Goal: Information Seeking & Learning: Find specific fact

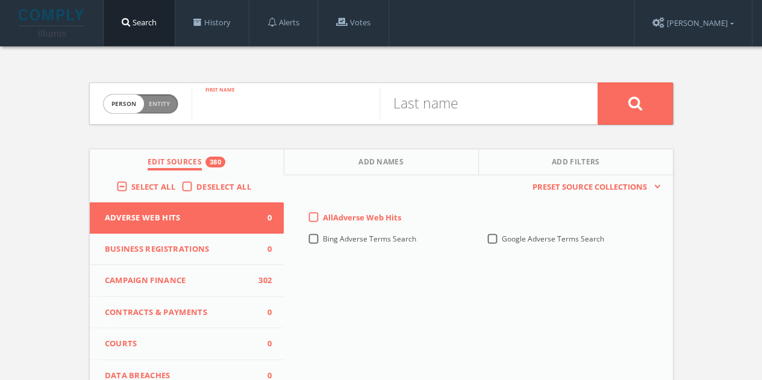
click at [280, 107] on input "text" at bounding box center [286, 103] width 188 height 31
paste input "Dacca [PERSON_NAME]"
click at [268, 98] on input "Dacca [PERSON_NAME]" at bounding box center [286, 103] width 188 height 31
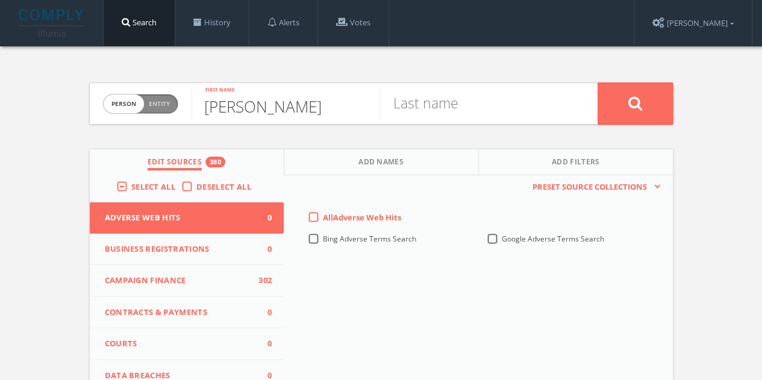
scroll to position [0, 0]
drag, startPoint x: 253, startPoint y: 96, endPoint x: 558, endPoint y: 117, distance: 305.7
click at [563, 122] on form "Person Entity person [PERSON_NAME] First name Last name" at bounding box center [381, 104] width 584 height 42
type input "Dacca"
click at [548, 110] on input "text" at bounding box center [474, 103] width 188 height 31
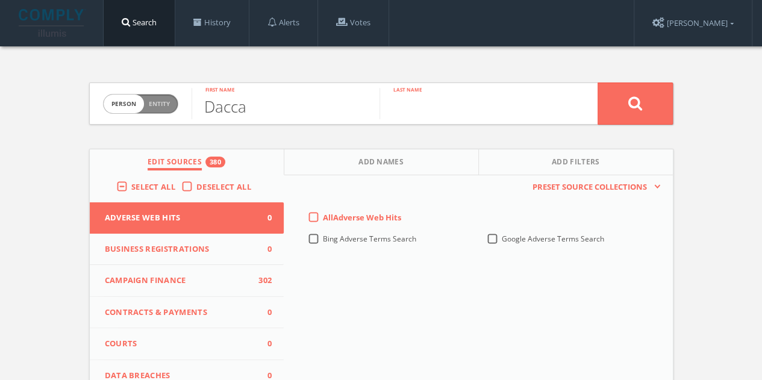
paste input "Dacca [PERSON_NAME]"
drag, startPoint x: 498, startPoint y: 104, endPoint x: 221, endPoint y: 105, distance: 277.2
click at [246, 104] on form "Person Entity person Dacca First name [PERSON_NAME] Last name" at bounding box center [381, 104] width 584 height 42
type input "[PERSON_NAME]"
click at [650, 96] on button at bounding box center [635, 104] width 75 height 42
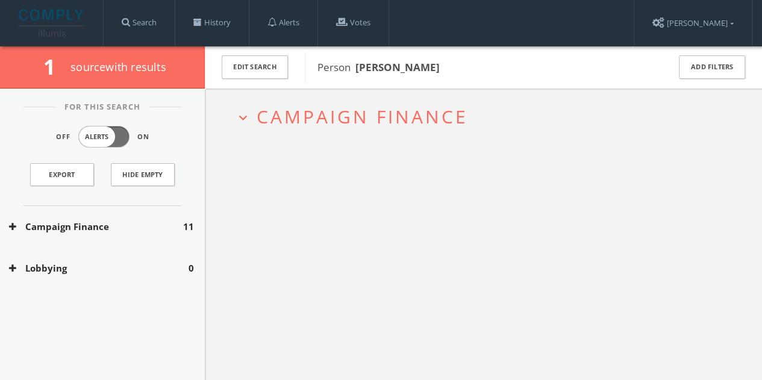
click at [175, 242] on div "Campaign Finance 11" at bounding box center [102, 227] width 205 height 42
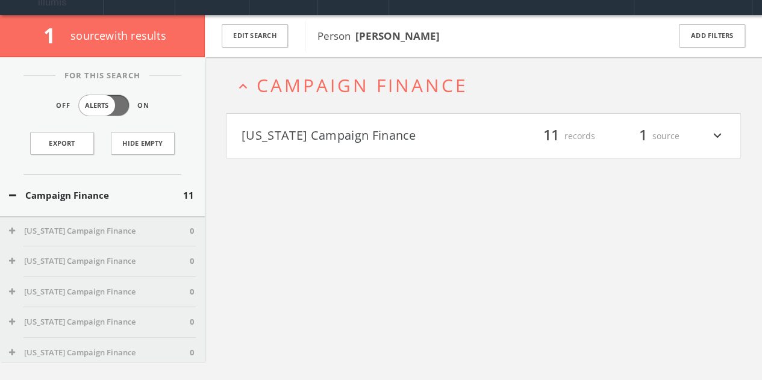
click at [389, 154] on h4 "[US_STATE] Campaign Finance filter_list 11 records 1 source expand_more" at bounding box center [484, 136] width 514 height 45
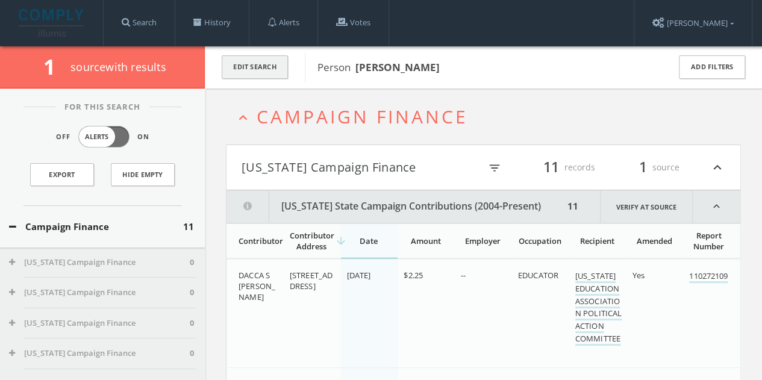
click at [264, 66] on button "Edit Search" at bounding box center [255, 66] width 66 height 23
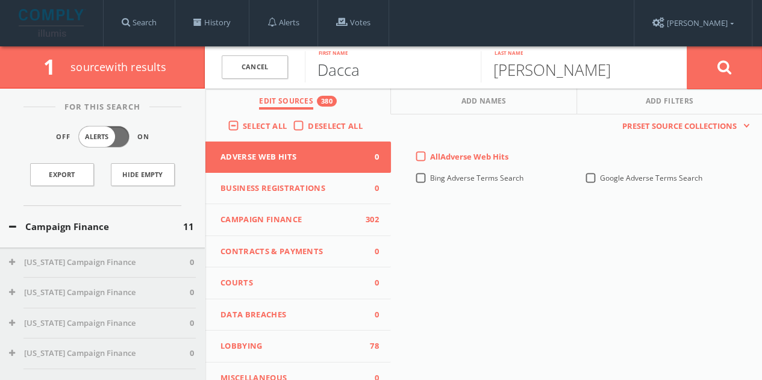
click at [360, 63] on input "Dacca" at bounding box center [393, 66] width 176 height 31
type input "[PERSON_NAME]"
click at [709, 70] on button at bounding box center [724, 67] width 75 height 43
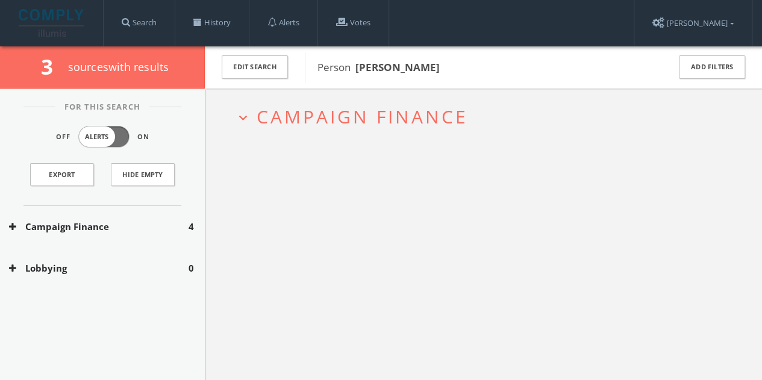
click at [121, 232] on button "Campaign Finance" at bounding box center [99, 227] width 180 height 14
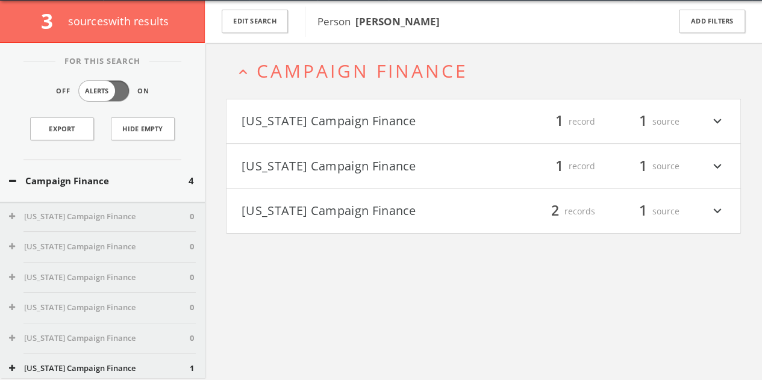
click at [418, 124] on button "[US_STATE] Campaign Finance" at bounding box center [363, 121] width 242 height 20
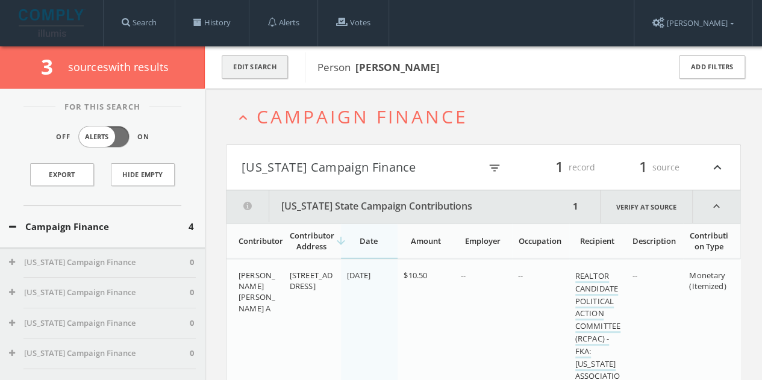
click at [249, 66] on button "Edit Search" at bounding box center [255, 66] width 66 height 23
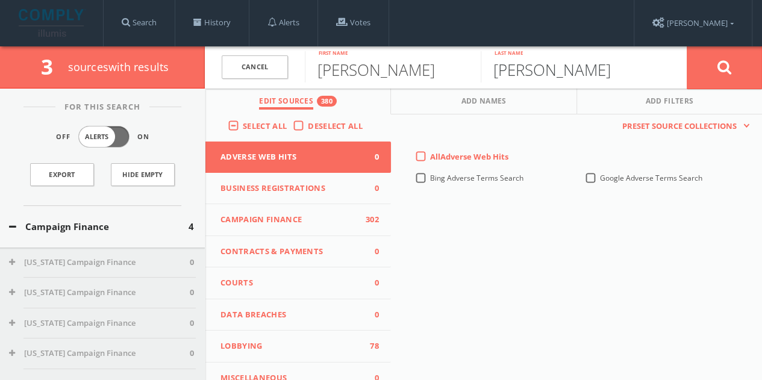
click at [517, 66] on input "[PERSON_NAME]" at bounding box center [569, 66] width 176 height 31
type input "[PERSON_NAME]"
click at [301, 221] on span "Campaign Finance" at bounding box center [291, 220] width 140 height 12
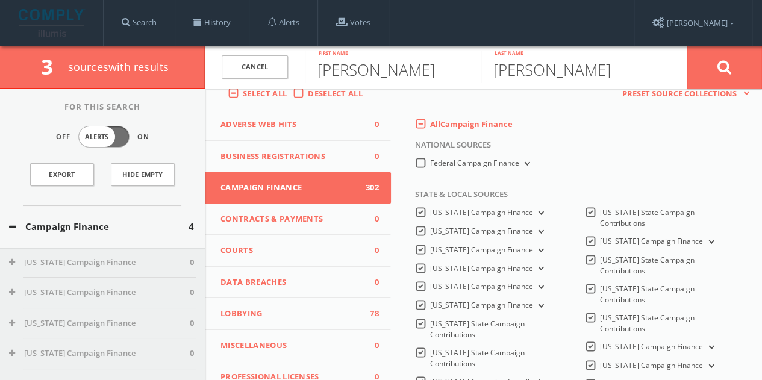
scroll to position [60, 0]
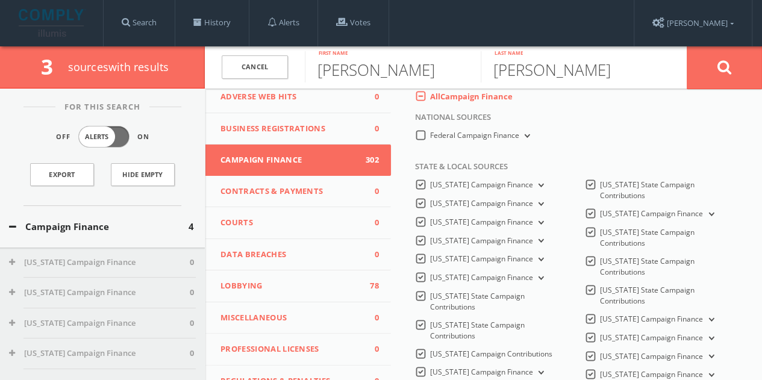
click at [430, 98] on label "All Campaign Finance" at bounding box center [471, 97] width 83 height 12
click at [0, 0] on Finance-all-0 "All Campaign Finance" at bounding box center [0, 0] width 0 height 0
click at [430, 284] on label "[US_STATE] Campaign Finance" at bounding box center [488, 277] width 116 height 11
click at [0, 0] on Finance-all "[US_STATE] Campaign Finance" at bounding box center [0, 0] width 0 height 0
click at [730, 69] on icon at bounding box center [725, 67] width 14 height 15
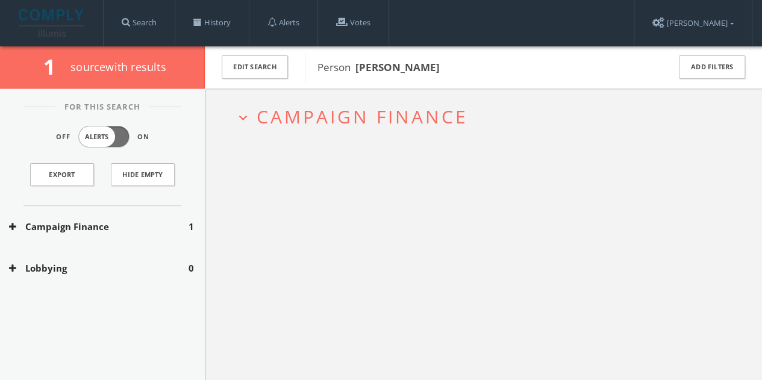
click at [126, 220] on button "Campaign Finance" at bounding box center [99, 227] width 180 height 14
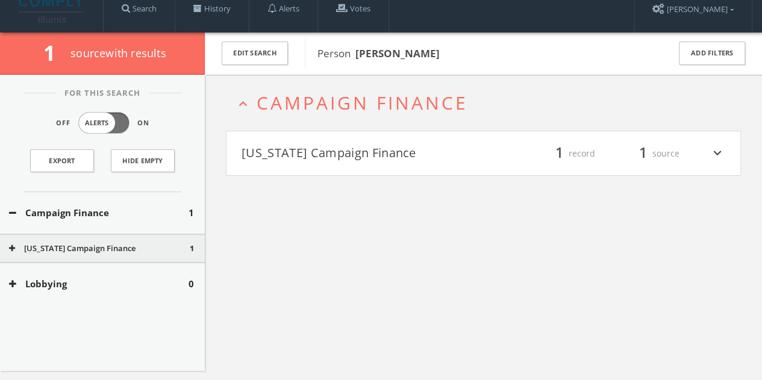
click at [396, 169] on h4 "[US_STATE] Campaign Finance filter_list 1 record 1 source expand_more" at bounding box center [484, 153] width 514 height 45
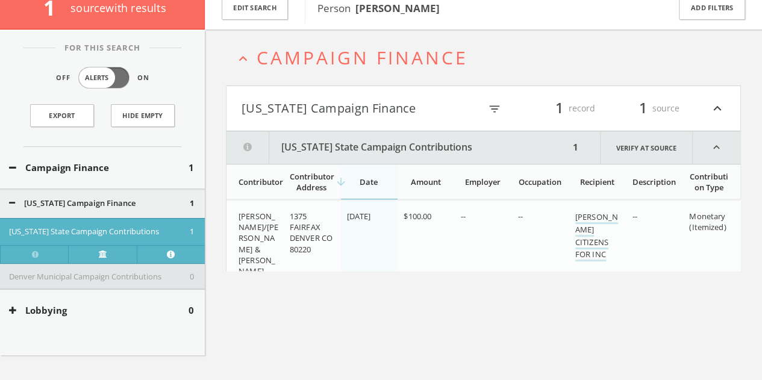
scroll to position [70, 0]
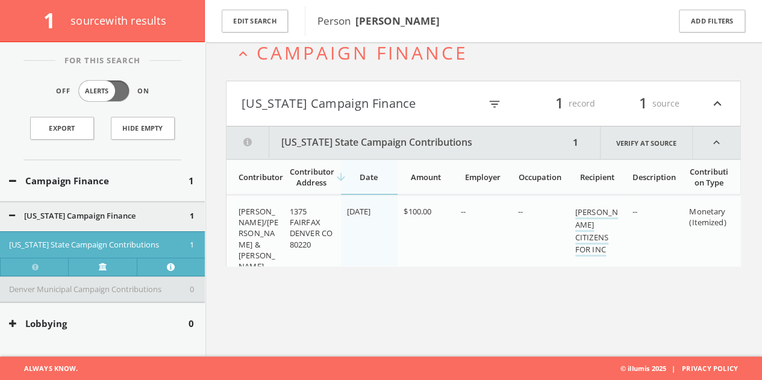
click at [392, 98] on button "[US_STATE] Campaign Finance" at bounding box center [361, 103] width 239 height 20
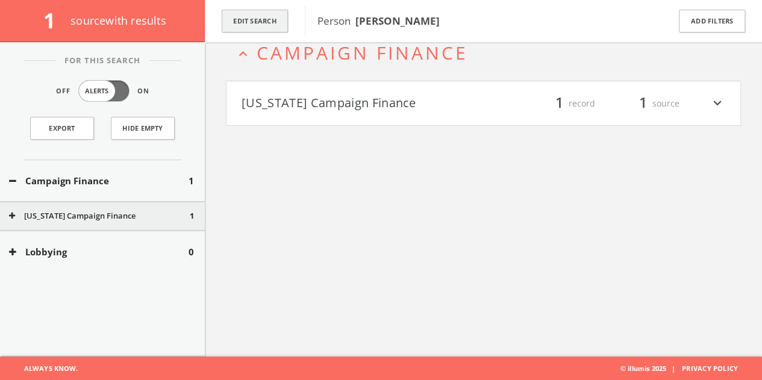
click at [260, 25] on button "Edit Search" at bounding box center [255, 21] width 66 height 23
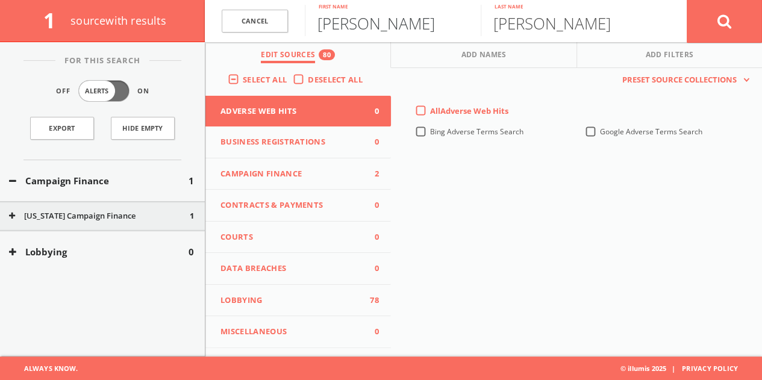
click at [393, 34] on input "[PERSON_NAME]" at bounding box center [393, 20] width 176 height 31
paste input "[PERSON_NAME] [PERSON_NAME]"
drag, startPoint x: 363, startPoint y: 25, endPoint x: 633, endPoint y: 20, distance: 269.4
click at [600, 22] on form "Cancel [PERSON_NAME] [PERSON_NAME] First name [PERSON_NAME] Last name Cancel" at bounding box center [483, 21] width 557 height 42
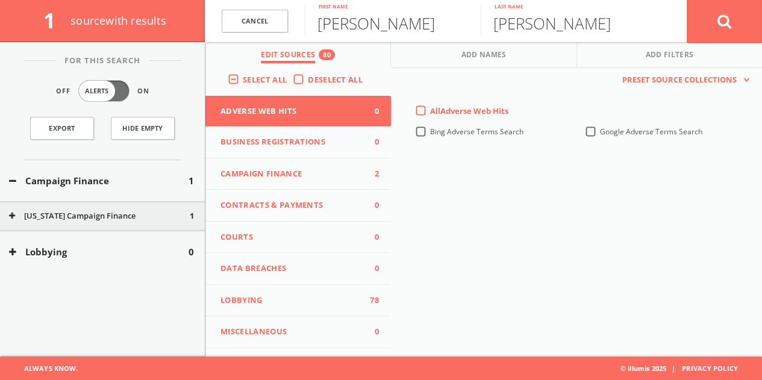
type input "[PERSON_NAME]"
click at [616, 20] on input "[PERSON_NAME]" at bounding box center [569, 20] width 176 height 31
type input "[PERSON_NAME]"
click at [687, 0] on button at bounding box center [724, 20] width 75 height 43
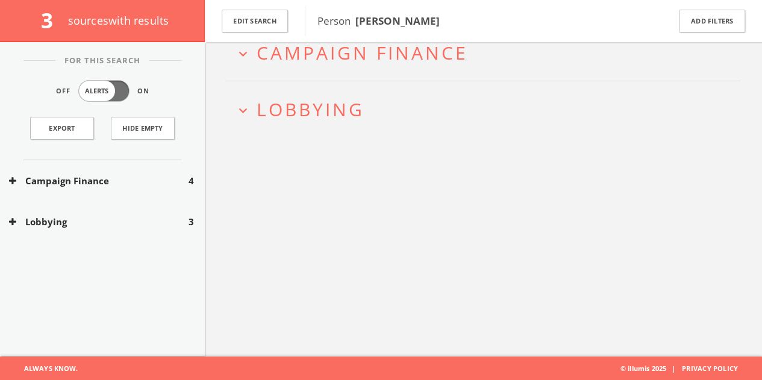
click at [115, 213] on div "Lobbying 3" at bounding box center [102, 222] width 205 height 42
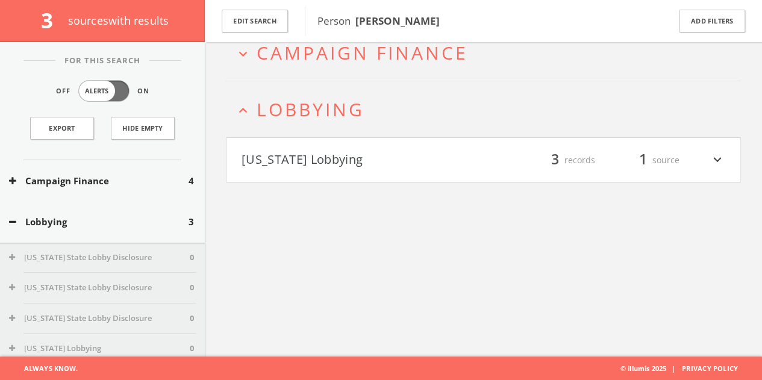
click at [397, 158] on button "[US_STATE] Lobbying" at bounding box center [363, 160] width 242 height 20
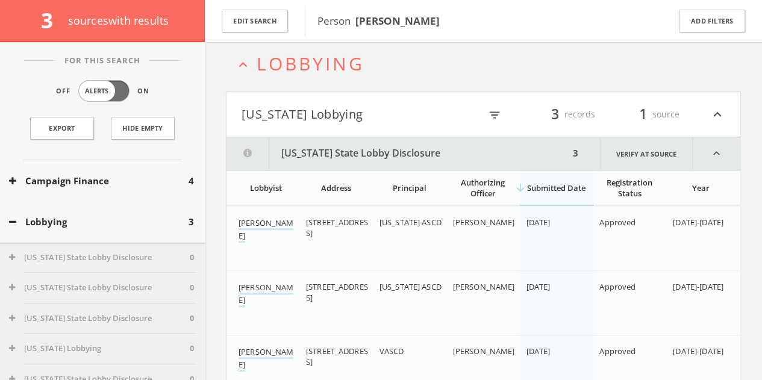
click at [324, 105] on button "[US_STATE] Lobbying" at bounding box center [361, 114] width 239 height 20
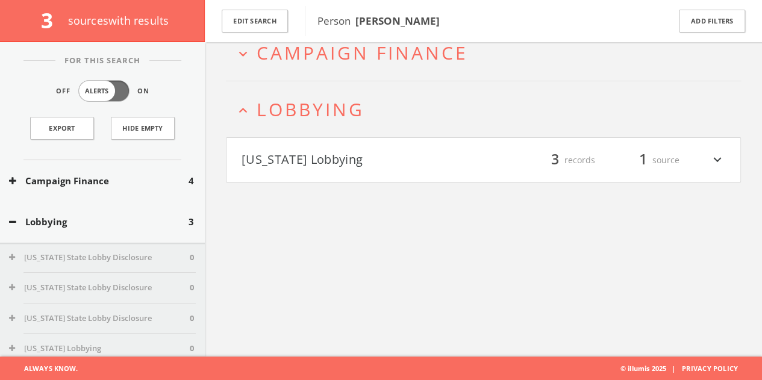
drag, startPoint x: 298, startPoint y: 109, endPoint x: 301, endPoint y: 145, distance: 35.6
click at [298, 108] on span "Lobbying" at bounding box center [311, 109] width 108 height 25
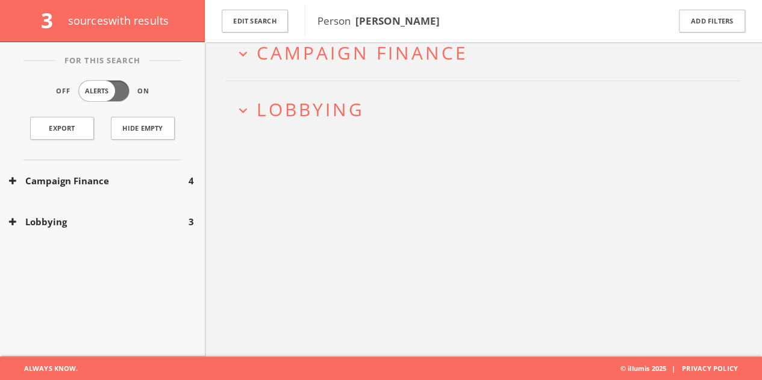
click at [299, 115] on span "Lobbying" at bounding box center [311, 109] width 108 height 25
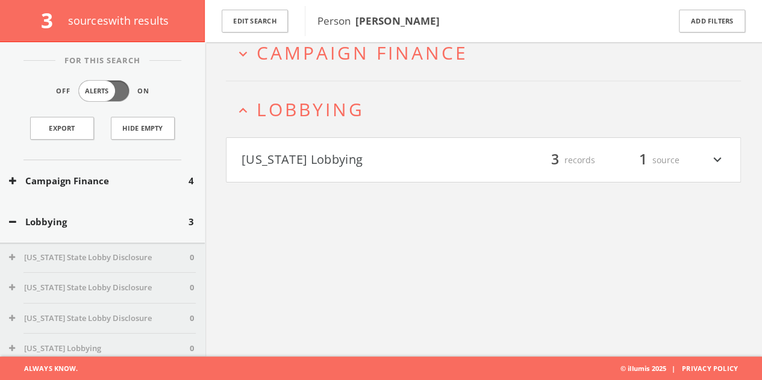
click at [310, 148] on h4 "[US_STATE] Lobbying filter_list 3 records 1 source expand_more" at bounding box center [484, 160] width 514 height 45
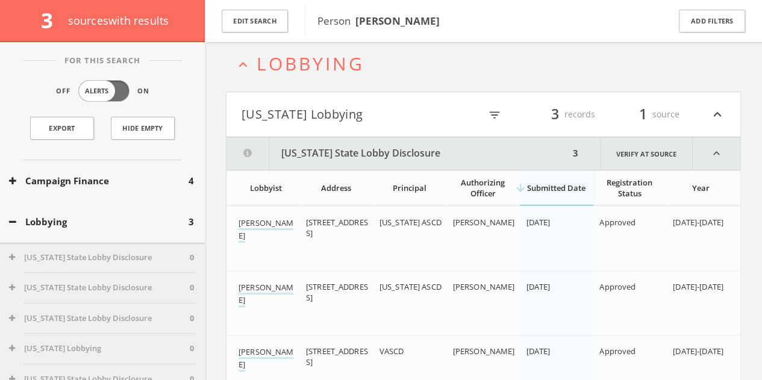
click at [290, 113] on button "[US_STATE] Lobbying" at bounding box center [361, 114] width 239 height 20
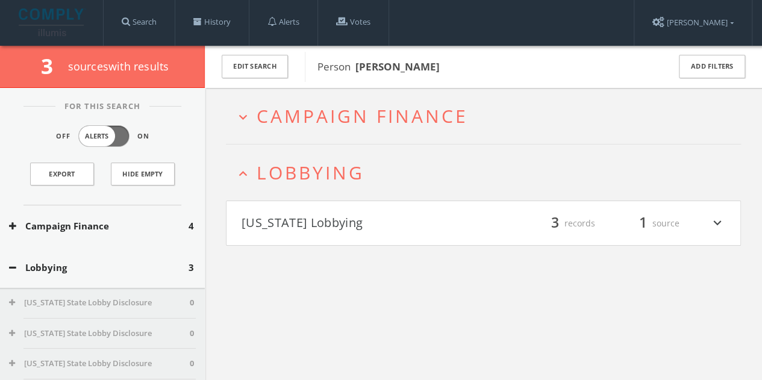
scroll to position [0, 0]
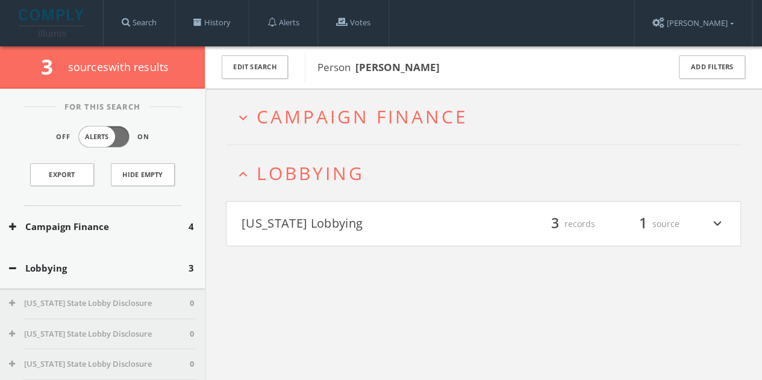
click at [334, 121] on span "Campaign Finance" at bounding box center [362, 116] width 211 height 25
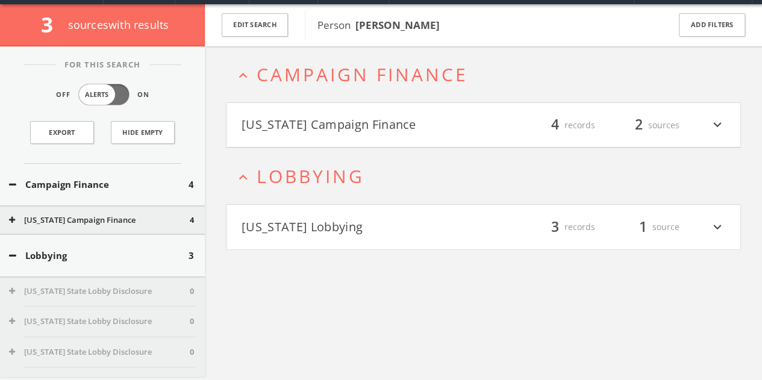
click at [331, 132] on button "[US_STATE] Campaign Finance" at bounding box center [363, 125] width 242 height 20
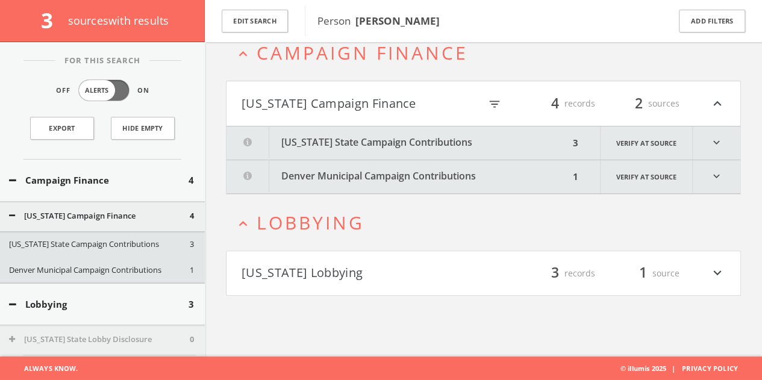
click at [349, 139] on button "[US_STATE] State Campaign Contributions" at bounding box center [398, 143] width 343 height 33
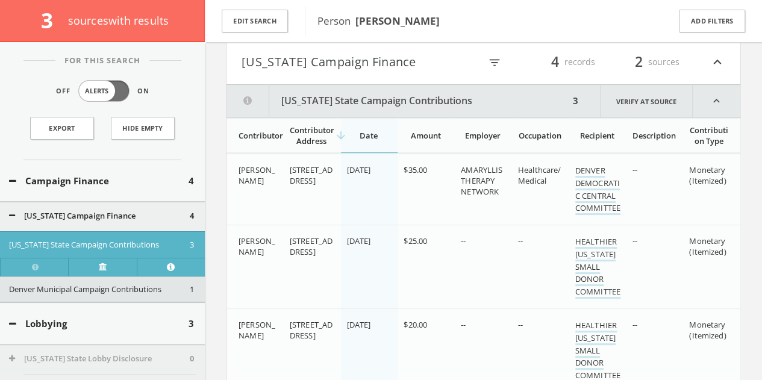
scroll to position [93, 0]
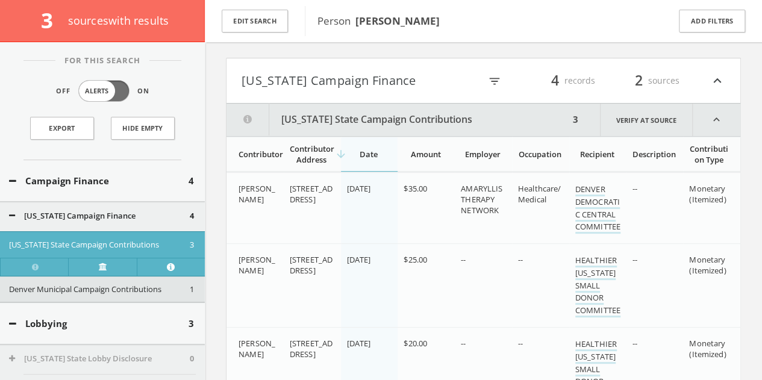
click at [411, 88] on button "[US_STATE] Campaign Finance" at bounding box center [361, 80] width 239 height 20
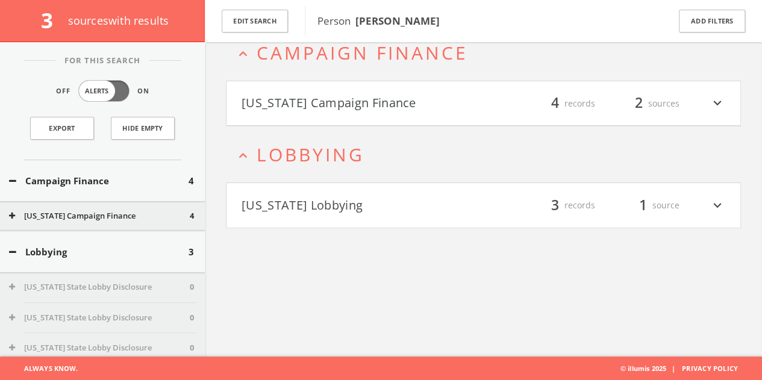
click at [358, 101] on button "[US_STATE] Campaign Finance" at bounding box center [363, 103] width 242 height 20
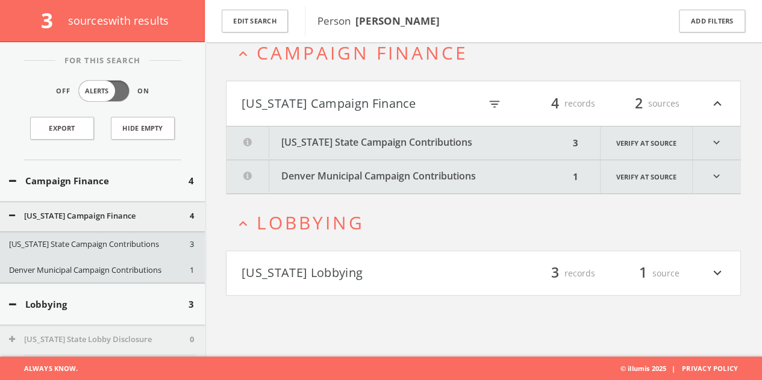
click at [309, 171] on button "Denver Municipal Campaign Contributions" at bounding box center [398, 176] width 343 height 33
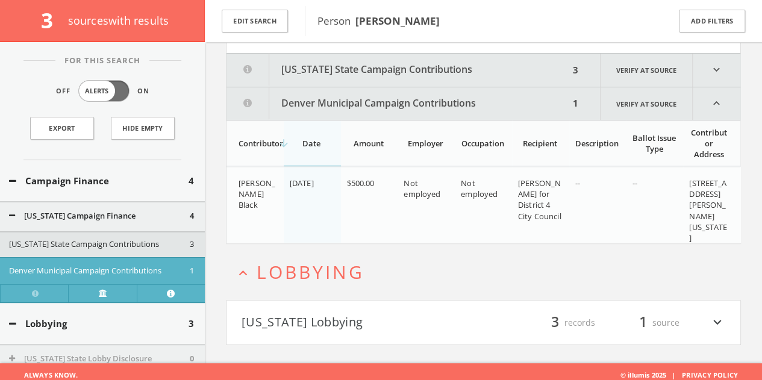
scroll to position [148, 0]
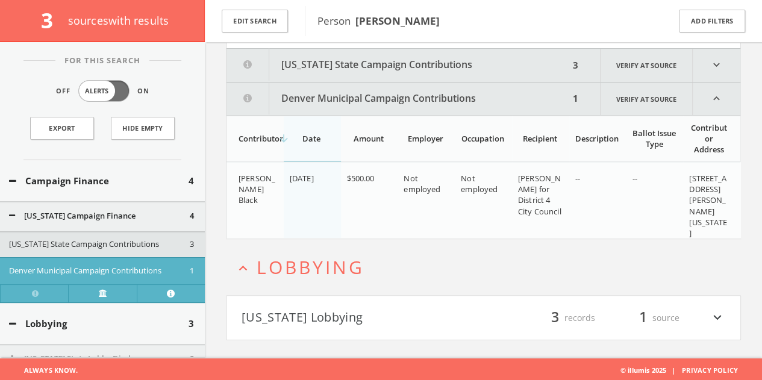
click at [324, 98] on button "Denver Municipal Campaign Contributions" at bounding box center [398, 99] width 343 height 33
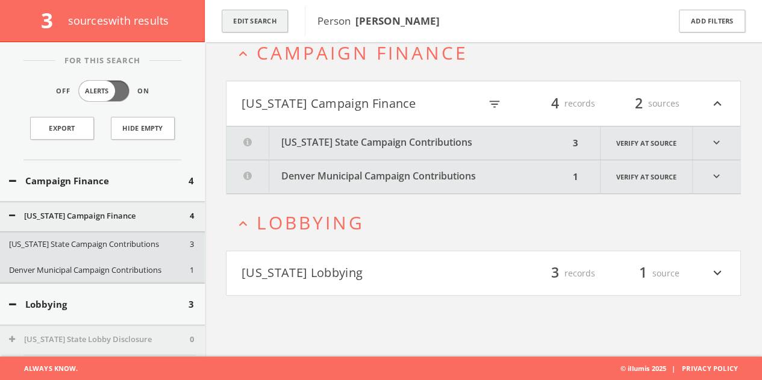
click at [280, 27] on button "Edit Search" at bounding box center [255, 21] width 66 height 23
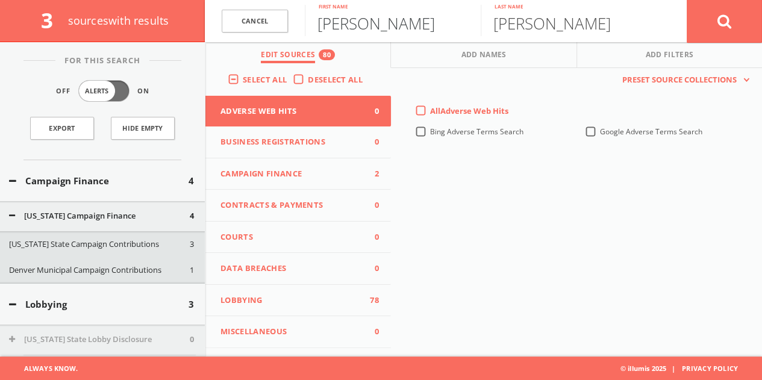
click at [359, 25] on input "[PERSON_NAME]" at bounding box center [393, 20] width 176 height 31
type input "Skyler"
type input "[PERSON_NAME]"
click at [687, 0] on button at bounding box center [724, 20] width 75 height 43
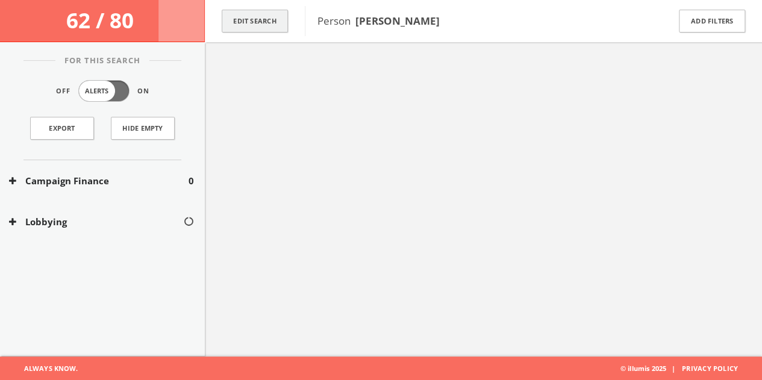
click at [251, 22] on button "Edit Search" at bounding box center [255, 21] width 66 height 23
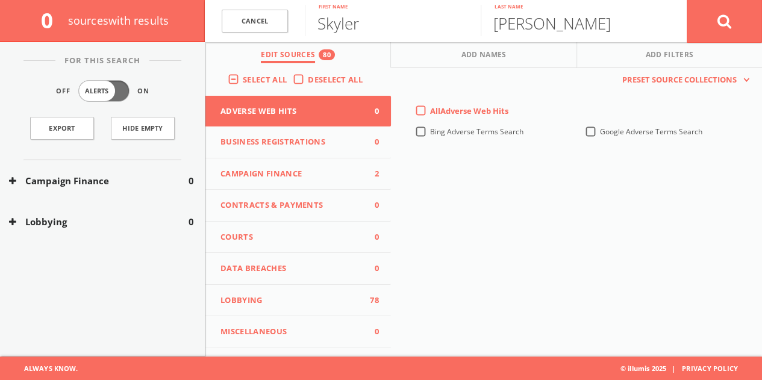
click at [306, 171] on span "Campaign Finance" at bounding box center [291, 174] width 140 height 12
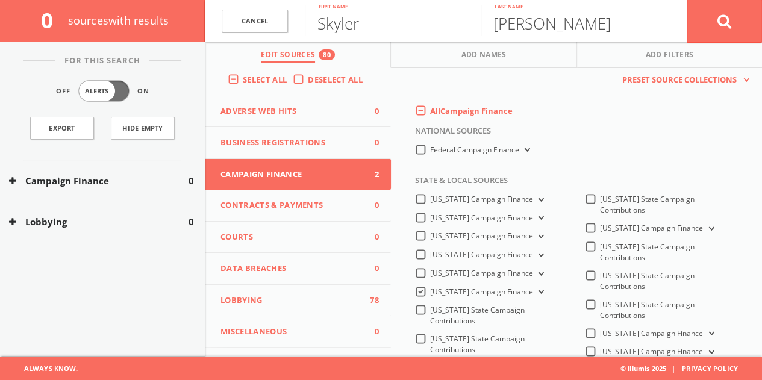
click at [430, 109] on label "All Campaign Finance" at bounding box center [471, 111] width 83 height 12
click at [0, 0] on Finance-all-0 "All Campaign Finance" at bounding box center [0, 0] width 0 height 0
click at [430, 109] on label "All Campaign Finance" at bounding box center [471, 111] width 83 height 12
click at [0, 0] on Finance-all-0 "All Campaign Finance" at bounding box center [0, 0] width 0 height 0
click at [430, 152] on label "Federal Campaign Finance" at bounding box center [481, 150] width 102 height 11
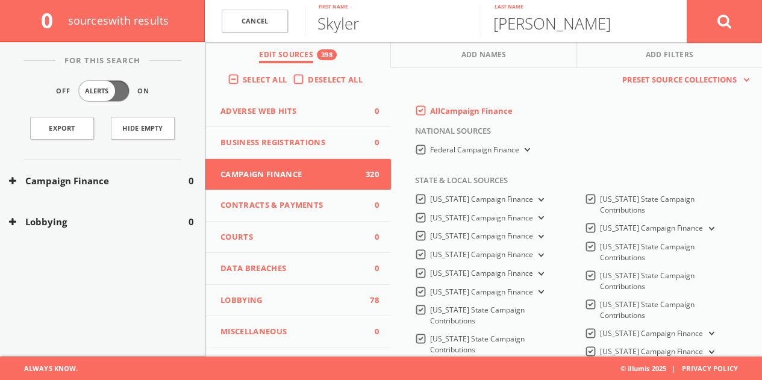
click at [0, 0] on Finance-all "Federal Campaign Finance" at bounding box center [0, 0] width 0 height 0
click at [736, 14] on button at bounding box center [724, 20] width 75 height 43
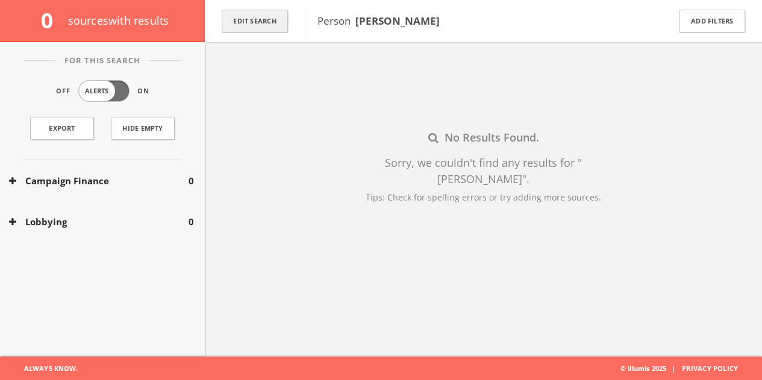
click at [268, 28] on button "Edit Search" at bounding box center [255, 21] width 66 height 23
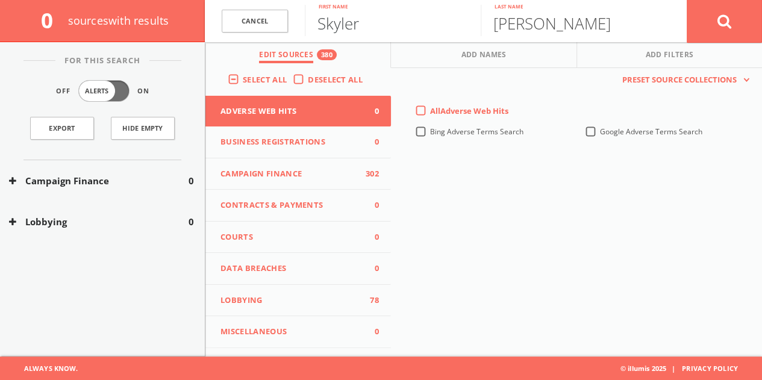
click at [343, 24] on input "Skyler" at bounding box center [393, 20] width 176 height 31
paste input "[PERSON_NAME] [PERSON_NAME]"
drag, startPoint x: 389, startPoint y: 27, endPoint x: 691, endPoint y: 17, distance: 302.0
click at [680, 27] on form "Cancel [PERSON_NAME] [PERSON_NAME] First name [PERSON_NAME] Last name Cancel" at bounding box center [483, 21] width 557 height 42
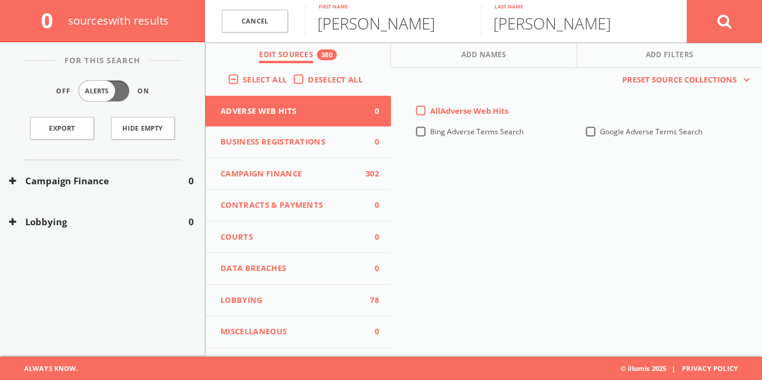
type input "[PERSON_NAME]"
click at [578, 14] on input "[PERSON_NAME]" at bounding box center [569, 20] width 176 height 31
click at [578, 13] on input "[PERSON_NAME]" at bounding box center [569, 20] width 176 height 31
type input "S"
type input "b"
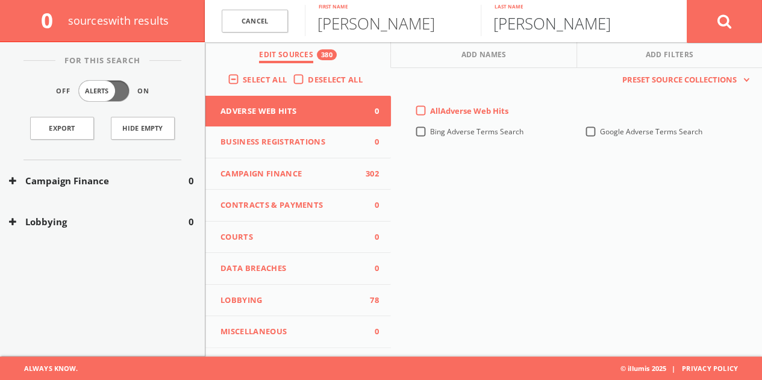
type input "[PERSON_NAME]"
click at [687, 0] on button at bounding box center [724, 20] width 75 height 43
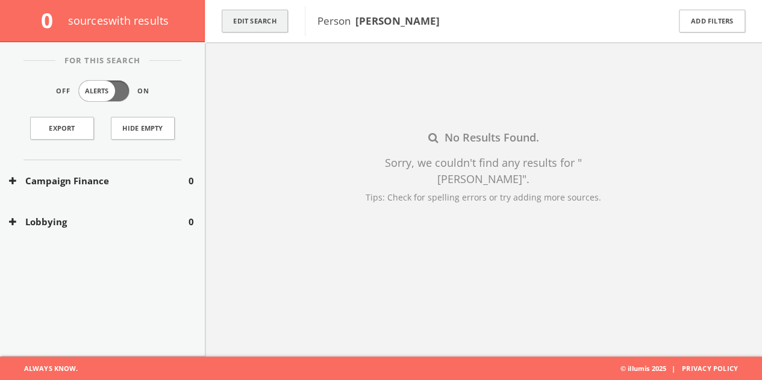
click at [265, 25] on button "Edit Search" at bounding box center [255, 21] width 66 height 23
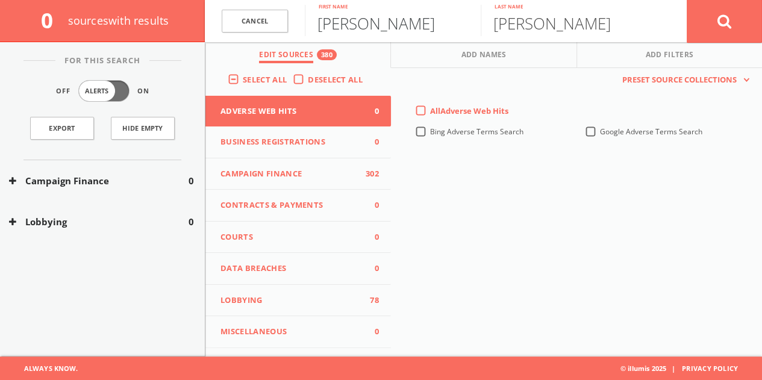
click at [400, 27] on input "[PERSON_NAME]" at bounding box center [393, 20] width 176 height 31
type input "[PERSON_NAME]"
click at [687, 0] on button at bounding box center [724, 20] width 75 height 43
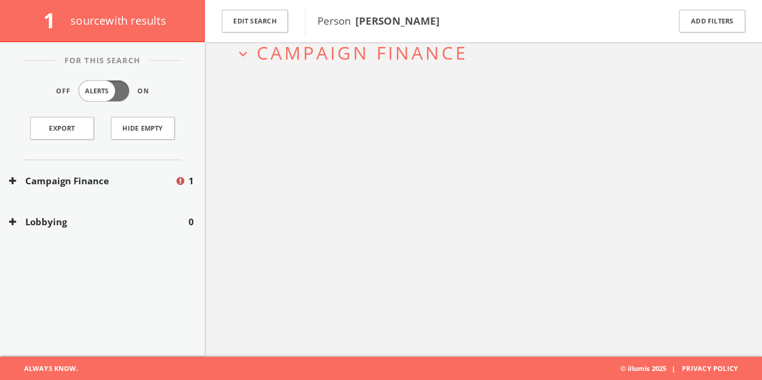
click at [150, 186] on button "Campaign Finance" at bounding box center [92, 181] width 166 height 14
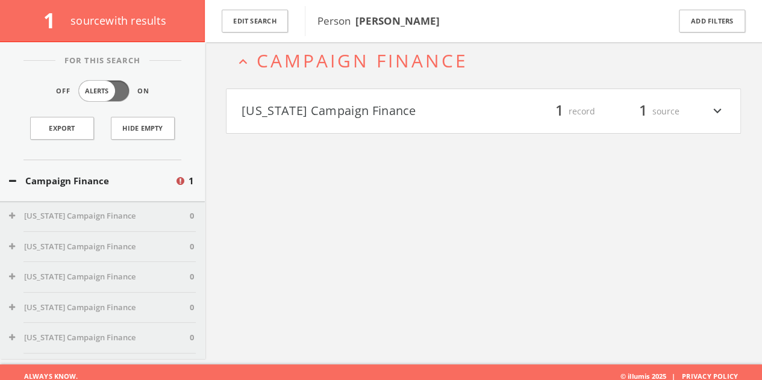
click at [427, 99] on h4 "[US_STATE] Campaign Finance filter_list 1 record 1 source expand_more" at bounding box center [484, 111] width 514 height 45
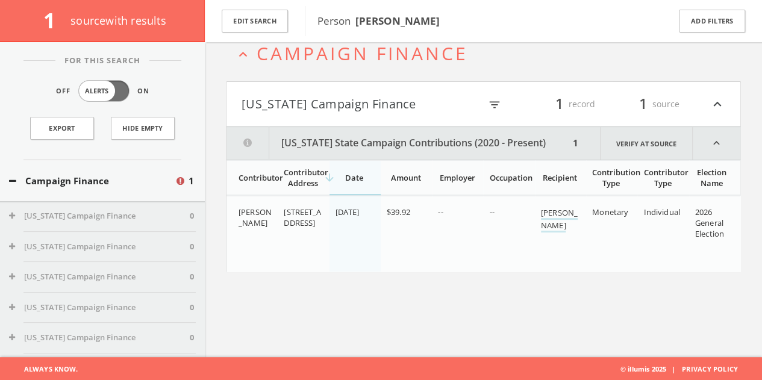
scroll to position [70, 0]
click at [415, 98] on button "[US_STATE] Campaign Finance" at bounding box center [361, 103] width 239 height 20
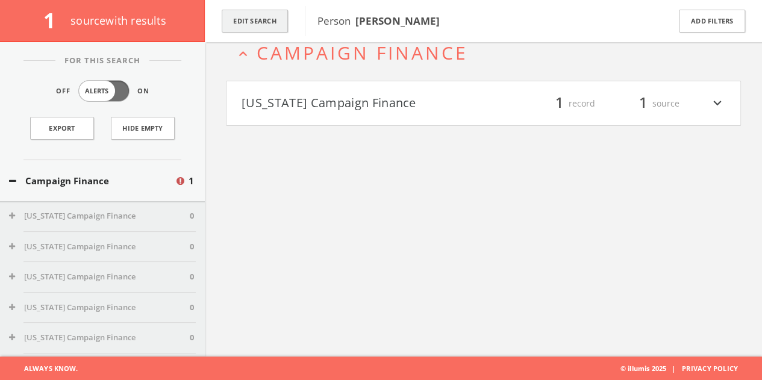
click at [264, 15] on button "Edit Search" at bounding box center [255, 21] width 66 height 23
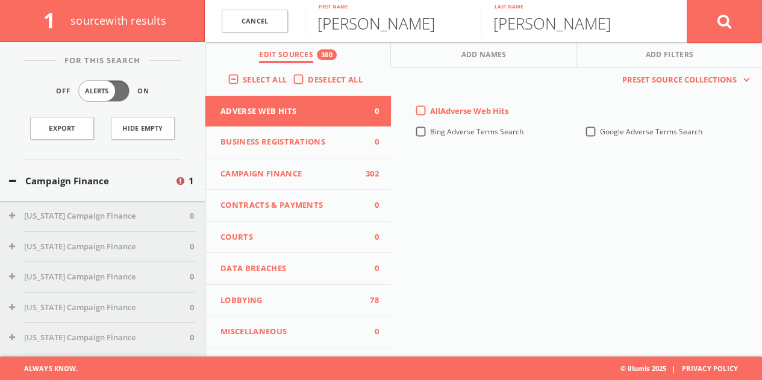
click at [328, 21] on input "[PERSON_NAME]" at bounding box center [393, 20] width 176 height 31
paste input "[PHONE_NUMBER]"
drag, startPoint x: 372, startPoint y: 23, endPoint x: 12, endPoint y: 34, distance: 360.5
click at [39, 30] on div "1 source with results Cancel [PHONE_NUMBER] First name [PERSON_NAME] Last name …" at bounding box center [381, 21] width 762 height 42
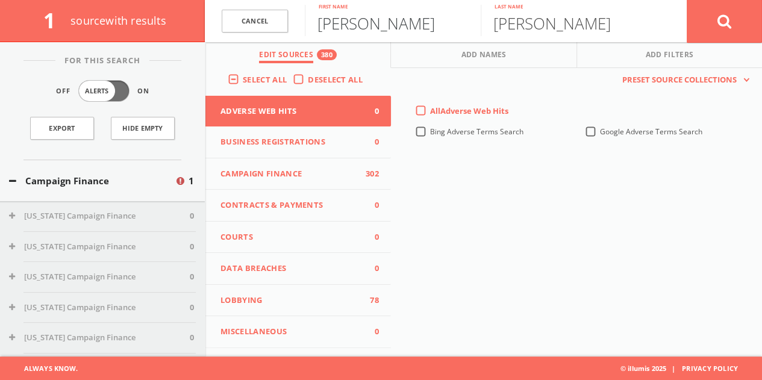
type input "[PERSON_NAME]"
click at [507, 14] on input "[PERSON_NAME]" at bounding box center [569, 20] width 176 height 31
paste input "[PERSON_NAME]"
type input "[PERSON_NAME]"
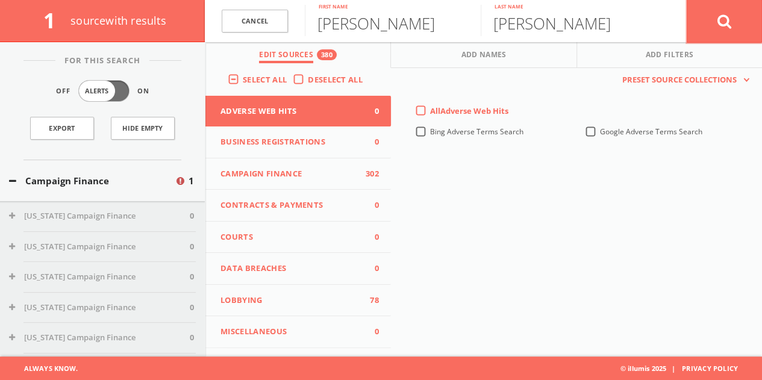
click at [710, 15] on button at bounding box center [724, 20] width 75 height 43
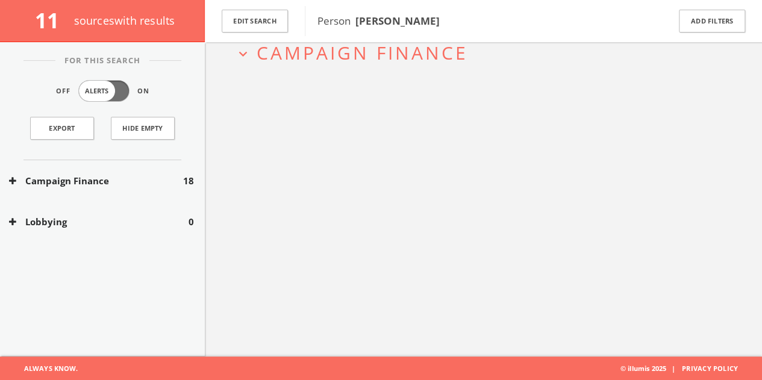
click at [134, 183] on button "Campaign Finance" at bounding box center [96, 181] width 174 height 14
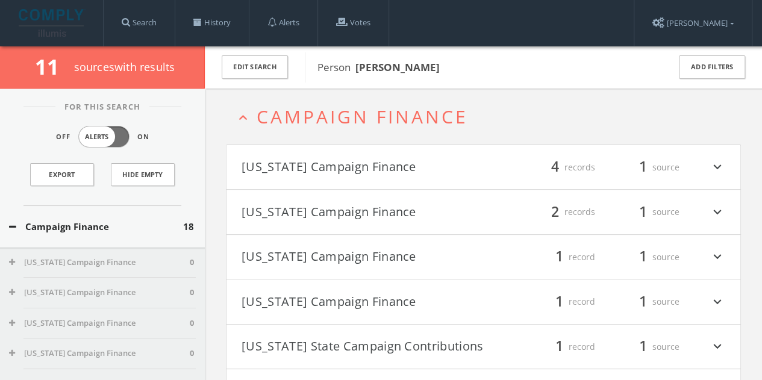
click at [425, 164] on button "[US_STATE] Campaign Finance" at bounding box center [363, 167] width 242 height 20
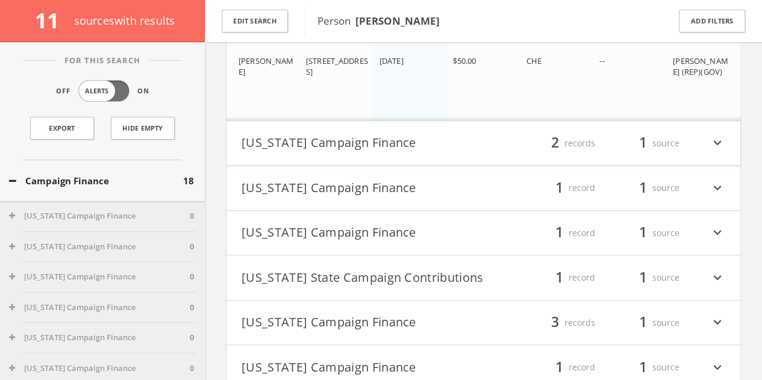
click at [383, 139] on button "[US_STATE] Campaign Finance" at bounding box center [363, 143] width 242 height 20
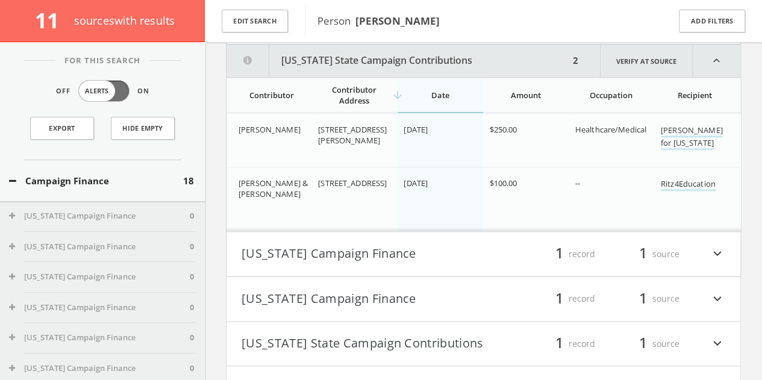
click at [374, 261] on button "[US_STATE] Campaign Finance" at bounding box center [363, 254] width 242 height 20
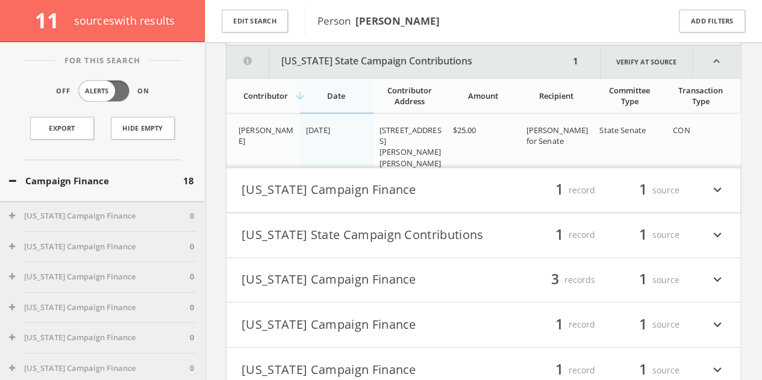
click at [368, 195] on button "[US_STATE] Campaign Finance" at bounding box center [363, 190] width 242 height 20
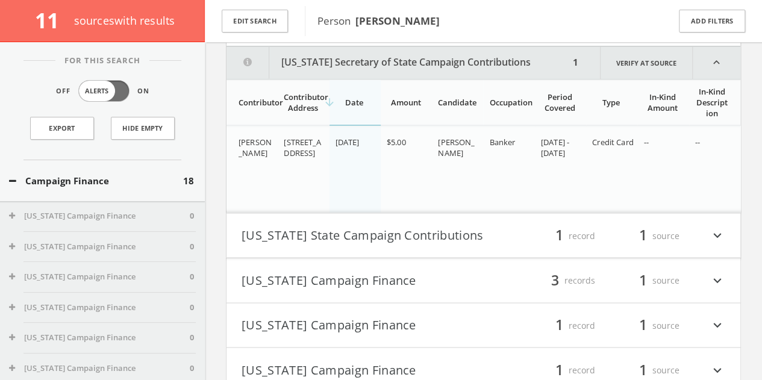
click at [360, 234] on button "[US_STATE] State Campaign Contributions" at bounding box center [363, 235] width 242 height 20
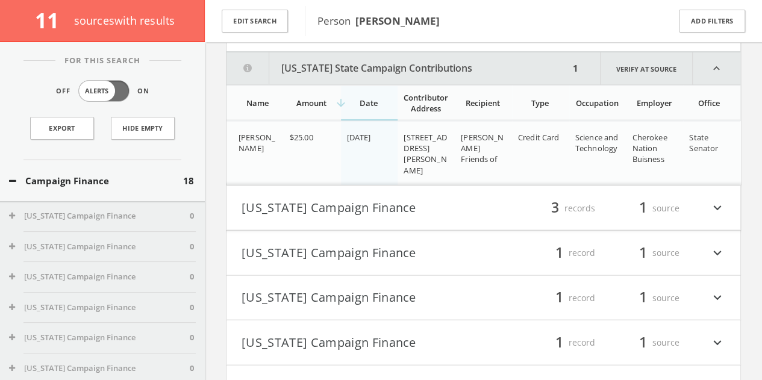
click at [350, 203] on button "[US_STATE] Campaign Finance" at bounding box center [363, 208] width 242 height 20
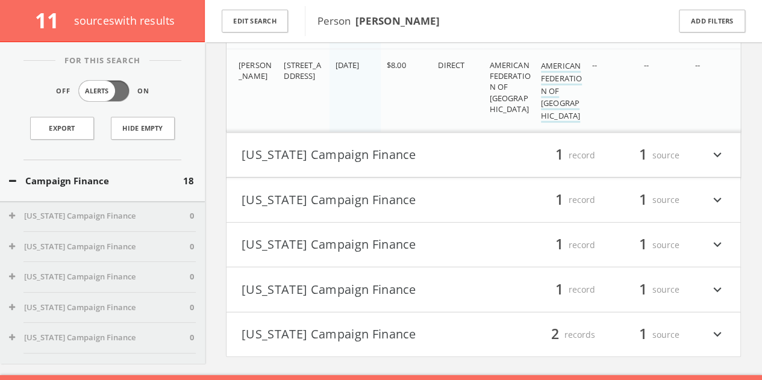
click at [360, 150] on button "[US_STATE] Campaign Finance" at bounding box center [363, 155] width 242 height 20
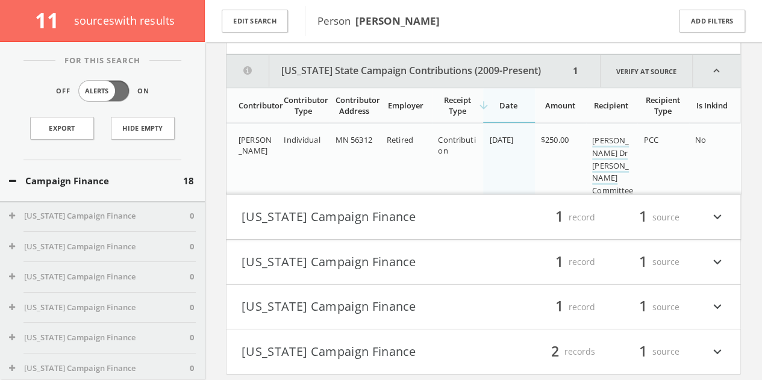
click at [347, 207] on button "[US_STATE] Campaign Finance" at bounding box center [363, 217] width 242 height 20
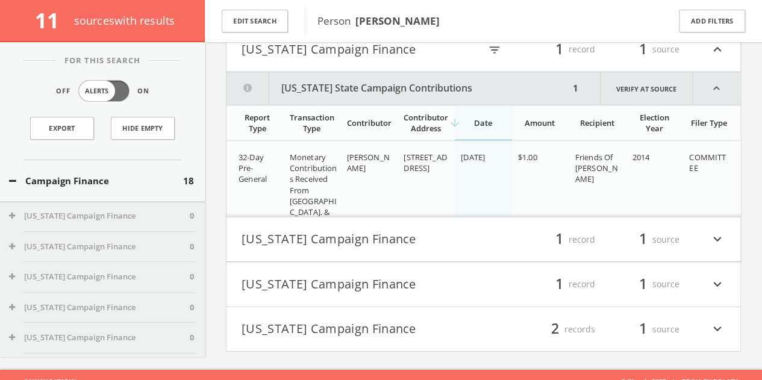
click at [349, 230] on button "[US_STATE] Campaign Finance" at bounding box center [363, 240] width 242 height 20
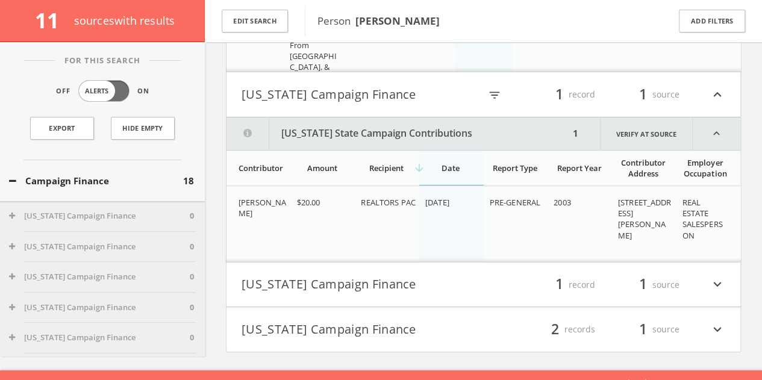
click at [352, 243] on td "$20.00" at bounding box center [323, 224] width 64 height 76
click at [352, 263] on h4 "[US_STATE] Campaign Finance filter_list 1 record 1 source expand_more" at bounding box center [484, 285] width 514 height 45
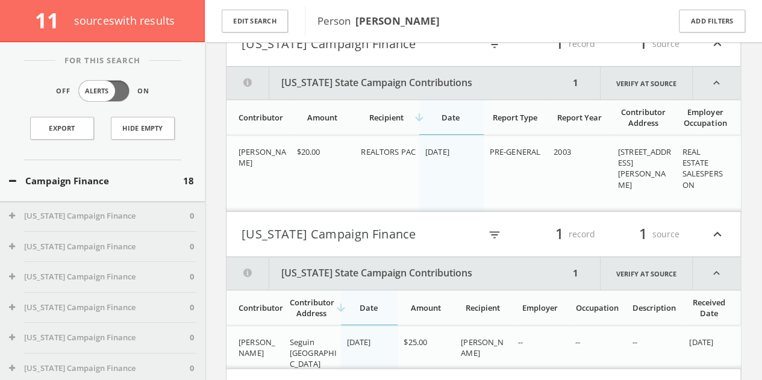
scroll to position [2148, 0]
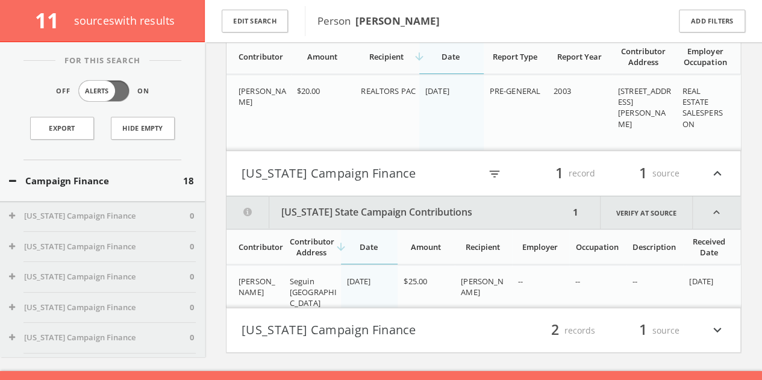
click at [346, 321] on button "[US_STATE] Campaign Finance" at bounding box center [363, 331] width 242 height 20
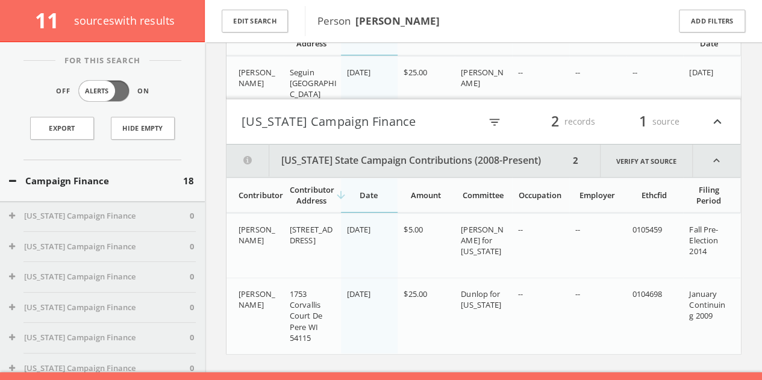
scroll to position [1815, 0]
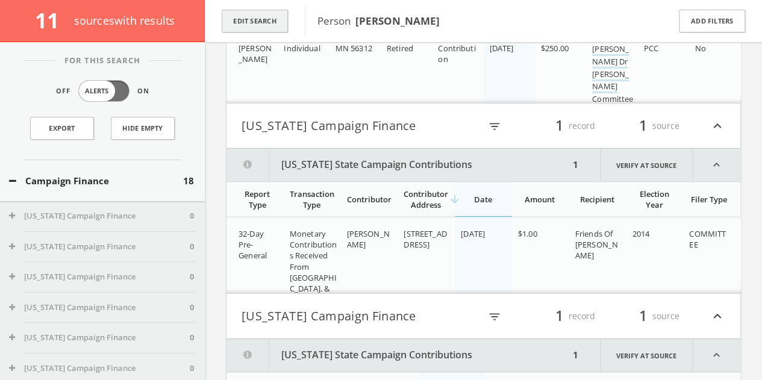
click at [270, 22] on button "Edit Search" at bounding box center [255, 21] width 66 height 23
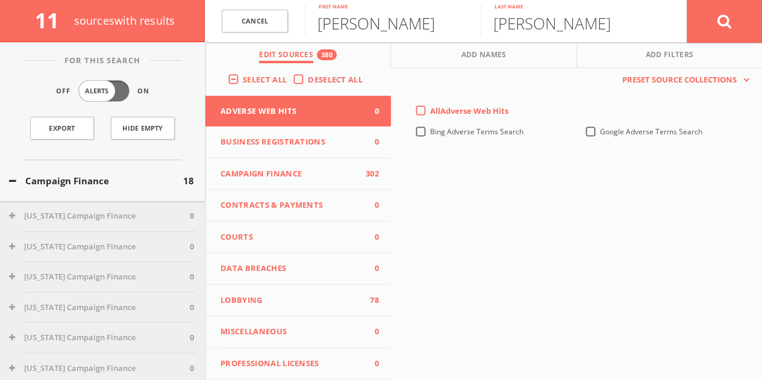
click at [349, 32] on input "[PERSON_NAME]" at bounding box center [393, 20] width 176 height 31
click at [348, 31] on input "[PERSON_NAME]" at bounding box center [393, 20] width 176 height 31
type input "HB"
type input "[PERSON_NAME]"
click at [687, 0] on button at bounding box center [724, 20] width 75 height 43
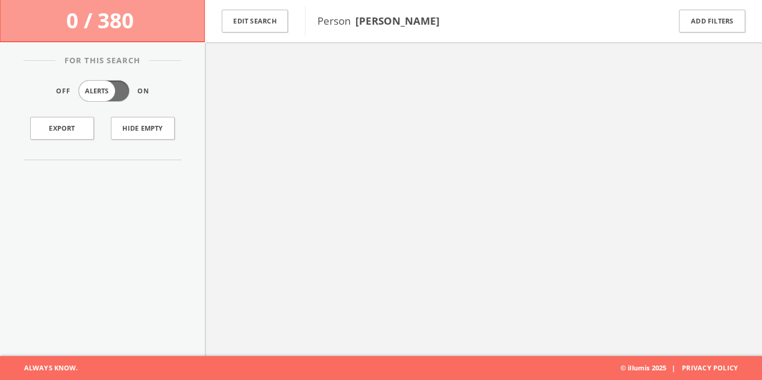
scroll to position [70, 0]
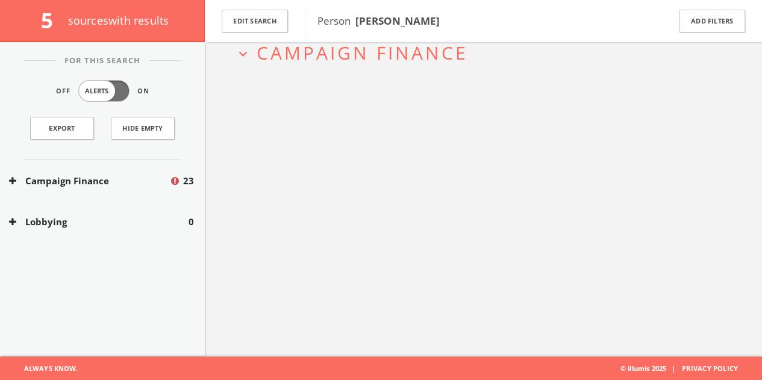
click at [77, 183] on button "Campaign Finance" at bounding box center [89, 181] width 160 height 14
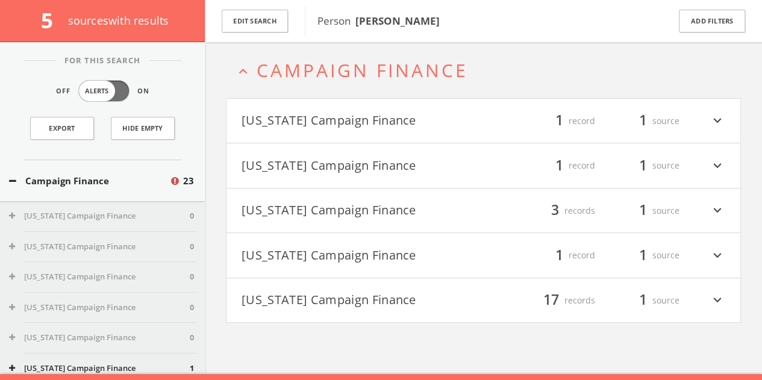
click at [396, 127] on button "[US_STATE] Campaign Finance" at bounding box center [363, 121] width 242 height 20
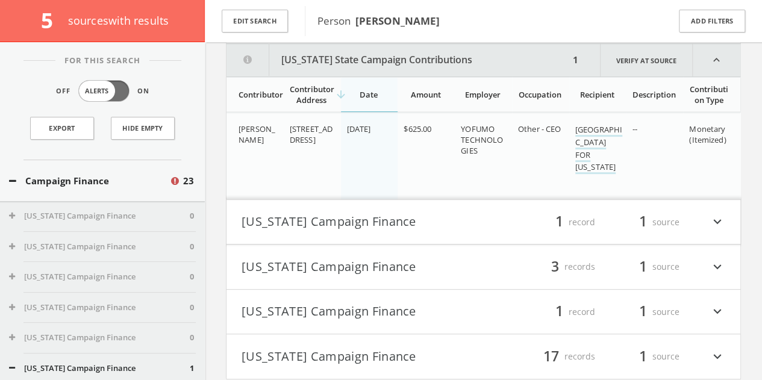
click at [385, 216] on button "[US_STATE] Campaign Finance" at bounding box center [363, 222] width 242 height 20
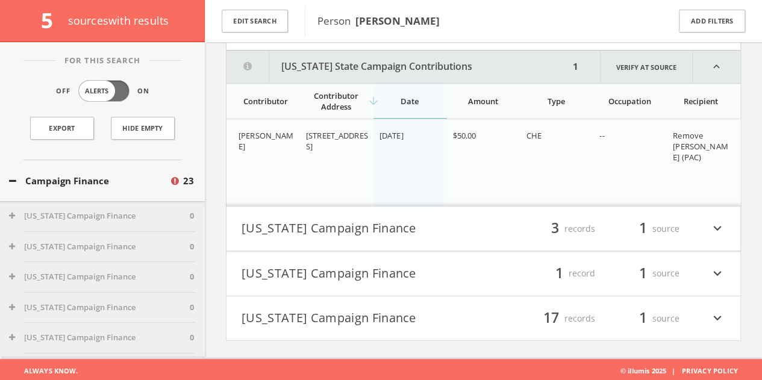
click at [406, 219] on button "[US_STATE] Campaign Finance" at bounding box center [363, 229] width 242 height 20
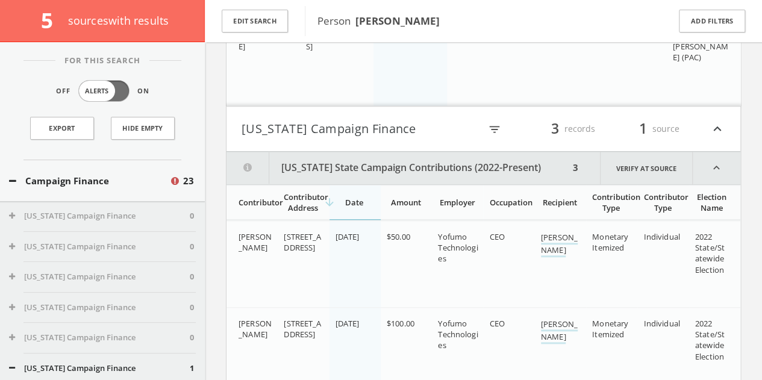
scroll to position [553, 0]
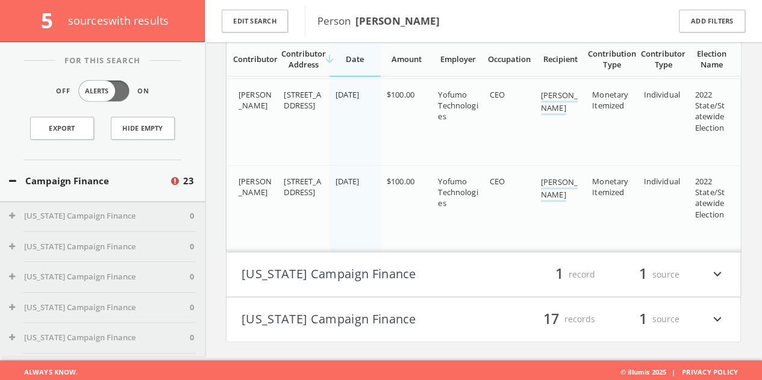
click at [399, 279] on button "[US_STATE] Campaign Finance" at bounding box center [363, 275] width 242 height 20
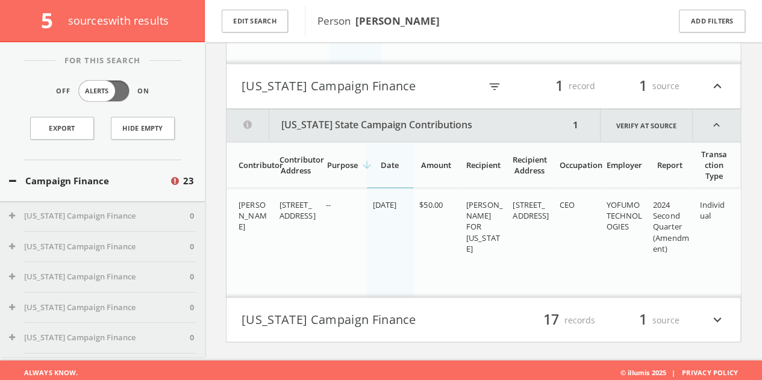
click at [390, 311] on button "[US_STATE] Campaign Finance" at bounding box center [363, 320] width 242 height 20
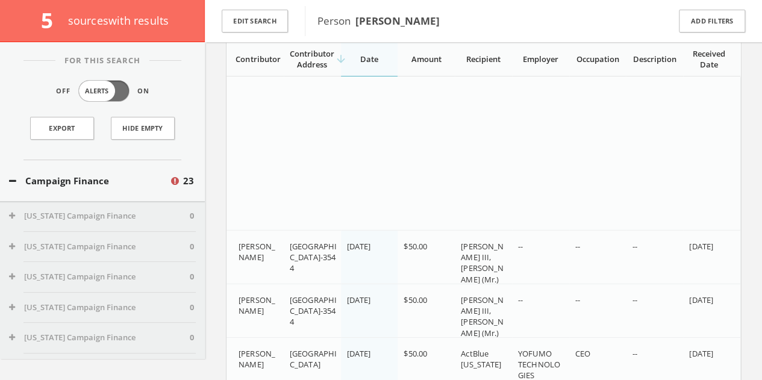
scroll to position [1845, 0]
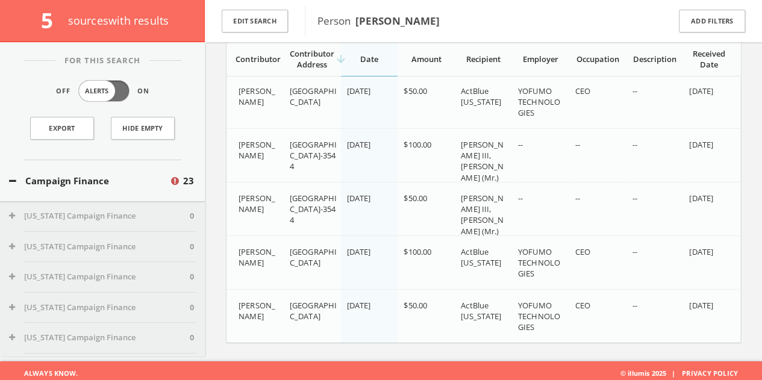
click at [84, 171] on div "Campaign Finance 23" at bounding box center [102, 181] width 205 height 42
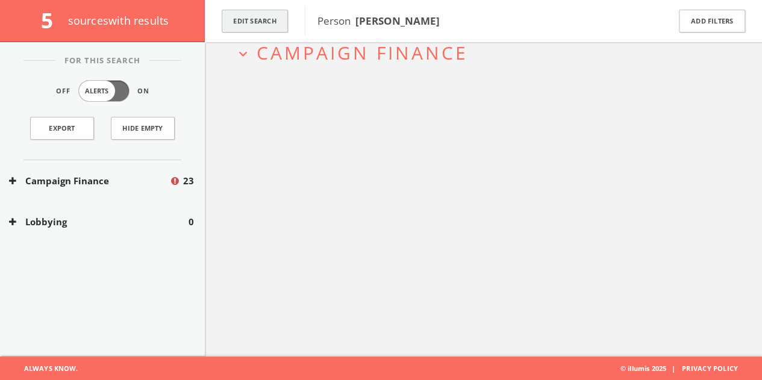
click at [274, 19] on button "Edit Search" at bounding box center [255, 21] width 66 height 23
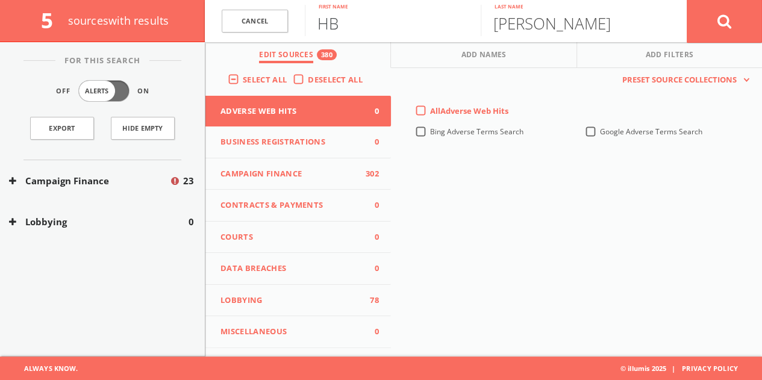
click at [351, 24] on input "HB" at bounding box center [393, 20] width 176 height 31
type input "[PERSON_NAME]"
paste input "[PERSON_NAME]"
type input "[PERSON_NAME]"
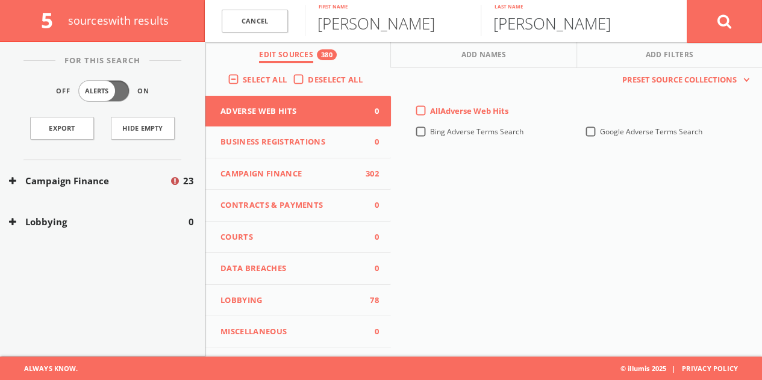
click at [687, 0] on button at bounding box center [724, 20] width 75 height 43
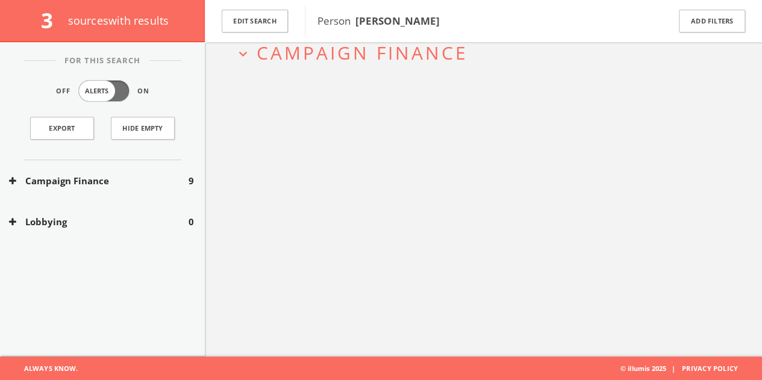
click at [117, 184] on button "Campaign Finance" at bounding box center [99, 181] width 180 height 14
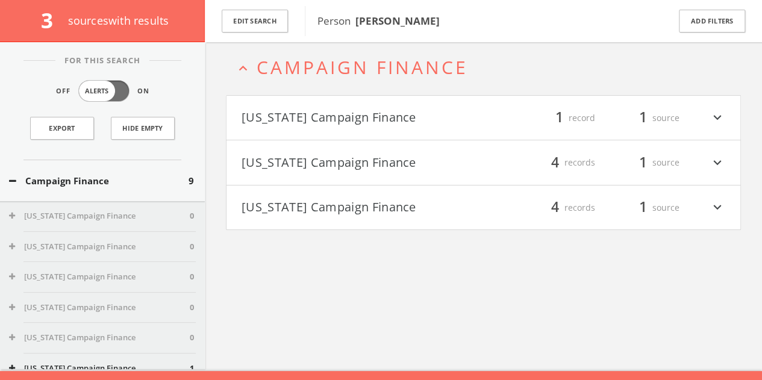
click at [391, 105] on h4 "[US_STATE] Campaign Finance filter_list 1 record 1 source expand_more" at bounding box center [484, 118] width 514 height 45
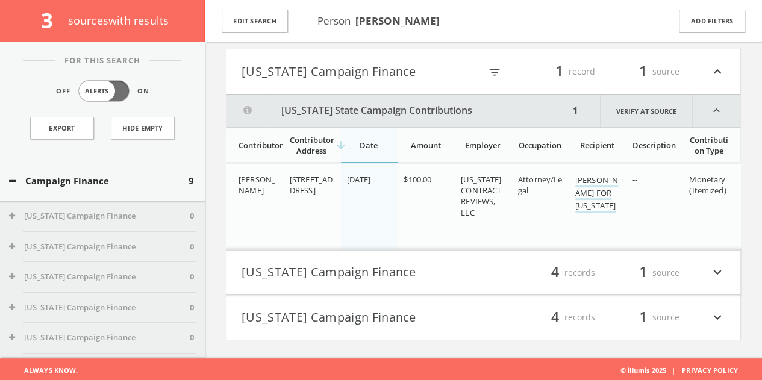
click at [484, 300] on h4 "[US_STATE] Campaign Finance filter_list 4 records 1 source expand_more" at bounding box center [484, 317] width 514 height 45
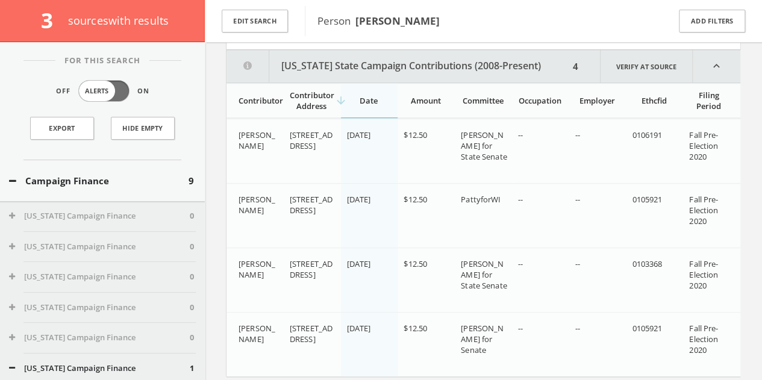
scroll to position [398, 0]
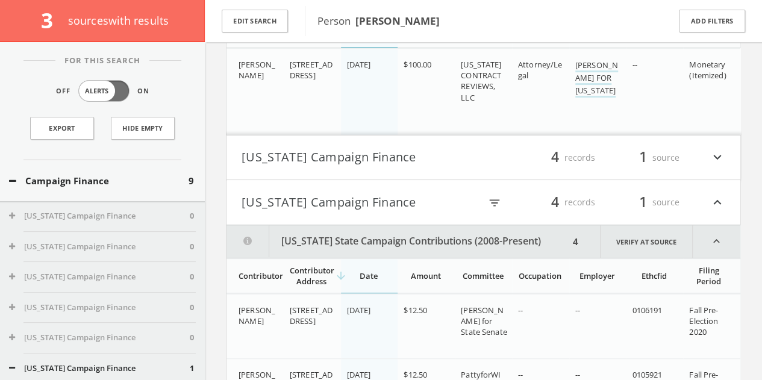
click at [441, 163] on button "[US_STATE] Campaign Finance" at bounding box center [363, 158] width 242 height 20
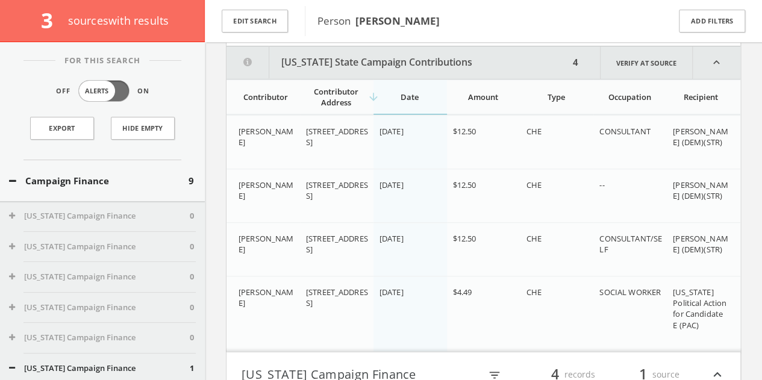
scroll to position [353, 0]
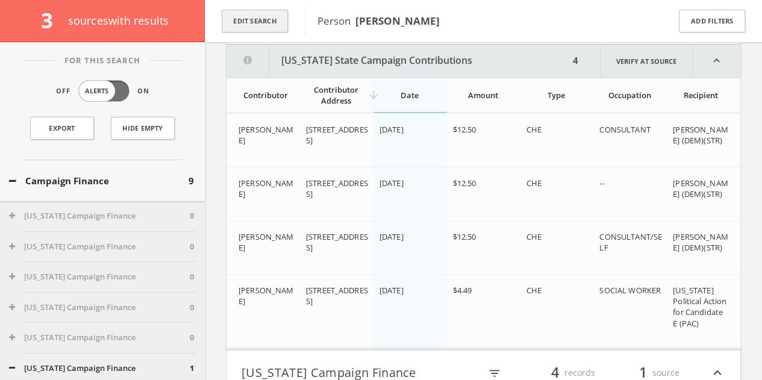
click at [276, 30] on button "Edit Search" at bounding box center [255, 21] width 66 height 23
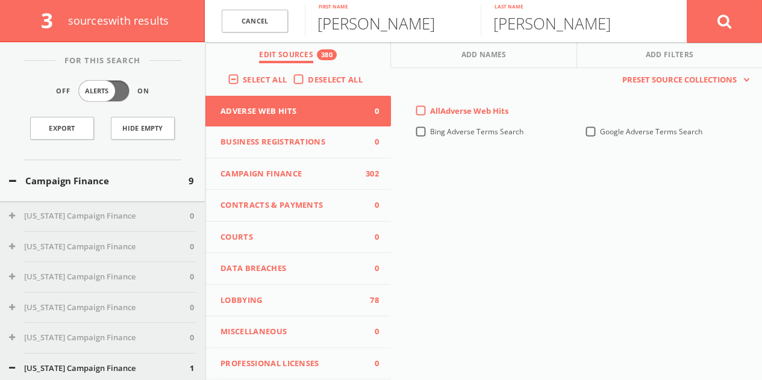
click at [345, 26] on input "[PERSON_NAME]" at bounding box center [393, 20] width 176 height 31
type input "Jan"
click at [750, 24] on button at bounding box center [724, 20] width 75 height 43
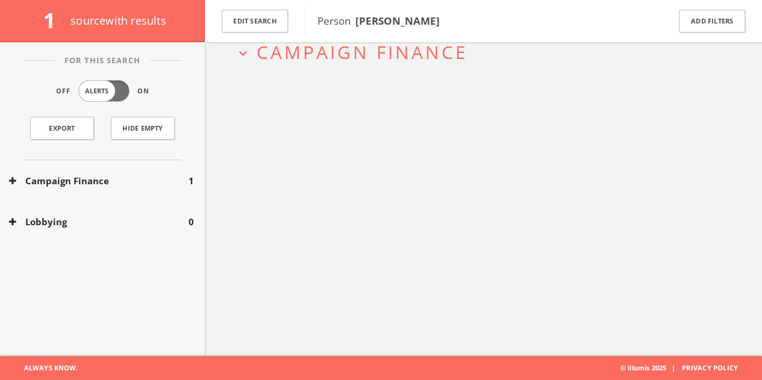
scroll to position [70, 0]
drag, startPoint x: 120, startPoint y: 189, endPoint x: 254, endPoint y: 170, distance: 135.1
click at [120, 188] on div "Campaign Finance 1" at bounding box center [102, 181] width 205 height 42
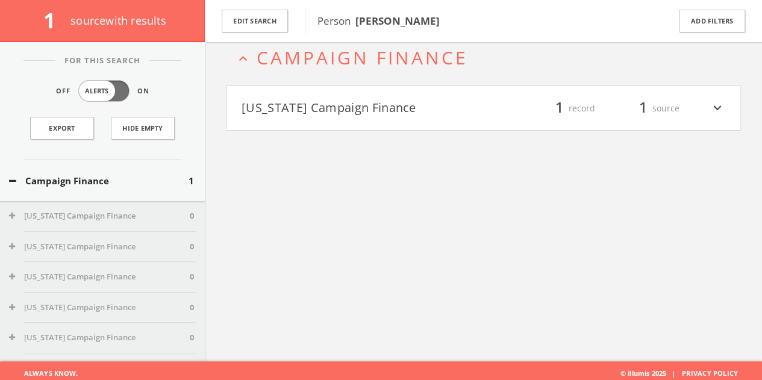
click at [401, 116] on button "[US_STATE] Campaign Finance" at bounding box center [363, 108] width 242 height 20
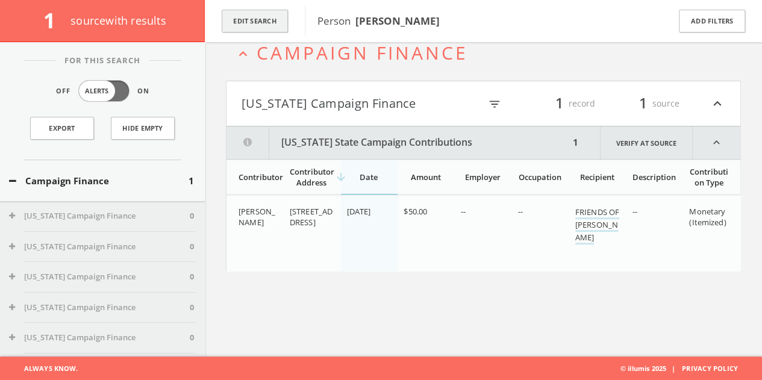
click at [258, 15] on button "Edit Search" at bounding box center [255, 21] width 66 height 23
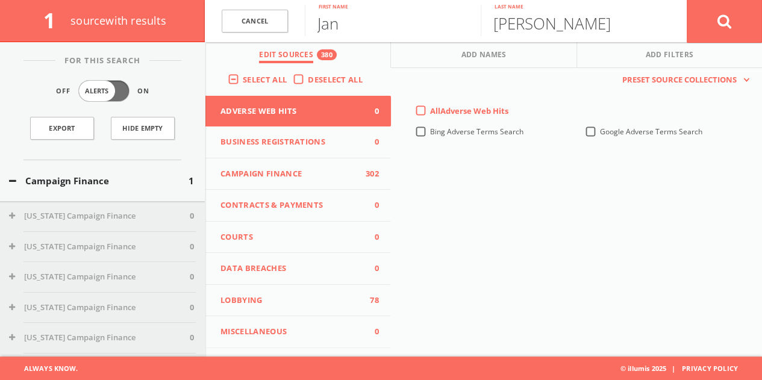
click at [376, 34] on input "Jan" at bounding box center [393, 20] width 176 height 31
paste input "[PERSON_NAME]"
drag, startPoint x: 376, startPoint y: 26, endPoint x: 77, endPoint y: 36, distance: 299.0
click at [77, 36] on div "1 source with results Cancel [PERSON_NAME] First name [PERSON_NAME] Last name C…" at bounding box center [381, 21] width 762 height 42
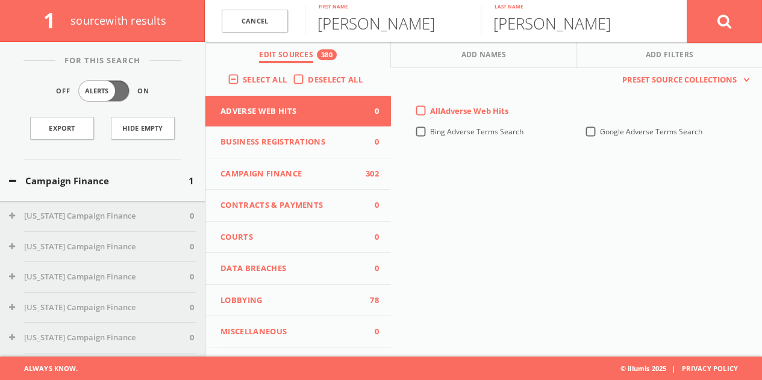
click at [200, 25] on div "1 source with results" at bounding box center [102, 21] width 205 height 42
drag, startPoint x: 371, startPoint y: 25, endPoint x: 598, endPoint y: 30, distance: 226.6
click at [598, 30] on form "Cancel [PERSON_NAME] First name [PERSON_NAME] Last name Cancel" at bounding box center [483, 21] width 557 height 42
type input "[PERSON_NAME]"
click at [595, 31] on input "[PERSON_NAME]" at bounding box center [569, 20] width 176 height 31
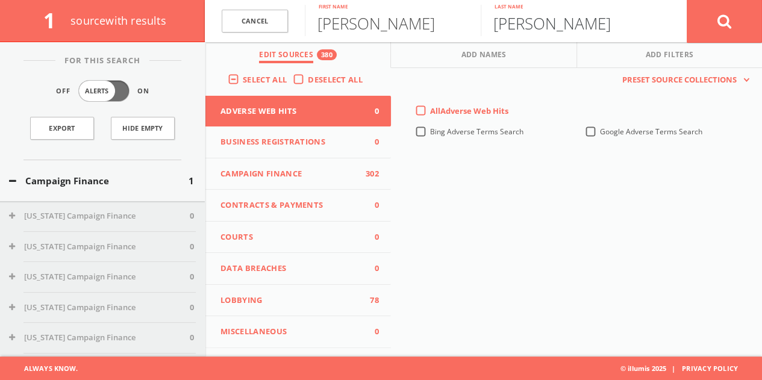
click at [595, 31] on input "[PERSON_NAME]" at bounding box center [569, 20] width 176 height 31
paste input "[PERSON_NAME]"
drag, startPoint x: 569, startPoint y: 25, endPoint x: 404, endPoint y: 25, distance: 164.5
click at [410, 23] on form "Cancel [PERSON_NAME] First name [PERSON_NAME] Last name Cancel" at bounding box center [483, 21] width 557 height 42
type input "[GEOGRAPHIC_DATA]"
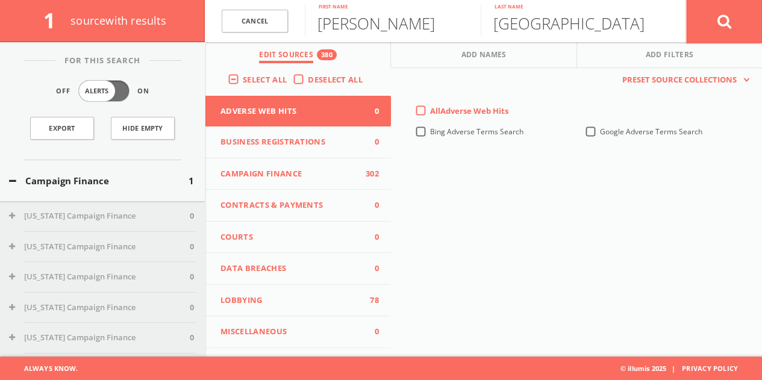
click at [741, 27] on button at bounding box center [724, 20] width 75 height 43
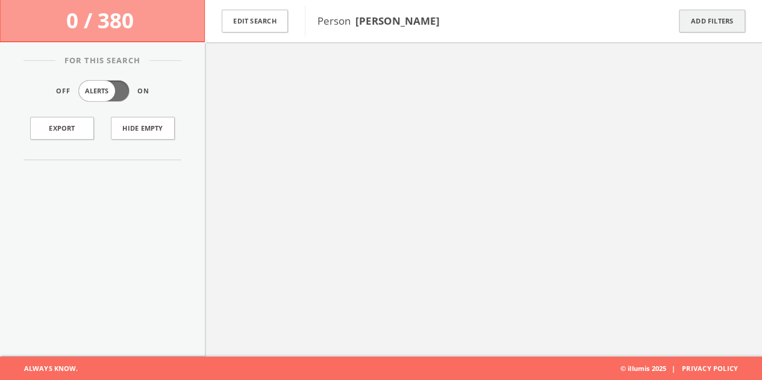
click at [734, 25] on button "Add Filters" at bounding box center [712, 21] width 66 height 23
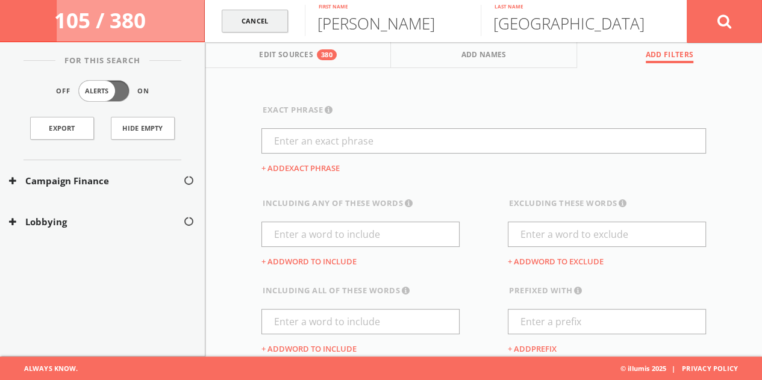
click at [272, 23] on link "Cancel" at bounding box center [255, 21] width 66 height 23
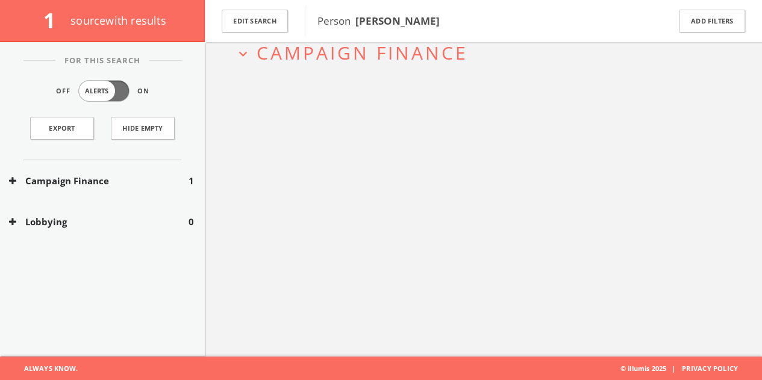
click at [113, 153] on div "For This Search Off Alerts On Export Hide Empty" at bounding box center [102, 110] width 205 height 100
click at [111, 181] on button "Campaign Finance" at bounding box center [99, 181] width 180 height 14
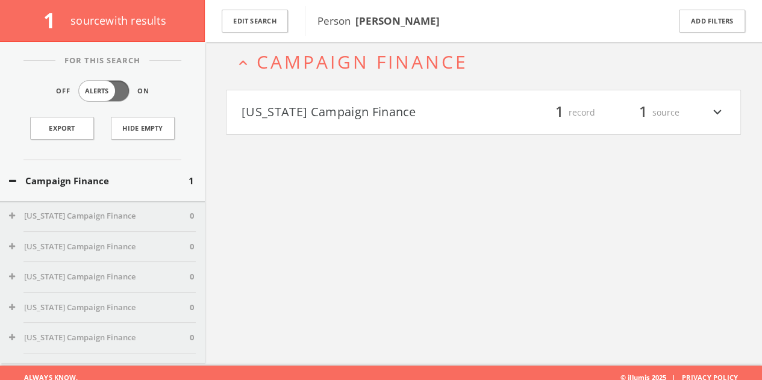
click at [409, 105] on button "[US_STATE] Campaign Finance" at bounding box center [363, 112] width 242 height 20
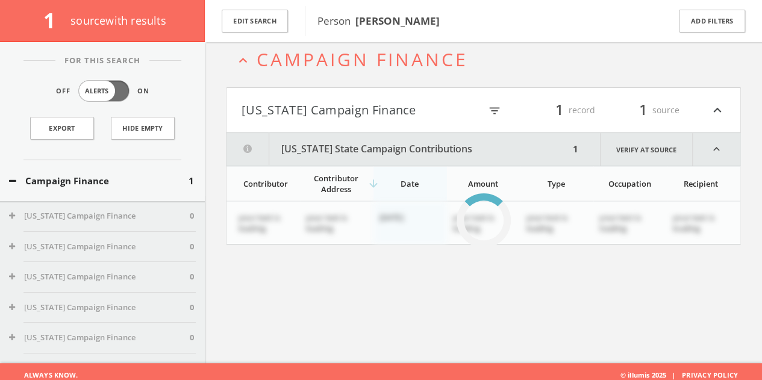
scroll to position [70, 0]
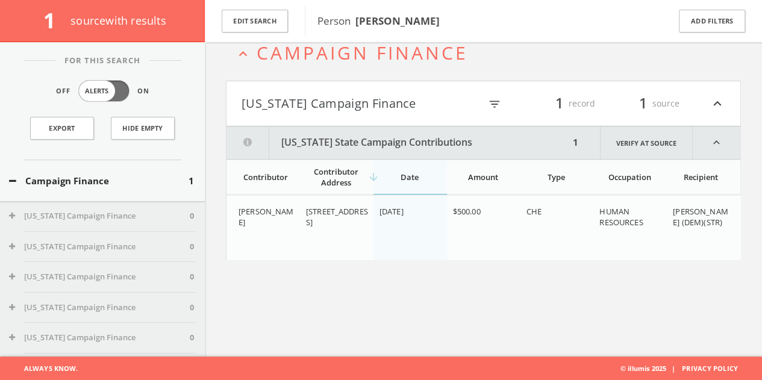
click at [398, 116] on h4 "[US_STATE] Campaign Finance filter_list 1 record 1 source expand_less" at bounding box center [484, 103] width 514 height 45
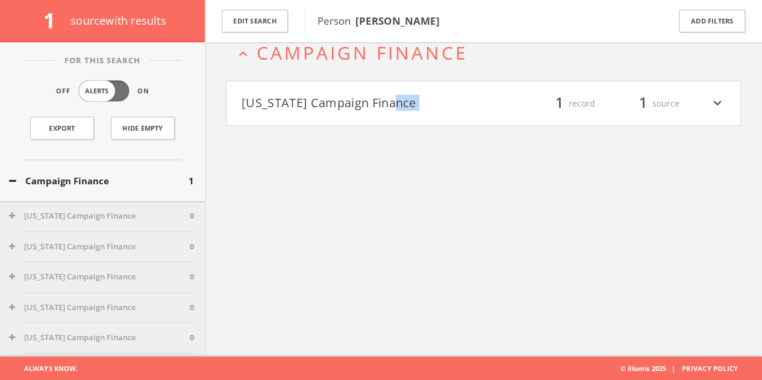
click at [398, 116] on h4 "[US_STATE] Campaign Finance filter_list 1 record 1 source expand_more" at bounding box center [484, 103] width 514 height 45
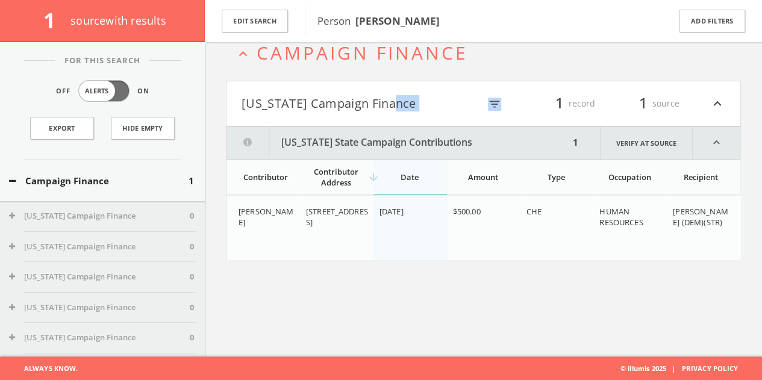
click at [398, 116] on h4 "[US_STATE] Campaign Finance filter_list 1 record 1 source expand_less" at bounding box center [484, 103] width 514 height 45
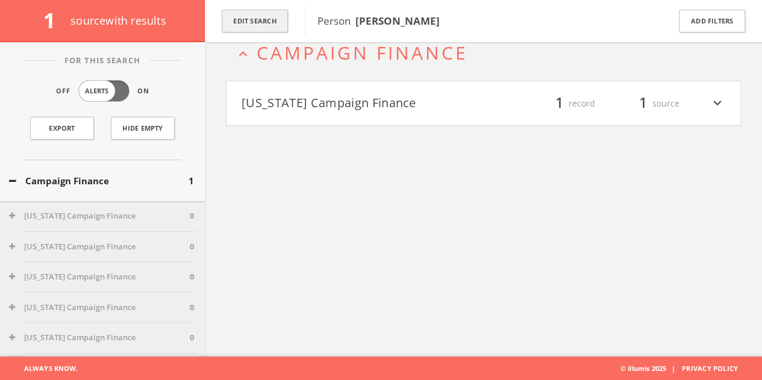
click at [248, 21] on button "Edit Search" at bounding box center [255, 21] width 66 height 23
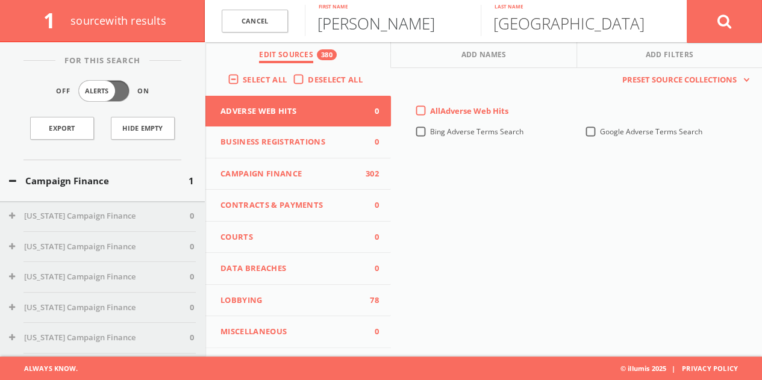
click at [351, 30] on input "[PERSON_NAME]" at bounding box center [393, 20] width 176 height 31
type input "[PERSON_NAME]"
type input "Hill"
click at [687, 0] on button at bounding box center [724, 20] width 75 height 43
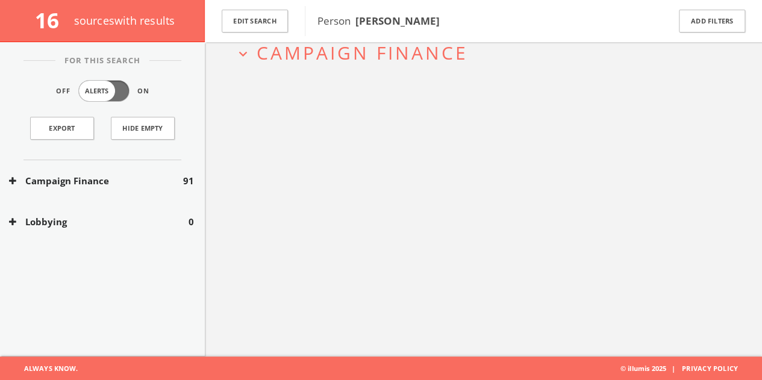
click at [128, 181] on button "Campaign Finance" at bounding box center [96, 181] width 174 height 14
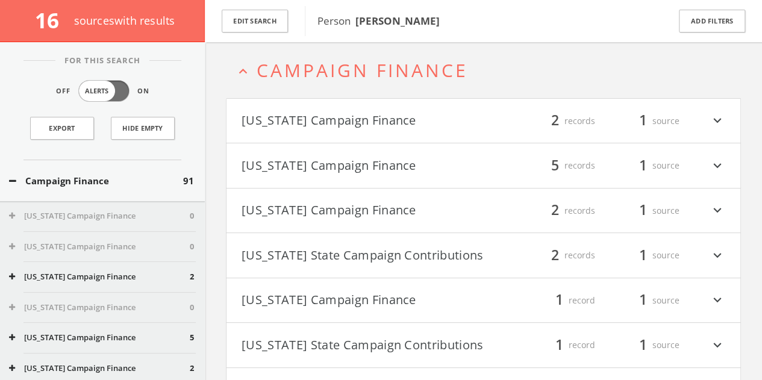
scroll to position [52, 0]
click at [227, 23] on button "Edit Search" at bounding box center [255, 21] width 66 height 23
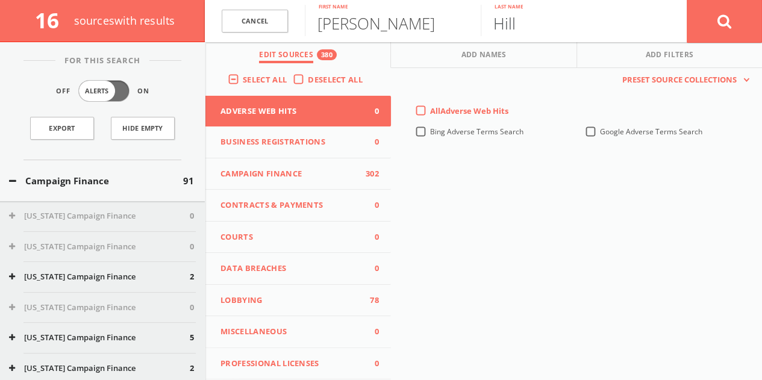
click at [528, 20] on input "Hill" at bounding box center [569, 20] width 176 height 31
type input "[PERSON_NAME]"
click at [687, 0] on button at bounding box center [724, 20] width 75 height 43
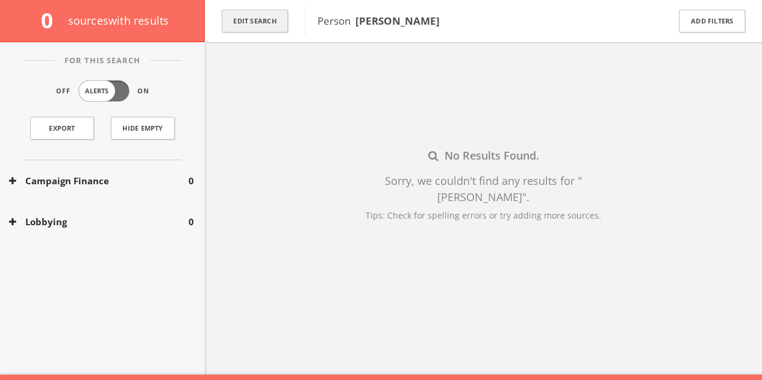
click at [287, 18] on button "Edit Search" at bounding box center [255, 21] width 66 height 23
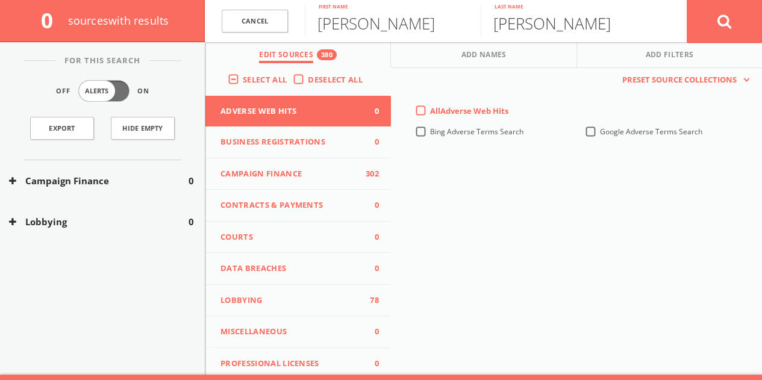
click at [550, 20] on input "[PERSON_NAME]" at bounding box center [569, 20] width 176 height 31
type input "Hill"
click at [687, 0] on button at bounding box center [724, 20] width 75 height 43
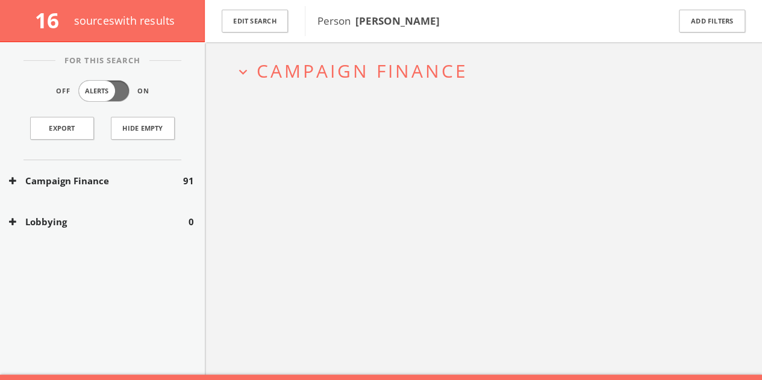
click at [127, 205] on div "Lobbying 0" at bounding box center [102, 222] width 205 height 42
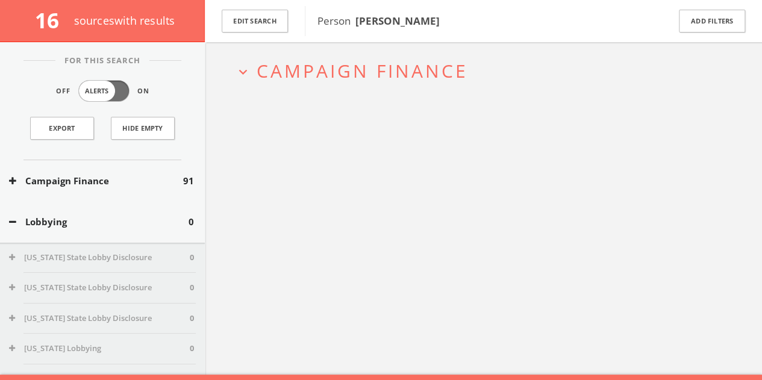
click at [127, 187] on div "Campaign Finance 91" at bounding box center [102, 181] width 205 height 42
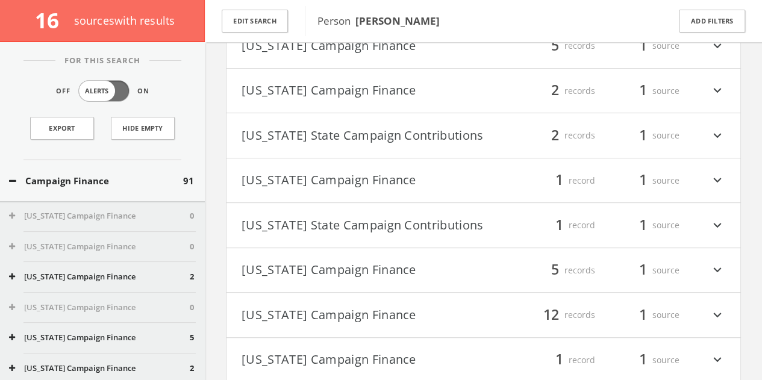
click at [447, 84] on button "[US_STATE] Campaign Finance" at bounding box center [363, 91] width 242 height 20
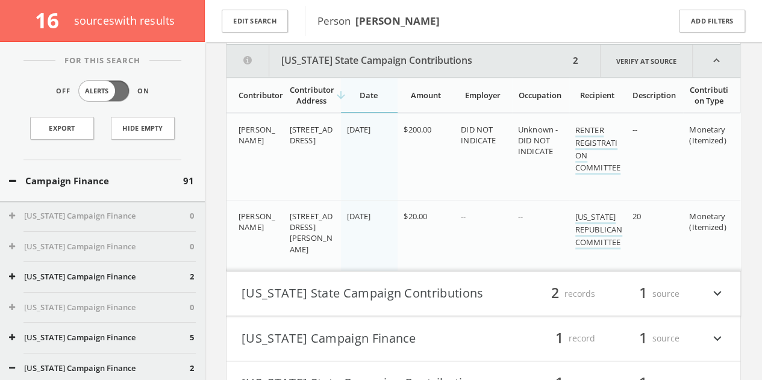
scroll to position [242, 0]
click at [272, 31] on button "Edit Search" at bounding box center [255, 21] width 66 height 23
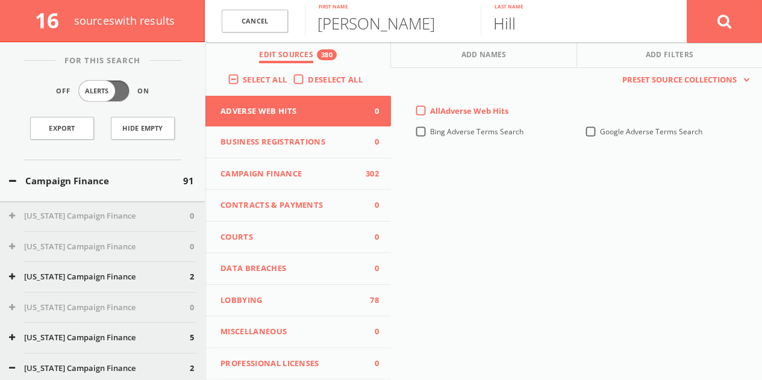
click at [524, 27] on input "Hill" at bounding box center [569, 20] width 176 height 31
paste input "[PHONE_NUMBER]"
drag, startPoint x: 611, startPoint y: 23, endPoint x: 112, endPoint y: 23, distance: 498.9
click at [119, 21] on div "16 source s with results Cancel [PERSON_NAME] First name [PHONE_NUMBER] Last na…" at bounding box center [381, 21] width 762 height 42
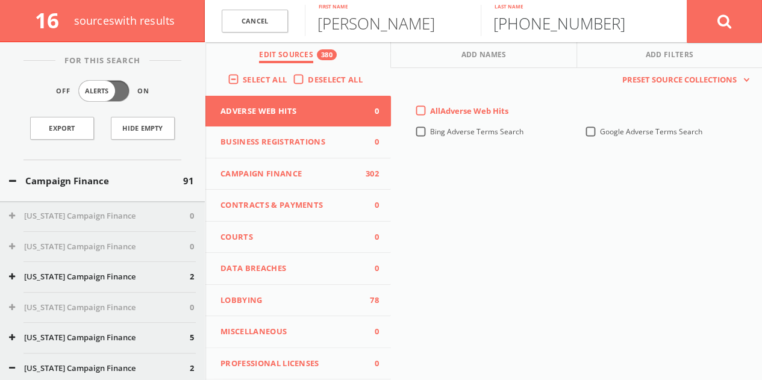
paste input "[PERSON_NAME]"
type input "[PERSON_NAME]"
click at [412, 20] on input "[PERSON_NAME]" at bounding box center [393, 20] width 176 height 31
type input "[PERSON_NAME]"
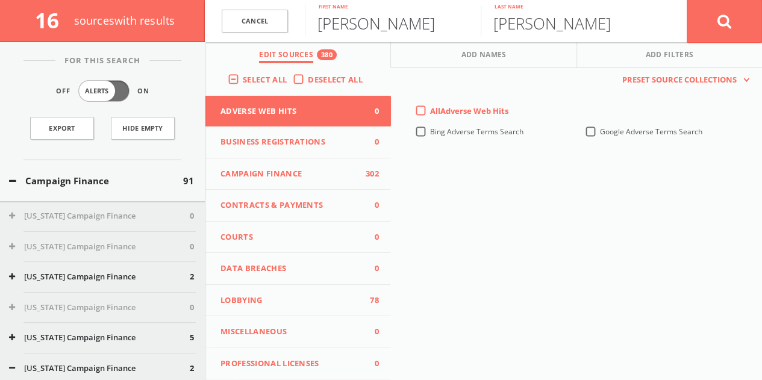
click at [687, 0] on button at bounding box center [724, 20] width 75 height 43
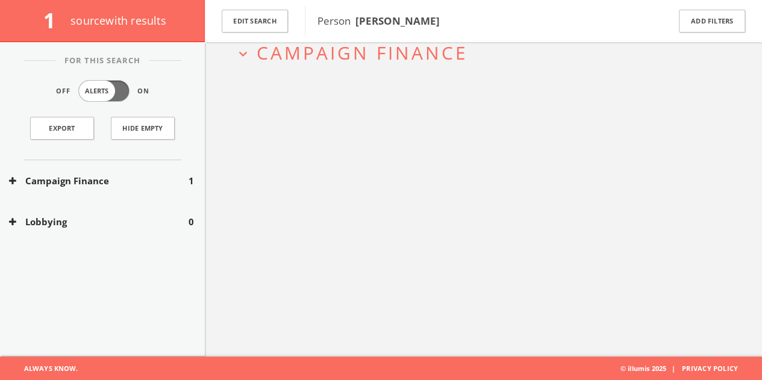
drag, startPoint x: 160, startPoint y: 166, endPoint x: 204, endPoint y: 164, distance: 43.4
click at [160, 166] on div "Campaign Finance 1" at bounding box center [102, 181] width 205 height 42
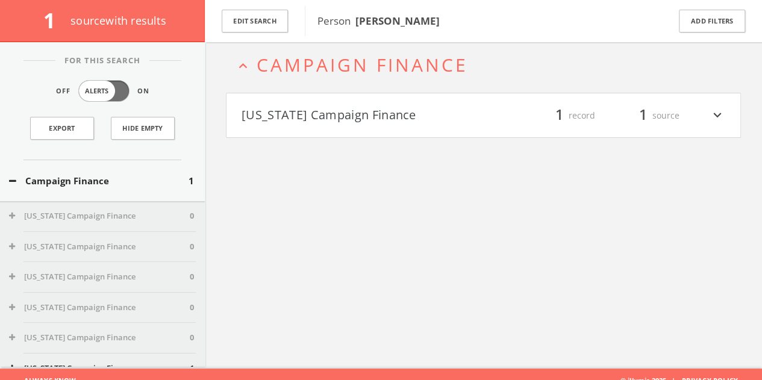
click at [394, 98] on h4 "[US_STATE] Campaign Finance filter_list 1 record 1 source expand_more" at bounding box center [484, 115] width 514 height 45
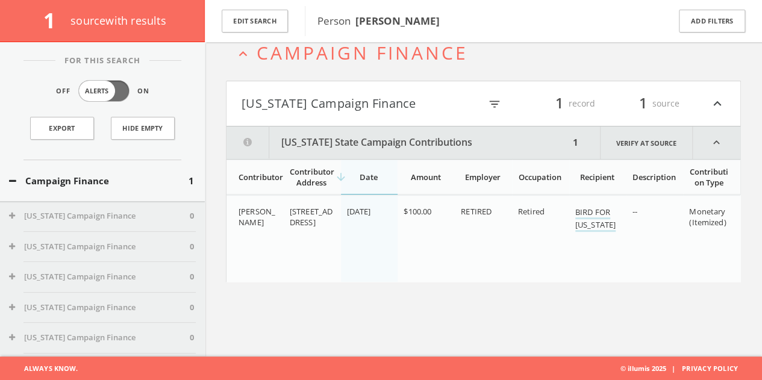
click at [389, 93] on button "[US_STATE] Campaign Finance" at bounding box center [361, 103] width 239 height 20
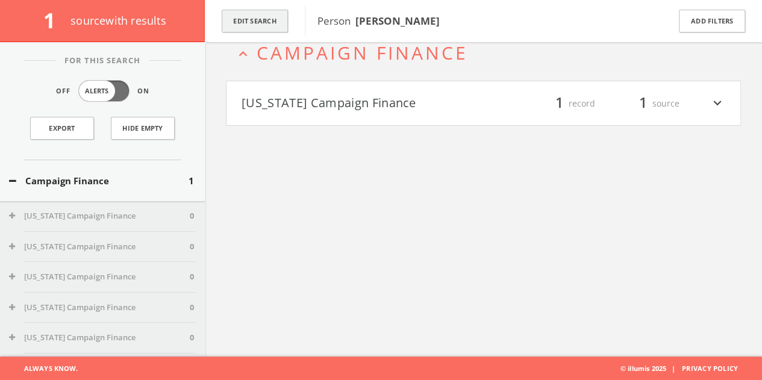
click at [262, 23] on button "Edit Search" at bounding box center [255, 21] width 66 height 23
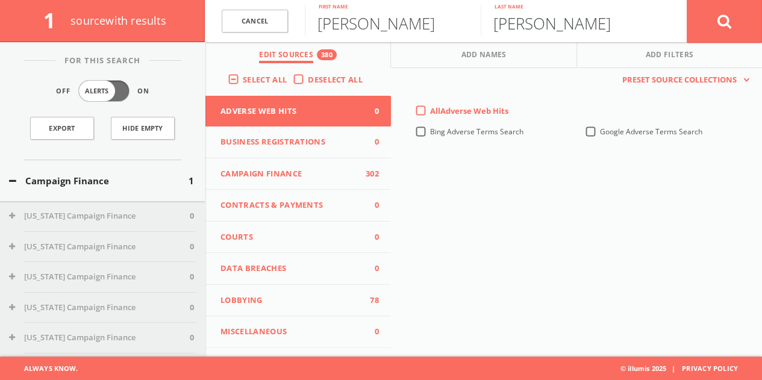
click at [528, 24] on input "[PERSON_NAME]" at bounding box center [569, 20] width 176 height 31
click at [528, 25] on input "[PERSON_NAME]" at bounding box center [569, 20] width 176 height 31
paste input "[US_STATE][PERSON_NAME]"
drag, startPoint x: 588, startPoint y: 23, endPoint x: 177, endPoint y: 25, distance: 410.9
click at [203, 25] on div "1 source with results Cancel [PERSON_NAME] First name [US_STATE][PERSON_NAME] L…" at bounding box center [381, 21] width 762 height 42
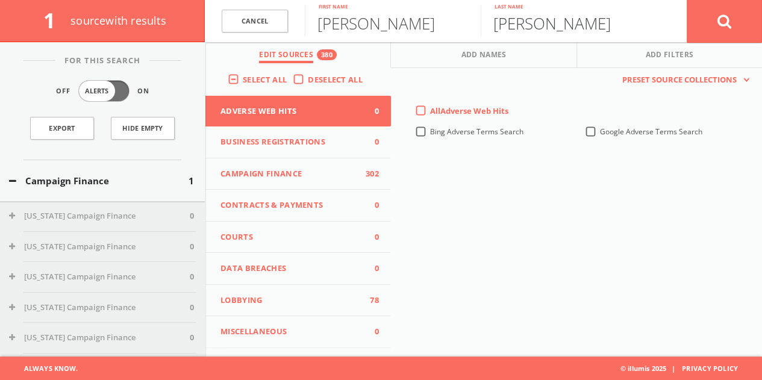
type input "[PERSON_NAME]"
drag, startPoint x: 405, startPoint y: 7, endPoint x: 403, endPoint y: 22, distance: 15.8
click at [405, 7] on input "[PERSON_NAME]" at bounding box center [393, 20] width 176 height 31
click at [403, 22] on input "[PERSON_NAME]" at bounding box center [393, 20] width 176 height 31
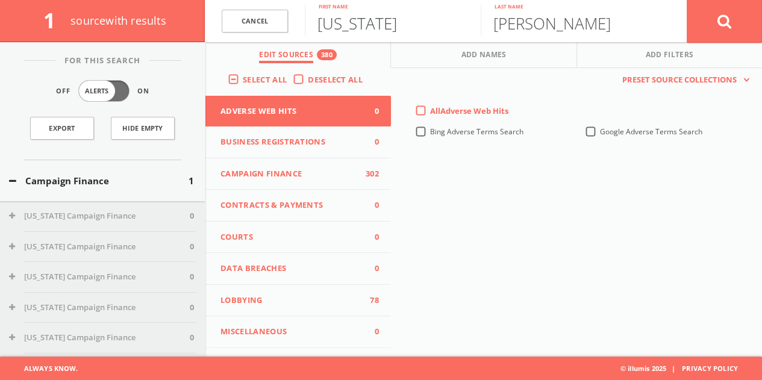
type input "[US_STATE]"
click at [724, 30] on button at bounding box center [724, 20] width 75 height 43
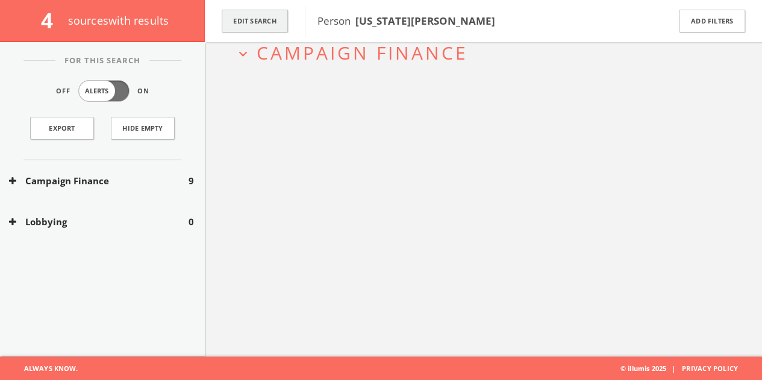
click at [272, 23] on button "Edit Search" at bounding box center [255, 21] width 66 height 23
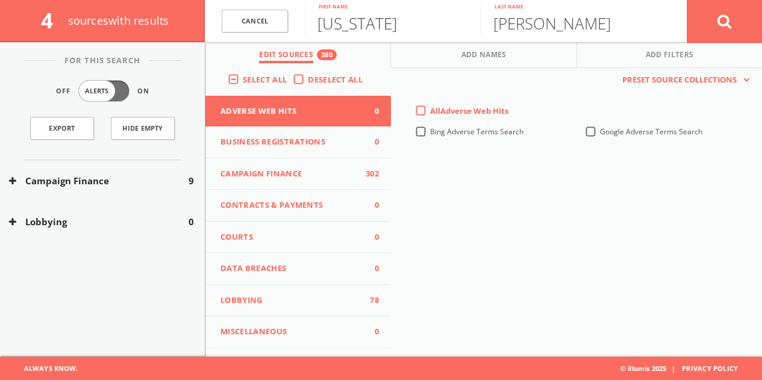
click at [374, 28] on input "[US_STATE]" at bounding box center [393, 20] width 176 height 31
click at [141, 174] on button "Campaign Finance" at bounding box center [99, 181] width 180 height 14
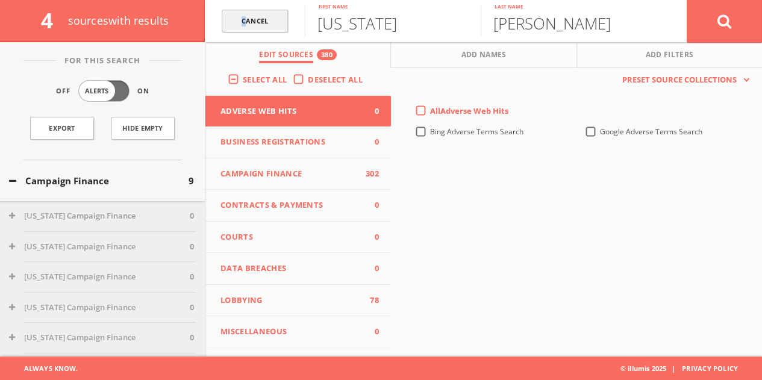
click at [243, 22] on link "Cancel" at bounding box center [255, 21] width 66 height 23
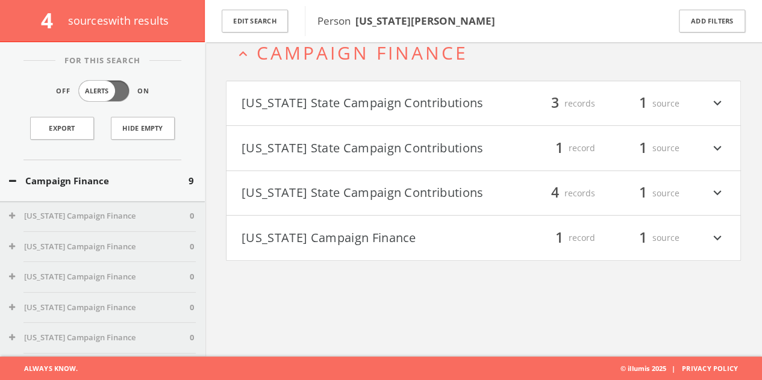
click at [102, 174] on button "Campaign Finance" at bounding box center [99, 181] width 180 height 14
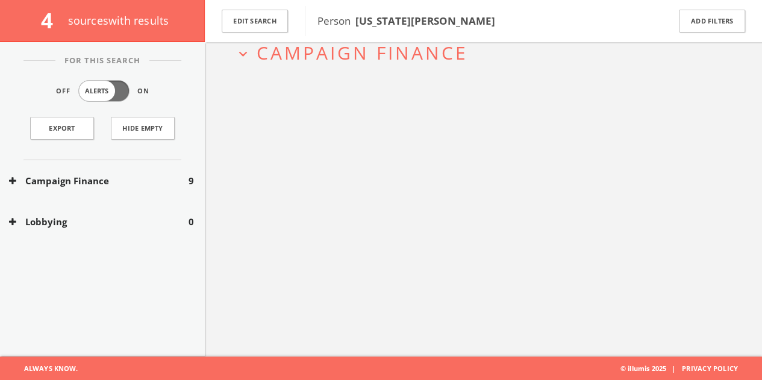
click at [102, 174] on button "Campaign Finance" at bounding box center [99, 181] width 180 height 14
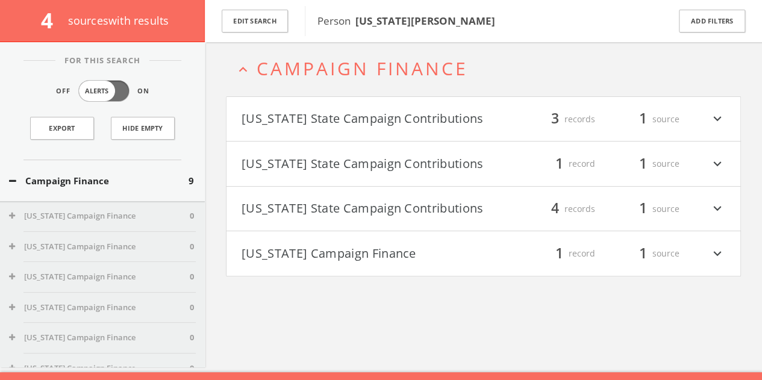
click at [368, 209] on button "[US_STATE] State Campaign Contributions" at bounding box center [363, 209] width 242 height 20
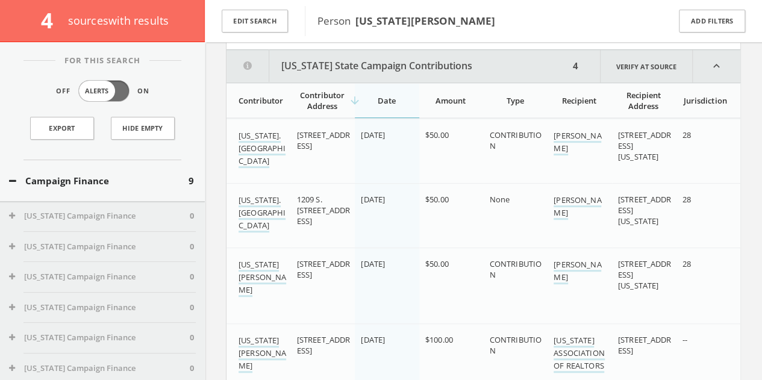
scroll to position [302, 0]
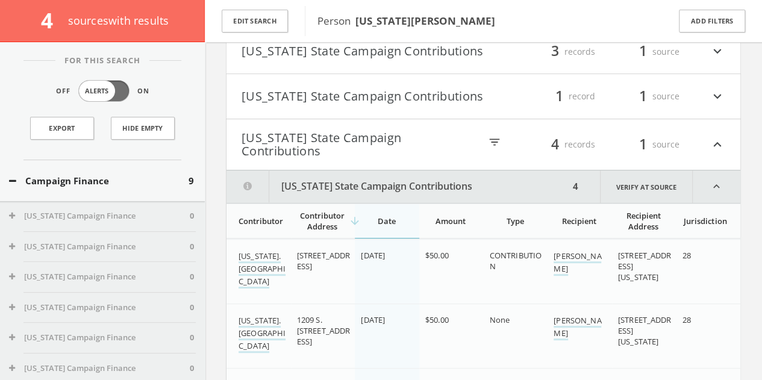
click at [336, 124] on h4 "[US_STATE] State Campaign Contributions filter_list 4 records 1 source expand_l…" at bounding box center [484, 144] width 514 height 51
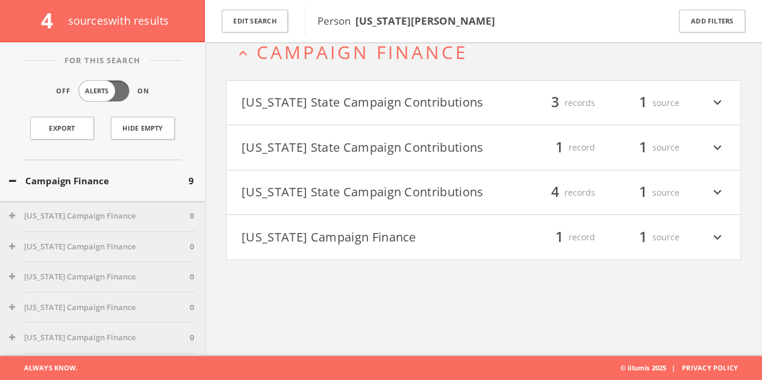
scroll to position [70, 0]
click at [277, 17] on button "Edit Search" at bounding box center [255, 21] width 66 height 23
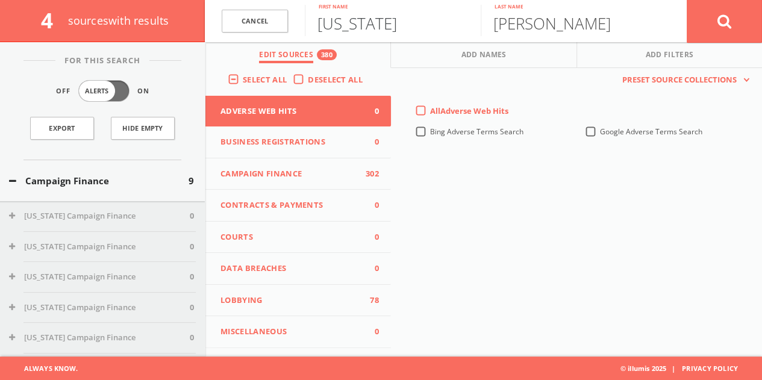
click at [365, 25] on input "[US_STATE]" at bounding box center [393, 20] width 176 height 31
paste input "[PHONE_NUMBER]"
click at [391, 25] on input "[PHONE_NUMBER]" at bounding box center [393, 20] width 176 height 31
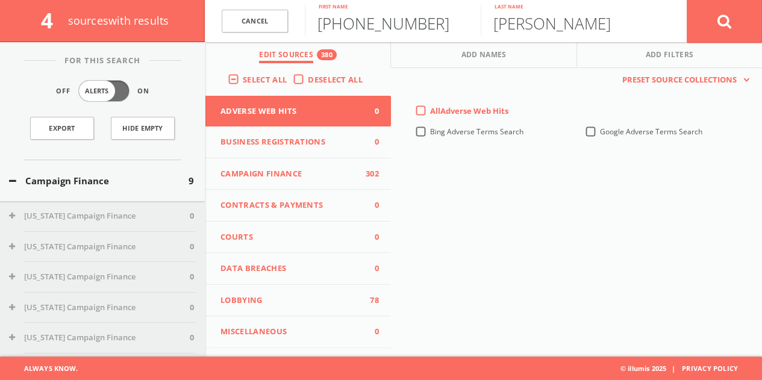
click at [391, 25] on input "[PHONE_NUMBER]" at bounding box center [393, 20] width 176 height 31
type input "[PERSON_NAME]"
paste input "[PERSON_NAME]"
type input "[PERSON_NAME]"
click at [709, 13] on button at bounding box center [724, 20] width 75 height 43
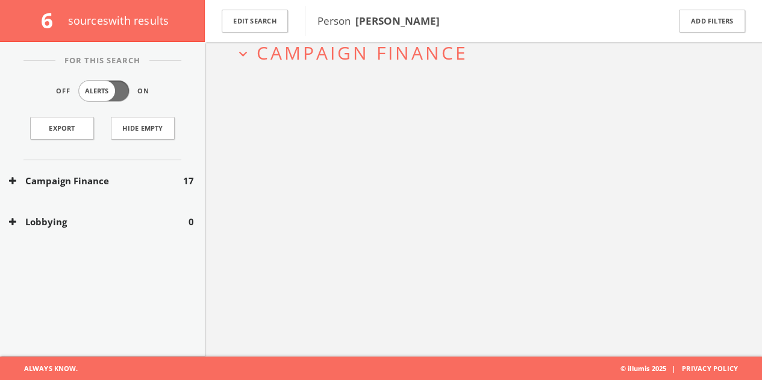
click at [142, 186] on button "Campaign Finance" at bounding box center [96, 181] width 174 height 14
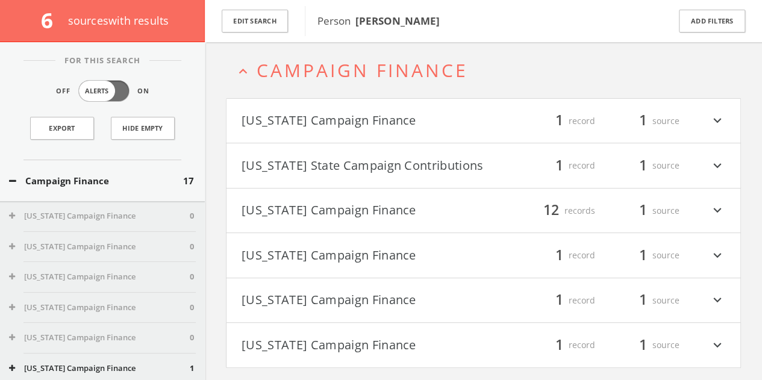
scroll to position [52, 0]
click at [422, 169] on button "[US_STATE] State Campaign Contributions" at bounding box center [363, 166] width 242 height 20
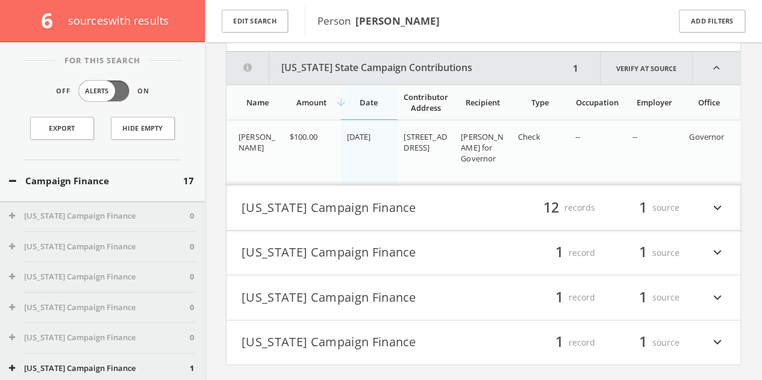
drag, startPoint x: 374, startPoint y: 54, endPoint x: 371, endPoint y: 45, distance: 8.8
click at [374, 53] on html "Search History Alerts Votes [PERSON_NAME] Edit Profile Change Password Security…" at bounding box center [381, 106] width 762 height 603
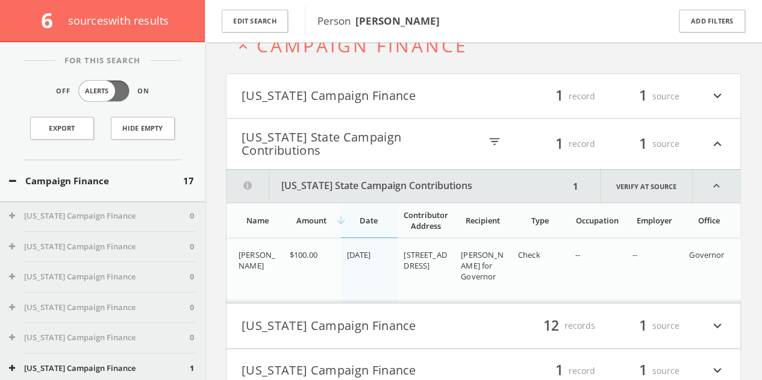
click at [354, 136] on button "[US_STATE] State Campaign Contributions" at bounding box center [361, 144] width 239 height 27
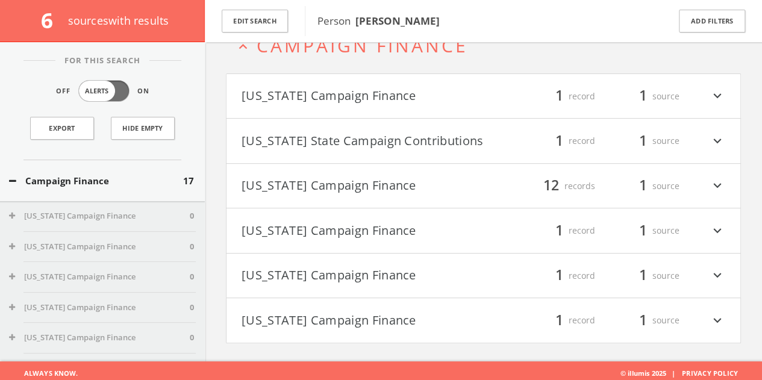
click at [353, 93] on button "[US_STATE] Campaign Finance" at bounding box center [363, 96] width 242 height 20
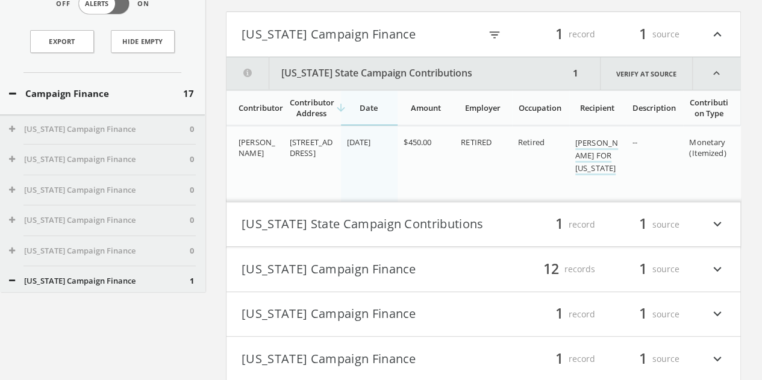
scroll to position [45, 0]
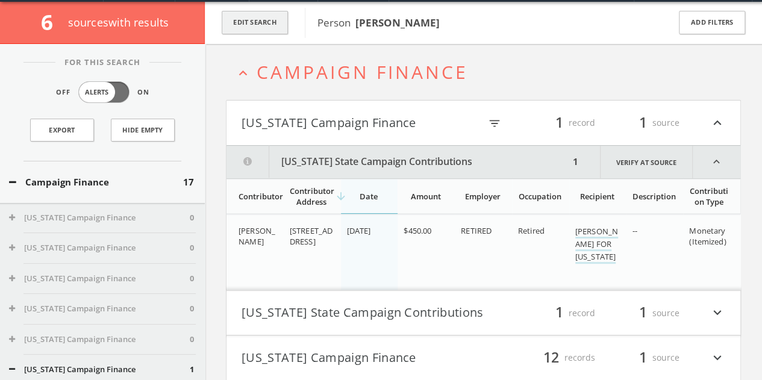
click at [262, 15] on button "Edit Search" at bounding box center [255, 22] width 66 height 23
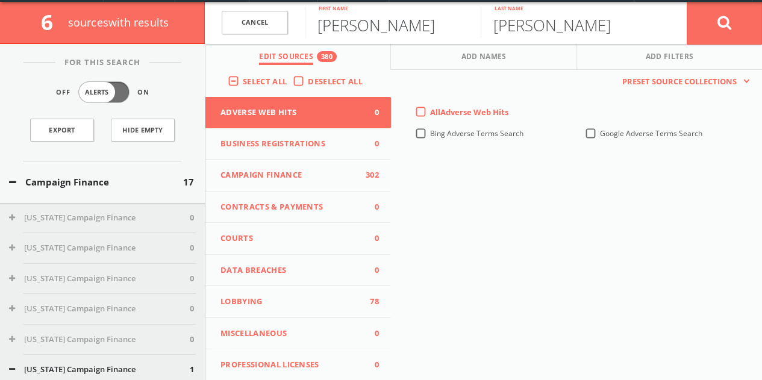
click at [348, 33] on input "[PERSON_NAME]" at bounding box center [393, 22] width 176 height 31
type input "[PERSON_NAME]"
click at [687, 1] on button at bounding box center [724, 22] width 75 height 43
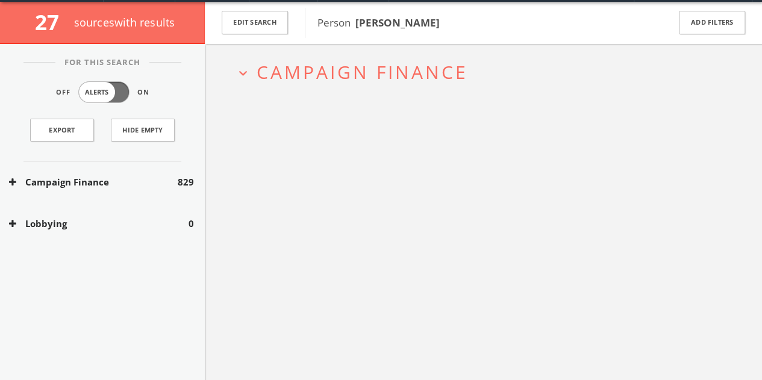
click at [161, 178] on button "Campaign Finance" at bounding box center [93, 182] width 169 height 14
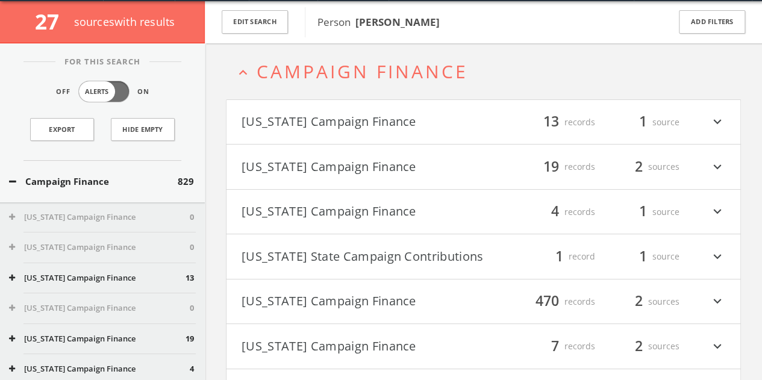
scroll to position [46, 0]
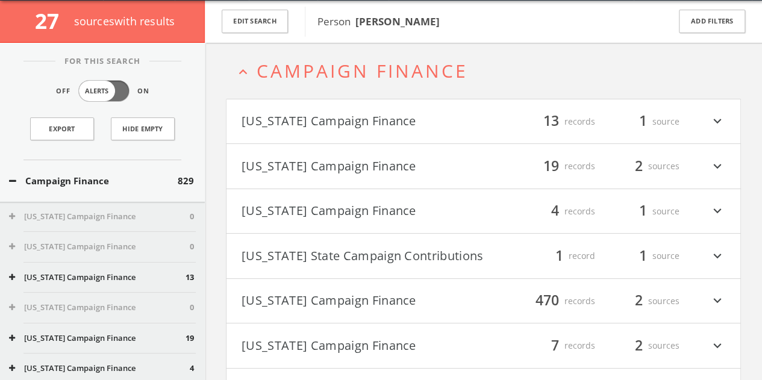
click at [477, 205] on button "[US_STATE] Campaign Finance" at bounding box center [363, 211] width 242 height 20
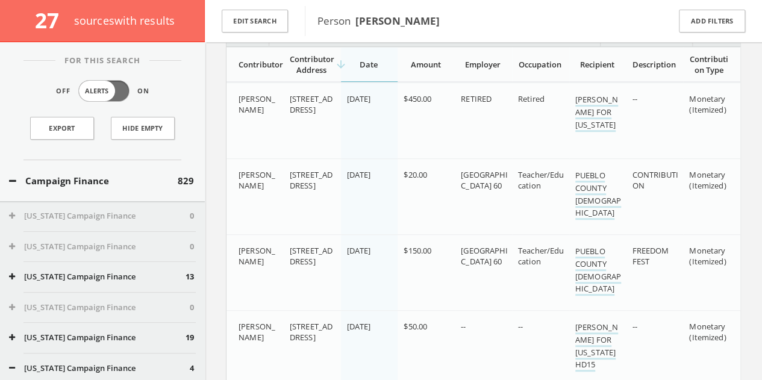
scroll to position [296, 0]
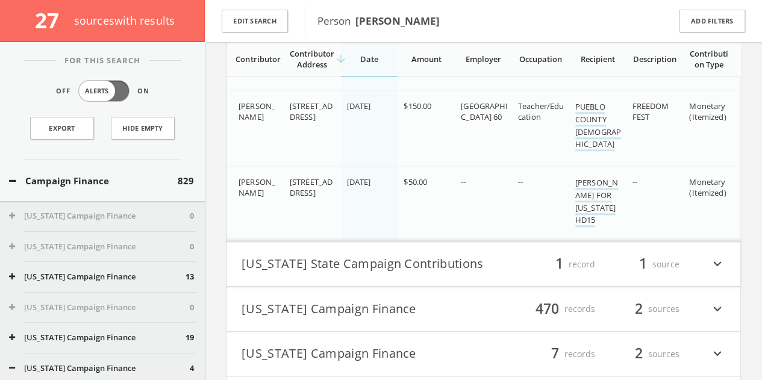
click at [119, 185] on button "Campaign Finance" at bounding box center [93, 181] width 169 height 14
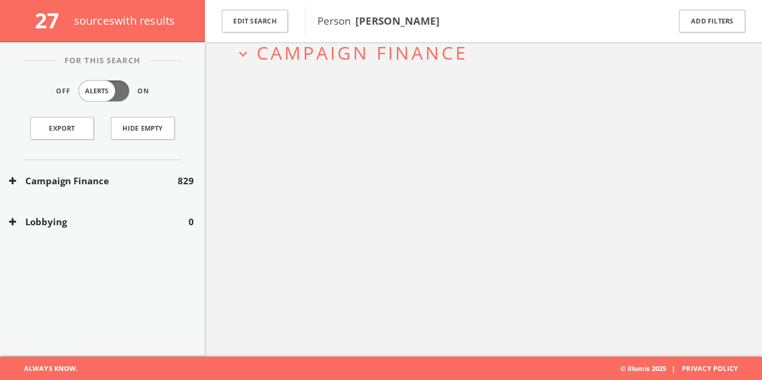
click at [119, 185] on button "Campaign Finance" at bounding box center [93, 181] width 169 height 14
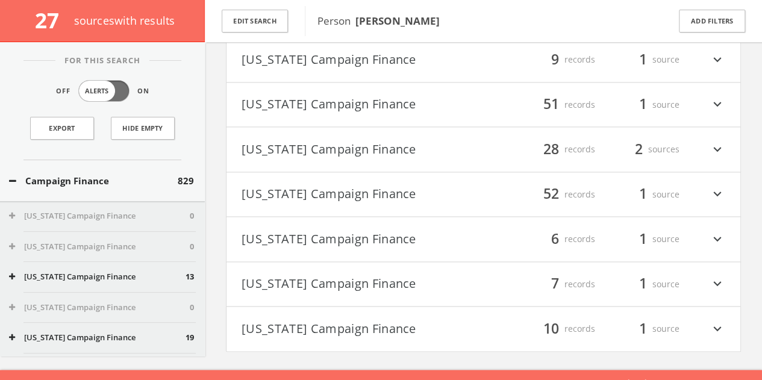
scroll to position [815, 0]
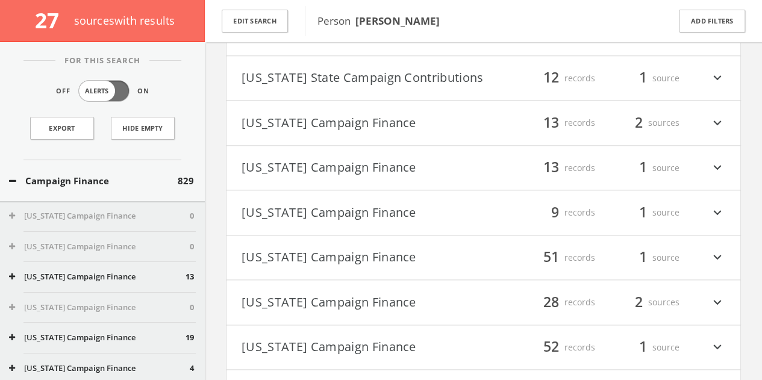
click at [95, 175] on button "Campaign Finance" at bounding box center [93, 181] width 169 height 14
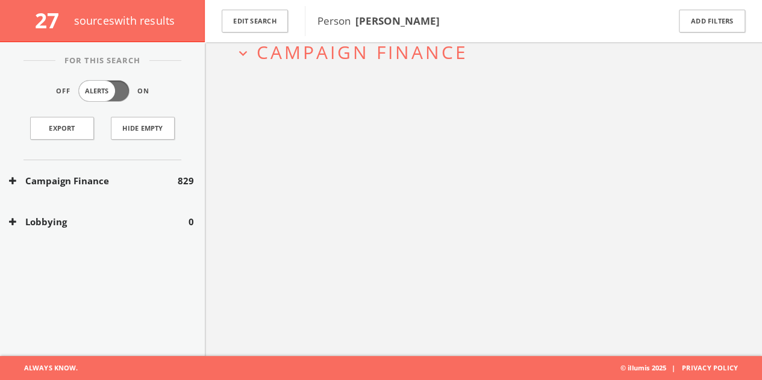
scroll to position [70, 0]
click at [282, 19] on button "Edit Search" at bounding box center [255, 21] width 66 height 23
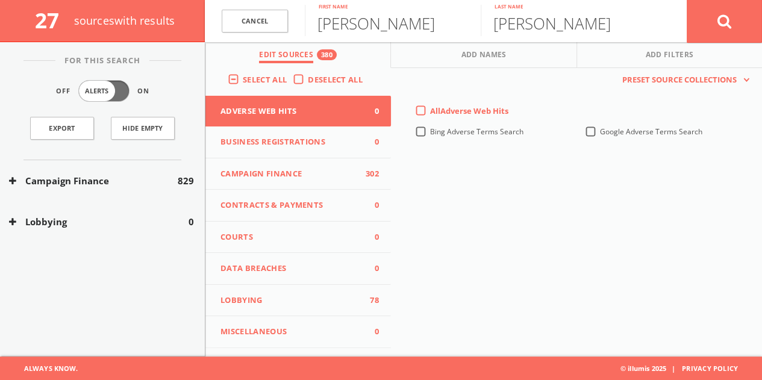
click at [370, 40] on div "[PERSON_NAME] First name" at bounding box center [393, 21] width 176 height 42
drag, startPoint x: 370, startPoint y: 40, endPoint x: 366, endPoint y: 27, distance: 13.9
click at [369, 36] on div "[PERSON_NAME] First name" at bounding box center [393, 21] width 176 height 42
click at [365, 25] on input "[PERSON_NAME]" at bounding box center [393, 20] width 176 height 31
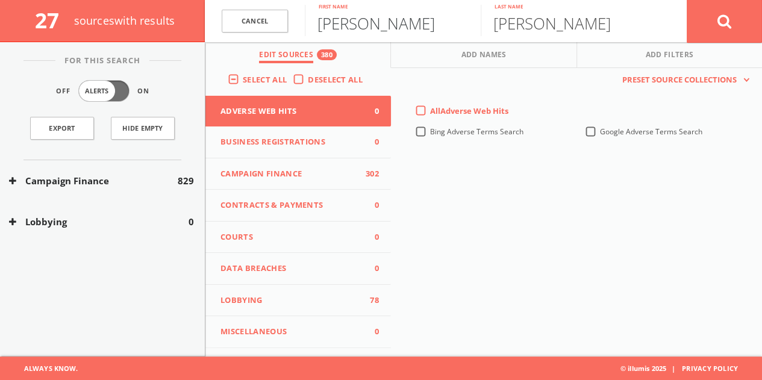
type input "[PERSON_NAME]"
type input "Stitchman"
click at [687, 0] on button at bounding box center [724, 20] width 75 height 43
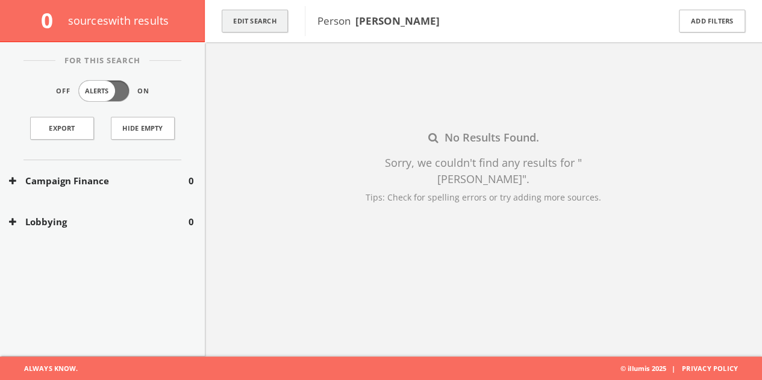
click at [264, 25] on button "Edit Search" at bounding box center [255, 21] width 66 height 23
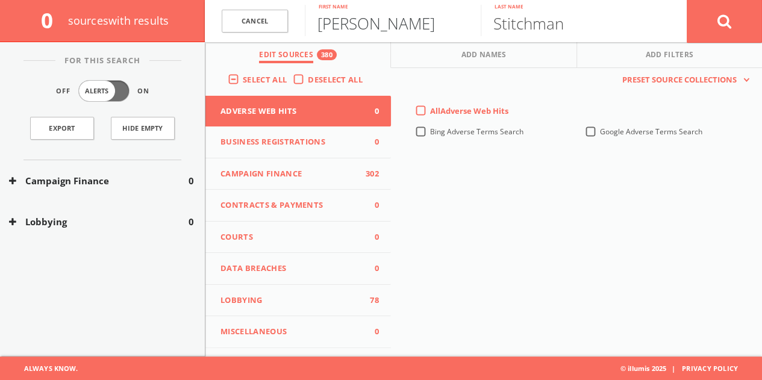
click at [370, 27] on input "[PERSON_NAME]" at bounding box center [393, 20] width 176 height 31
type input "[PERSON_NAME]"
click at [687, 0] on button at bounding box center [724, 20] width 75 height 43
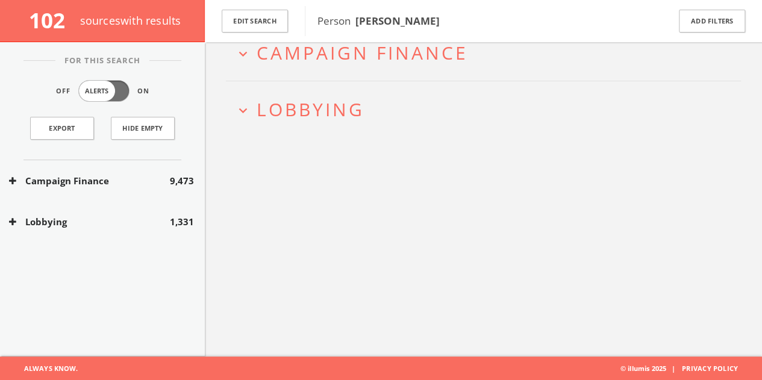
click at [110, 228] on div "Lobbying 1,331" at bounding box center [102, 222] width 205 height 42
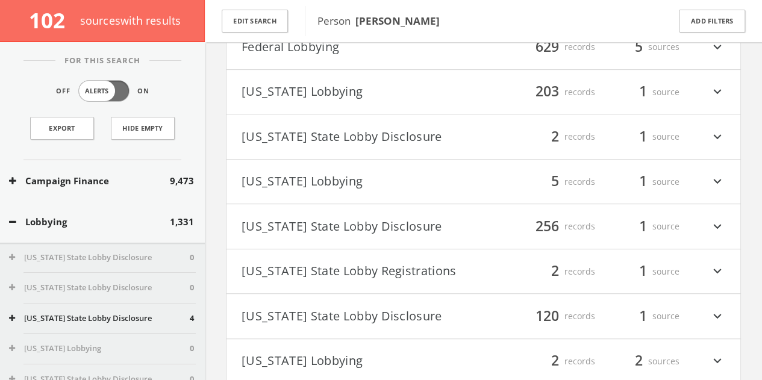
scroll to position [255, 0]
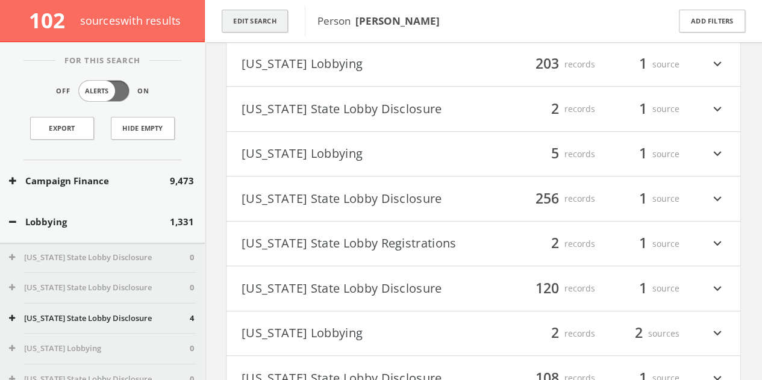
click at [278, 19] on button "Edit Search" at bounding box center [255, 21] width 66 height 23
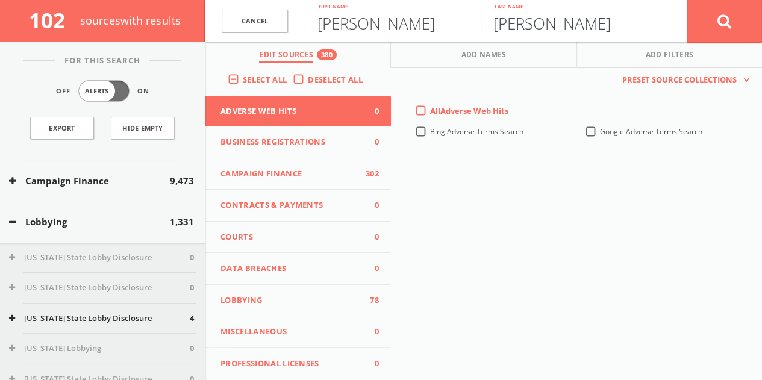
click at [495, 17] on input "[PERSON_NAME]" at bounding box center [569, 20] width 176 height 31
type input "[PERSON_NAME]"
click at [687, 0] on button at bounding box center [724, 20] width 75 height 43
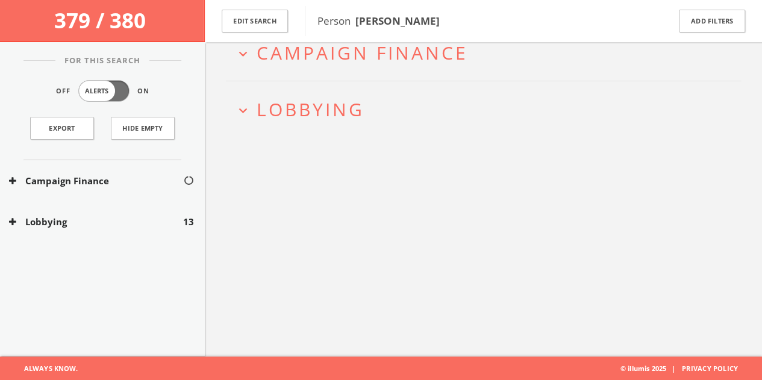
click at [130, 223] on button "Lobbying" at bounding box center [96, 222] width 174 height 14
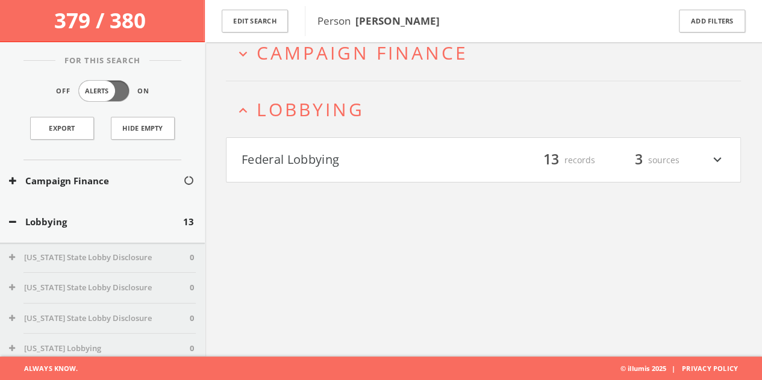
click at [337, 157] on button "Federal Lobbying" at bounding box center [363, 160] width 242 height 20
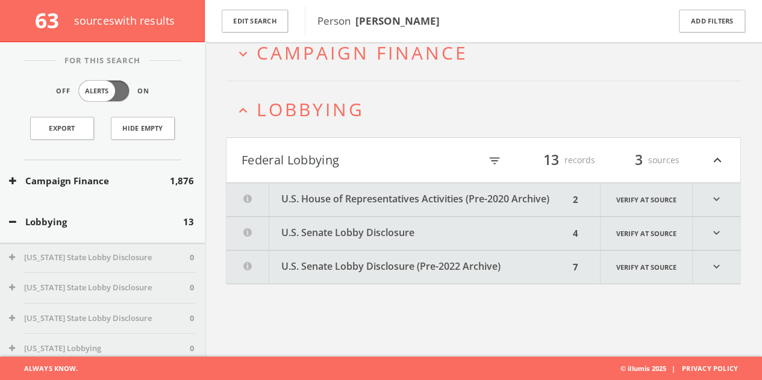
click at [449, 195] on button "U.S. House of Representatives Activities (Pre-2020 Archive)" at bounding box center [398, 199] width 343 height 33
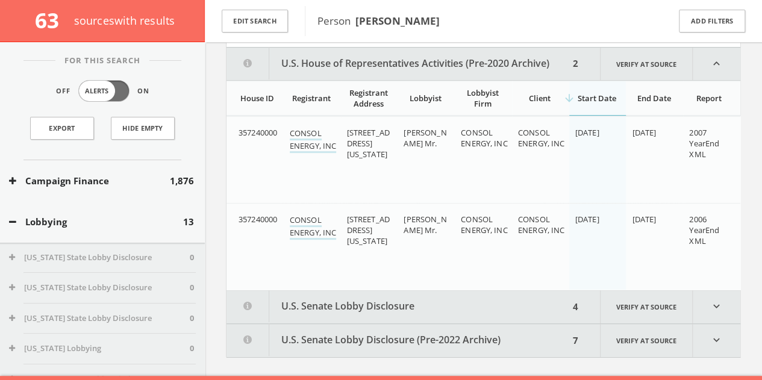
scroll to position [209, 0]
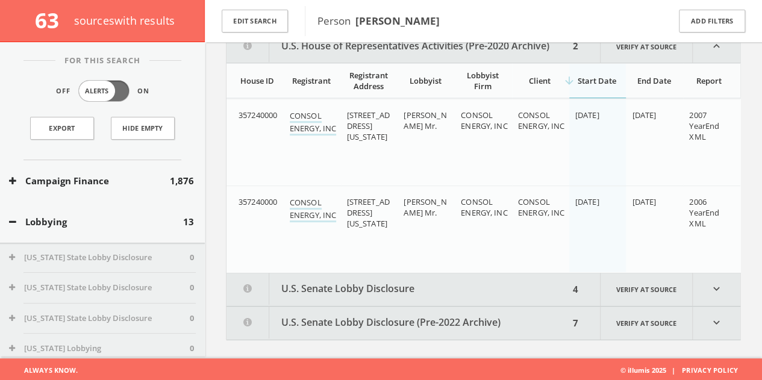
click at [437, 297] on button "U.S. Senate Lobby Disclosure" at bounding box center [398, 289] width 343 height 33
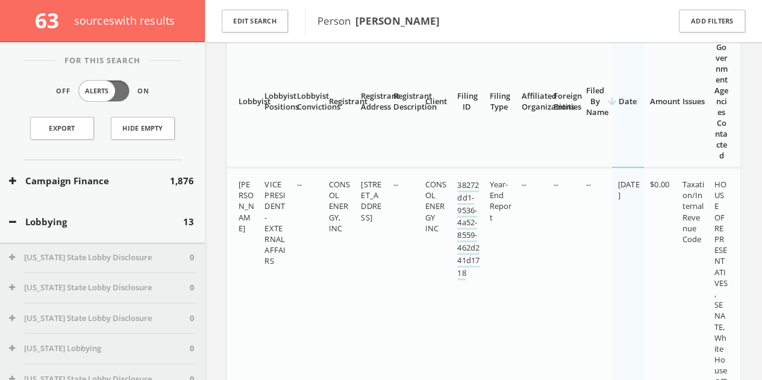
scroll to position [512, 0]
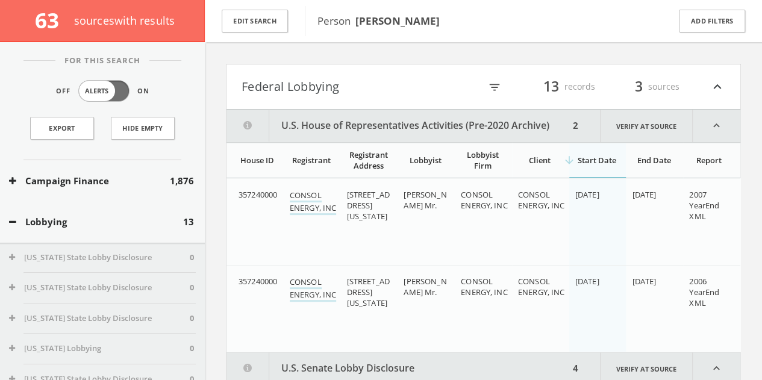
click at [403, 83] on button "Federal Lobbying" at bounding box center [361, 87] width 239 height 20
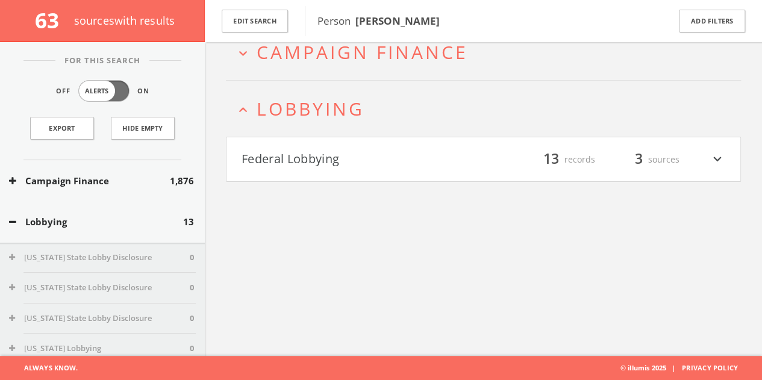
scroll to position [70, 0]
click at [389, 155] on button "Federal Lobbying" at bounding box center [363, 160] width 242 height 20
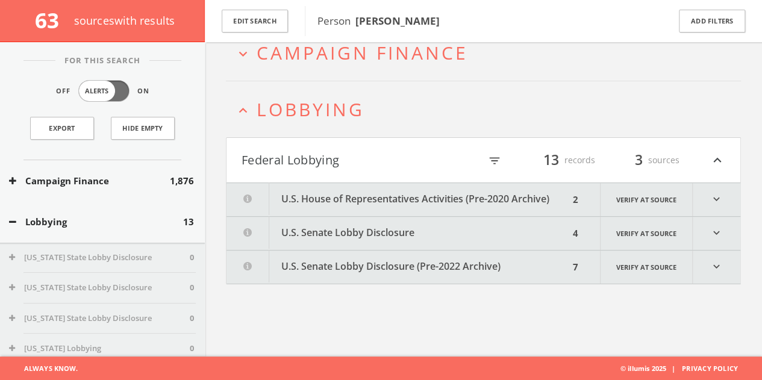
click at [393, 258] on button "U.S. Senate Lobby Disclosure (Pre-2022 Archive)" at bounding box center [398, 267] width 343 height 33
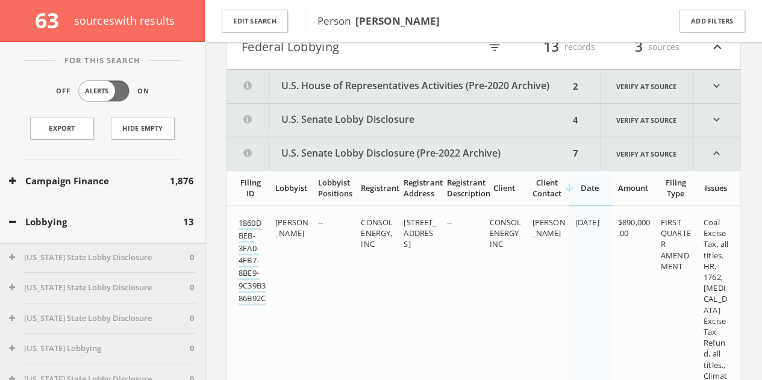
scroll to position [96, 0]
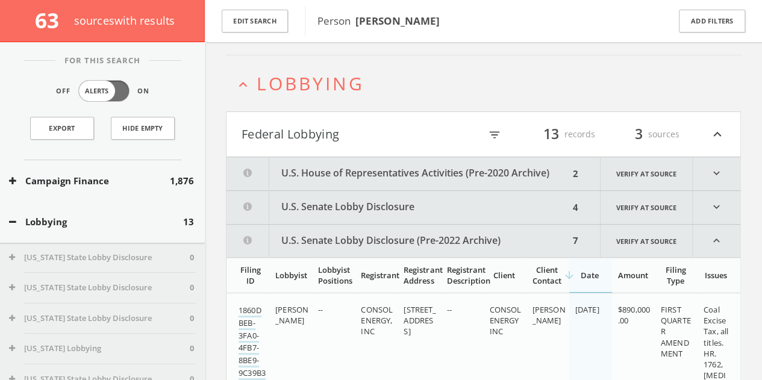
click at [377, 304] on span "CONSOL ENERGY, INC" at bounding box center [377, 320] width 32 height 33
copy span "CONSOL"
click at [427, 139] on button "Federal Lobbying" at bounding box center [361, 134] width 239 height 20
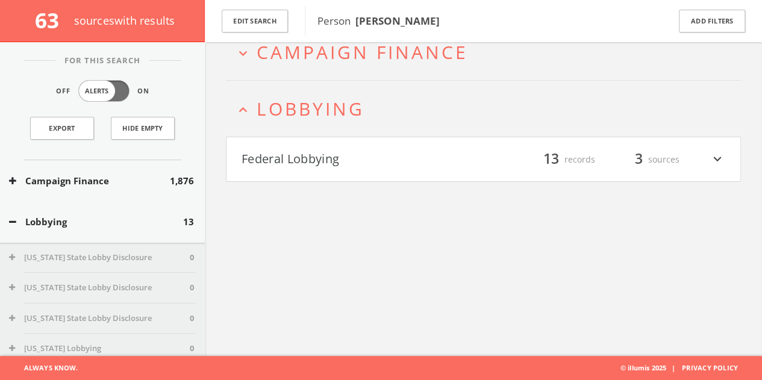
scroll to position [70, 0]
click at [381, 170] on h4 "Federal Lobbying filter_list 13 records 3 sources expand_more" at bounding box center [484, 160] width 514 height 45
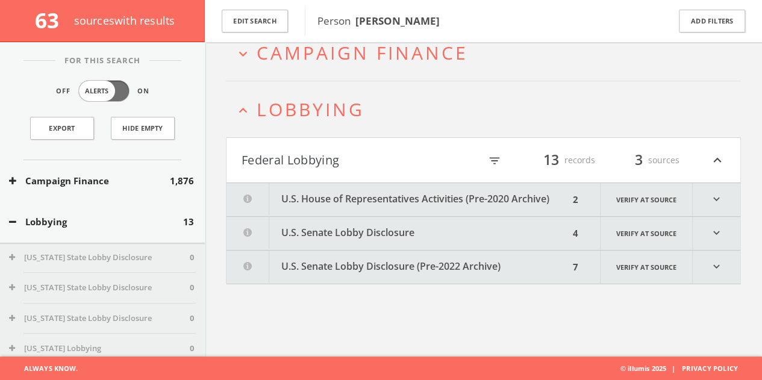
click at [453, 269] on button "U.S. Senate Lobby Disclosure (Pre-2022 Archive)" at bounding box center [398, 267] width 343 height 33
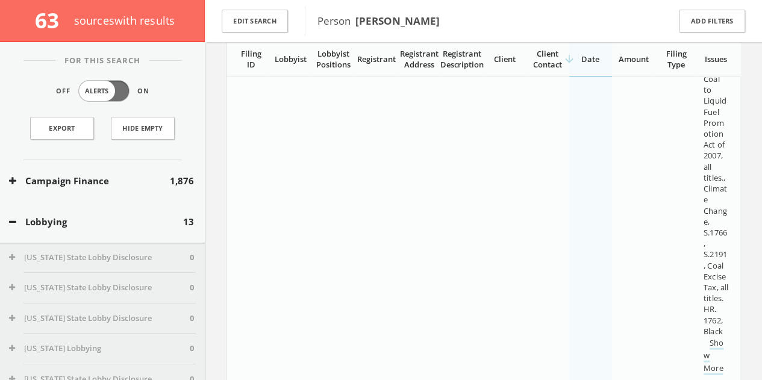
scroll to position [698, 0]
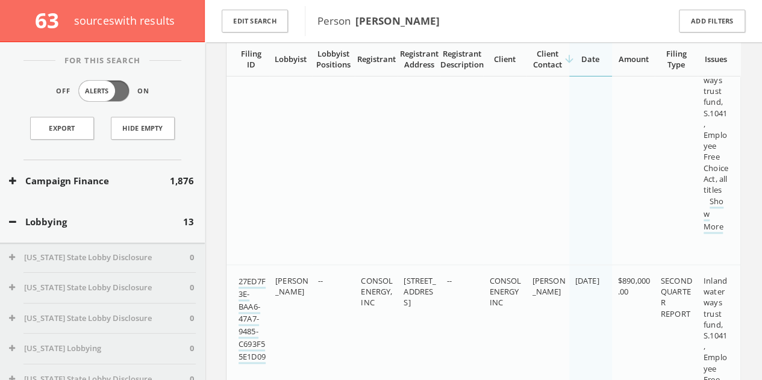
click at [67, 223] on button "Lobbying" at bounding box center [96, 222] width 174 height 14
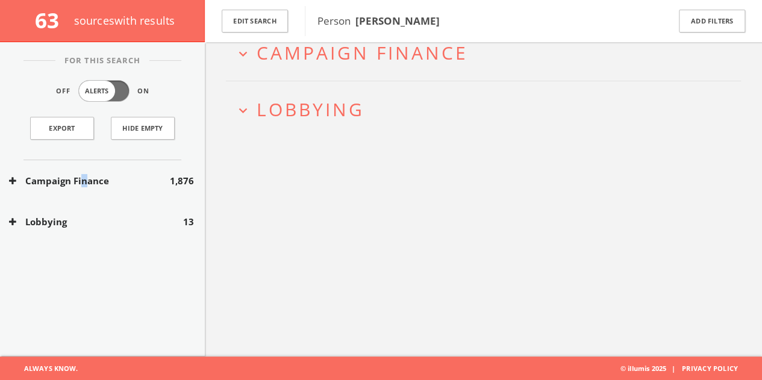
click at [83, 187] on div "Campaign Finance 1,876" at bounding box center [102, 181] width 205 height 42
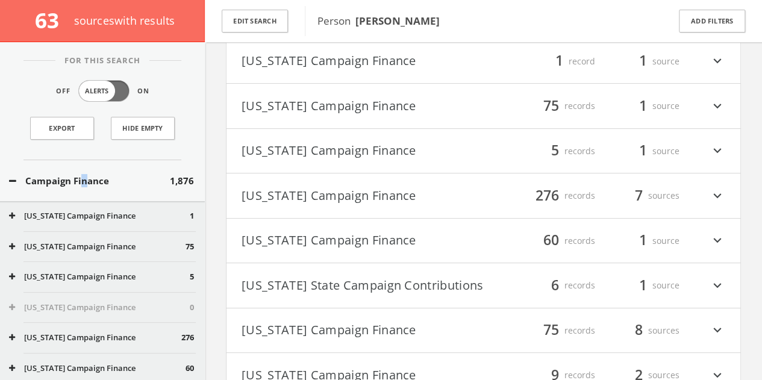
click at [429, 231] on button "[US_STATE] Campaign Finance" at bounding box center [363, 241] width 242 height 20
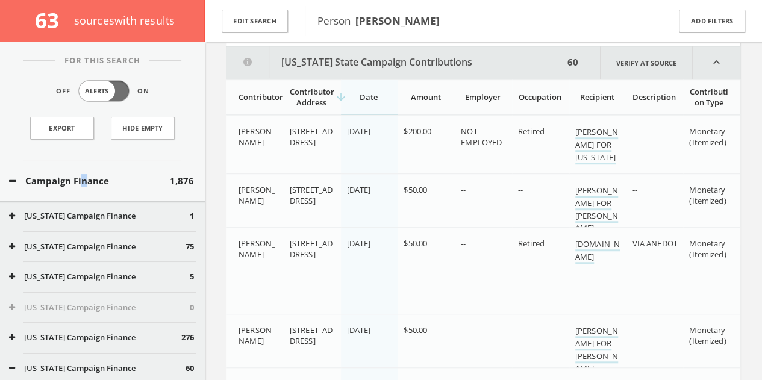
scroll to position [331, 0]
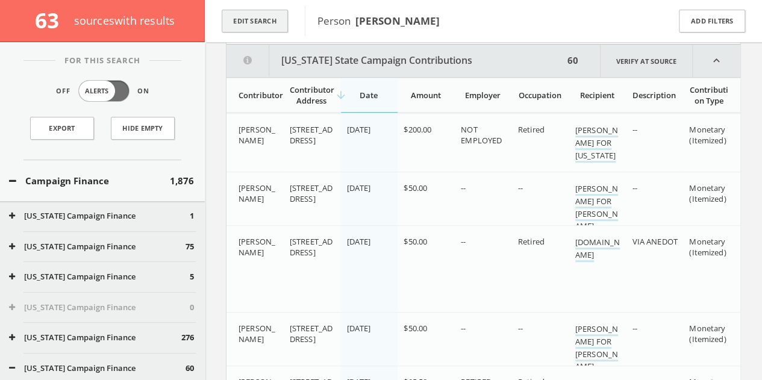
click at [254, 18] on button "Edit Search" at bounding box center [255, 21] width 66 height 23
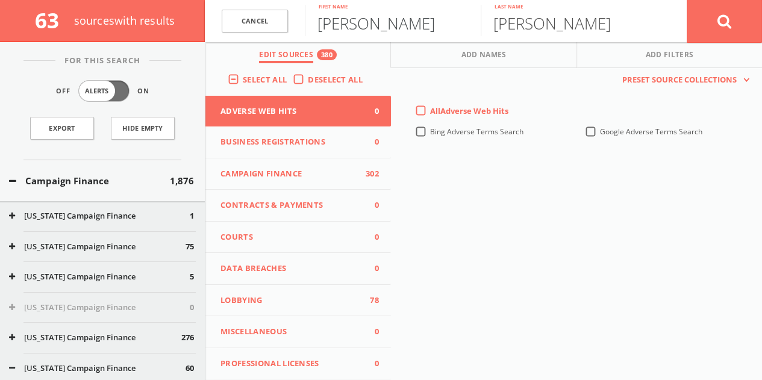
click at [345, 22] on input "[PERSON_NAME]" at bounding box center [393, 20] width 176 height 31
type input "[PERSON_NAME]"
click at [687, 0] on button at bounding box center [724, 20] width 75 height 43
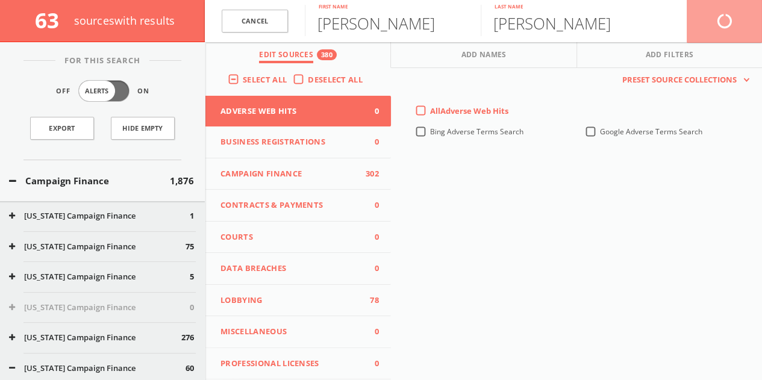
scroll to position [70, 0]
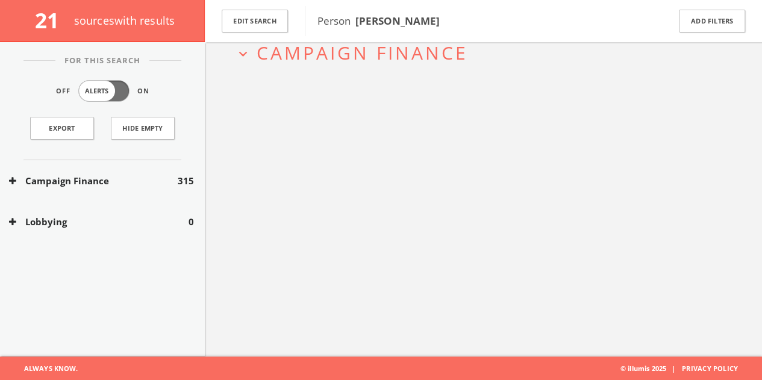
click at [139, 184] on button "Campaign Finance" at bounding box center [93, 181] width 169 height 14
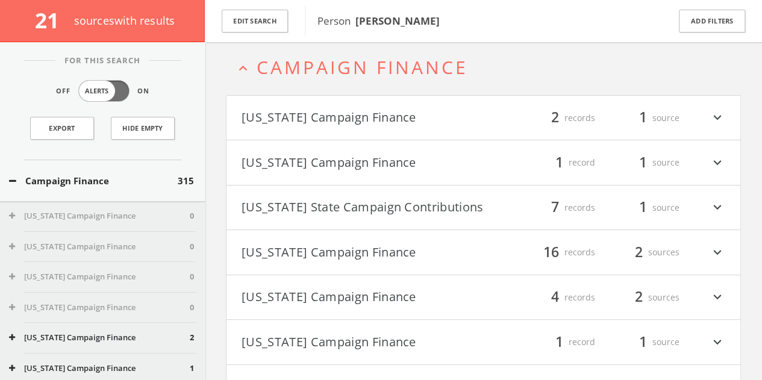
click at [378, 152] on h4 "[US_STATE] Campaign Finance filter_list 1 record 1 source expand_more" at bounding box center [484, 162] width 514 height 45
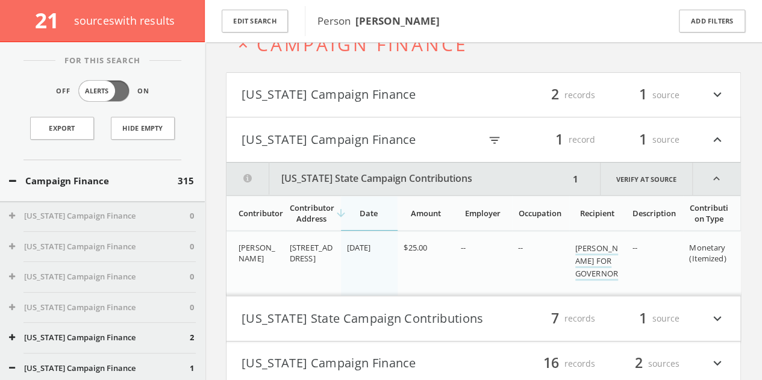
scroll to position [77, 0]
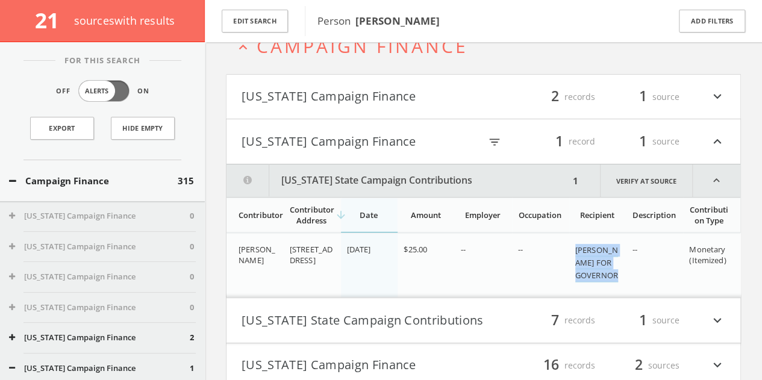
drag, startPoint x: 575, startPoint y: 246, endPoint x: 626, endPoint y: 274, distance: 58.0
click at [626, 274] on tr "[PERSON_NAME] [STREET_ADDRESS] [DATE] $25.00 -- -- [PERSON_NAME] FOR GOVERNOR -…" at bounding box center [484, 266] width 514 height 64
click at [293, 137] on button "[US_STATE] Campaign Finance" at bounding box center [361, 141] width 239 height 20
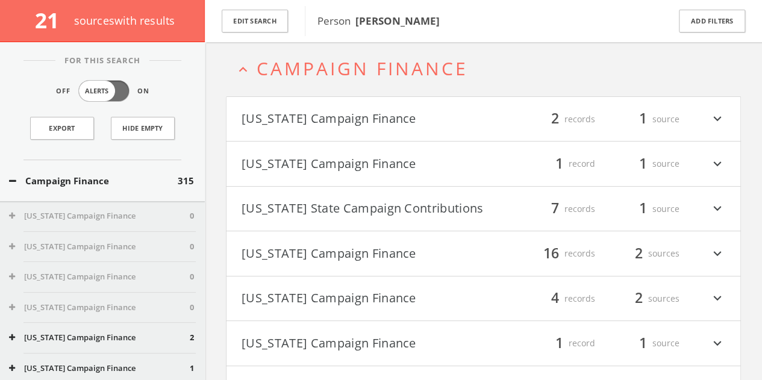
scroll to position [0, 0]
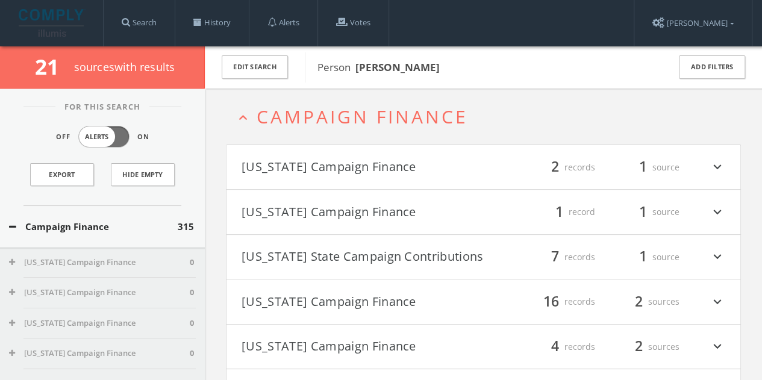
click at [144, 232] on button "Campaign Finance" at bounding box center [93, 227] width 169 height 14
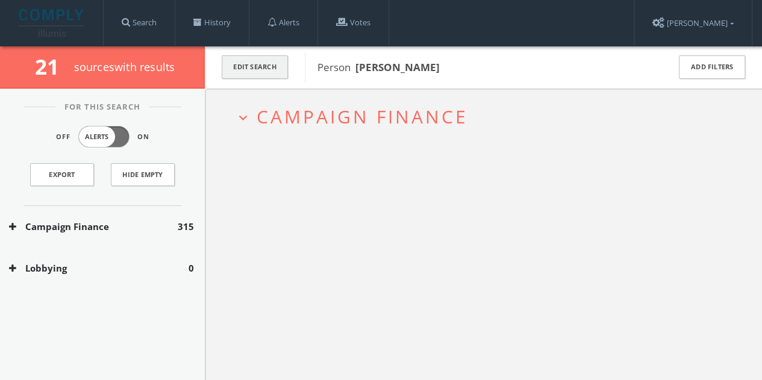
click at [255, 66] on button "Edit Search" at bounding box center [255, 66] width 66 height 23
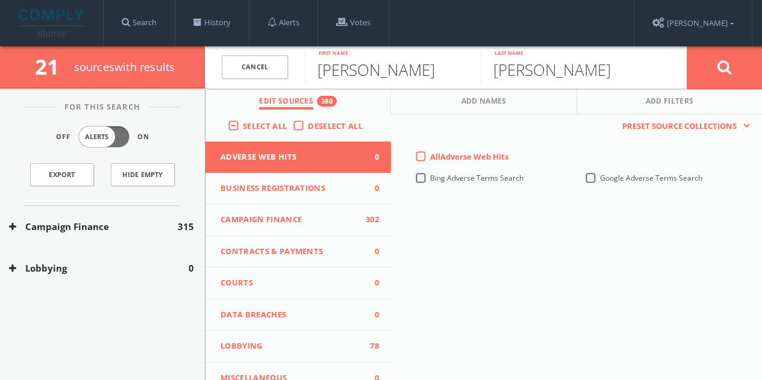
click at [365, 68] on input "[PERSON_NAME]" at bounding box center [393, 66] width 176 height 31
type input "[PERSON_NAME]"
paste input "[PERSON_NAME]"
type input "[PERSON_NAME]"
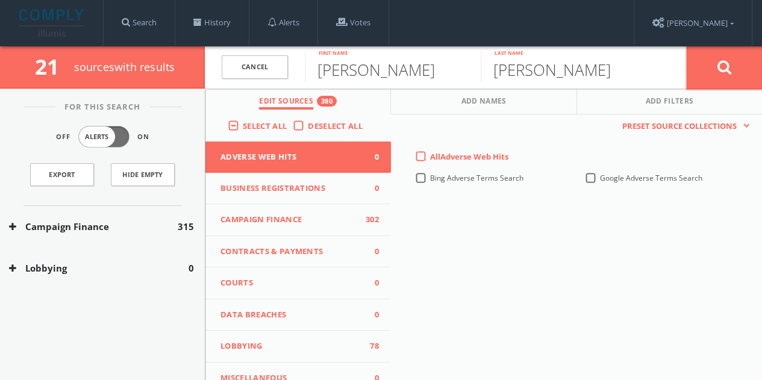
click at [721, 77] on button at bounding box center [724, 67] width 75 height 43
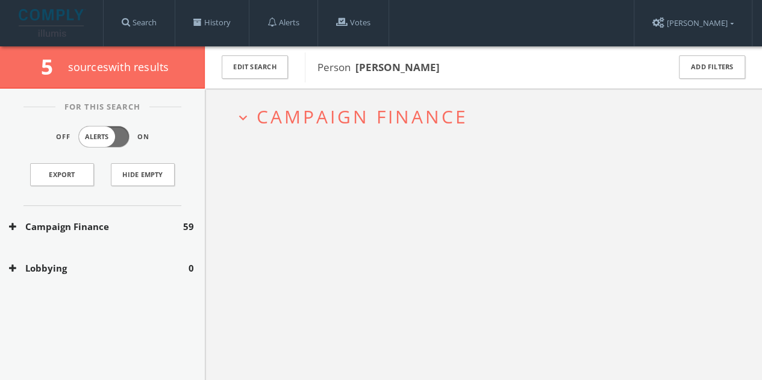
click at [129, 237] on div "Campaign Finance 59" at bounding box center [102, 227] width 205 height 42
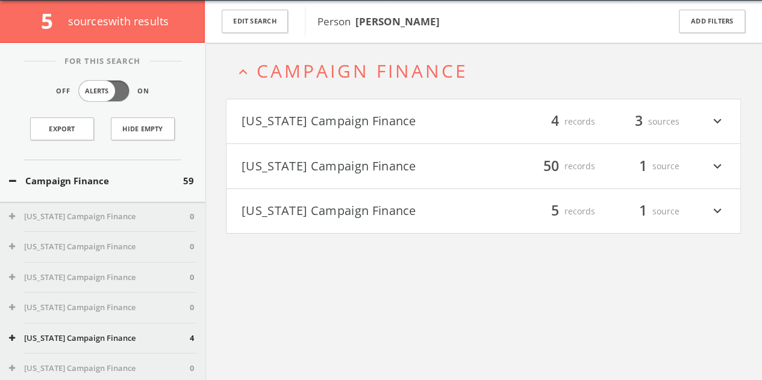
click at [367, 210] on button "[US_STATE] Campaign Finance" at bounding box center [363, 211] width 242 height 20
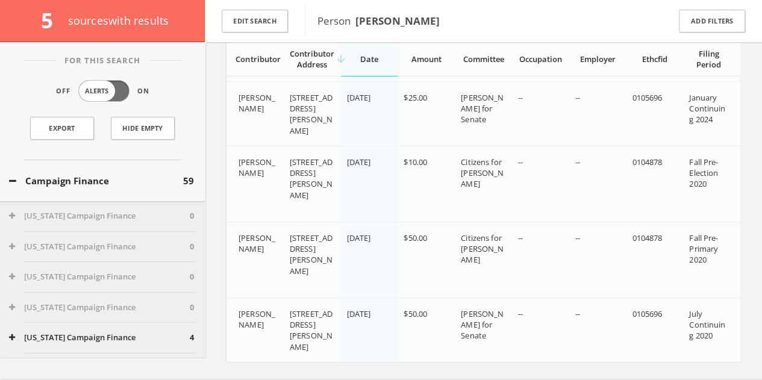
scroll to position [360, 0]
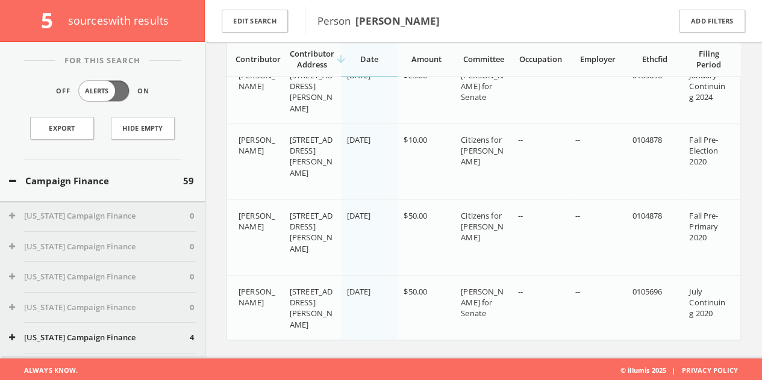
drag, startPoint x: 459, startPoint y: 225, endPoint x: 501, endPoint y: 240, distance: 44.8
click at [503, 241] on td "Citizens for [PERSON_NAME]" at bounding box center [483, 237] width 57 height 76
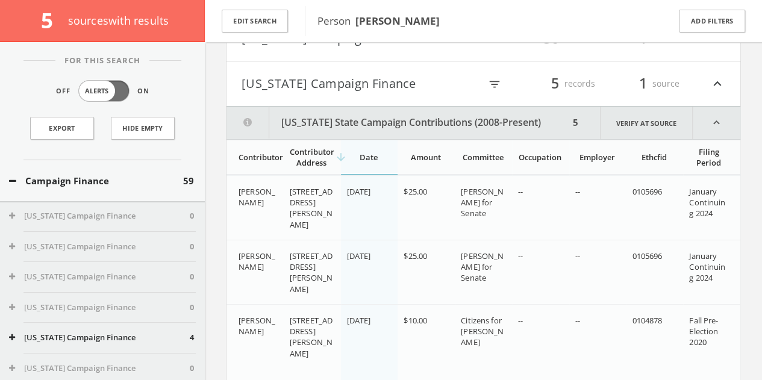
click at [390, 127] on button "[US_STATE] State Campaign Contributions (2008-Present)" at bounding box center [398, 123] width 343 height 33
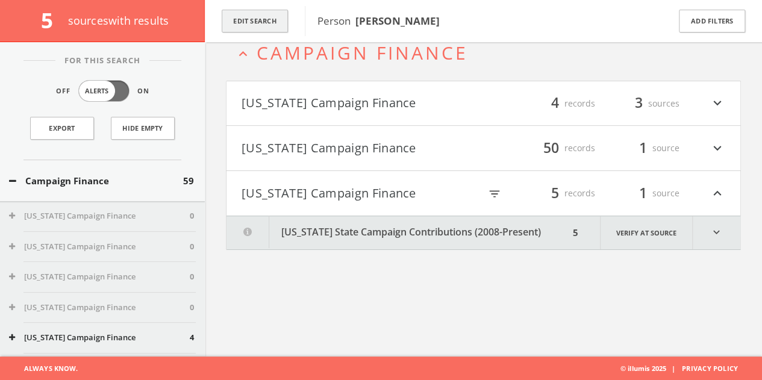
click at [252, 26] on button "Edit Search" at bounding box center [255, 21] width 66 height 23
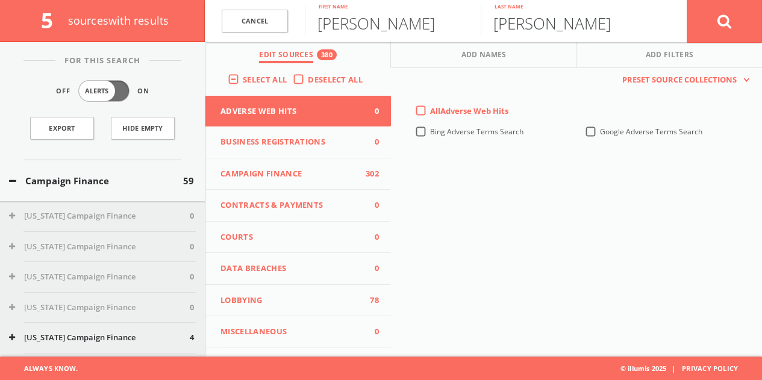
click at [559, 15] on input "[PERSON_NAME]" at bounding box center [569, 20] width 176 height 31
type input "[PERSON_NAME]"
click at [687, 0] on button at bounding box center [724, 20] width 75 height 43
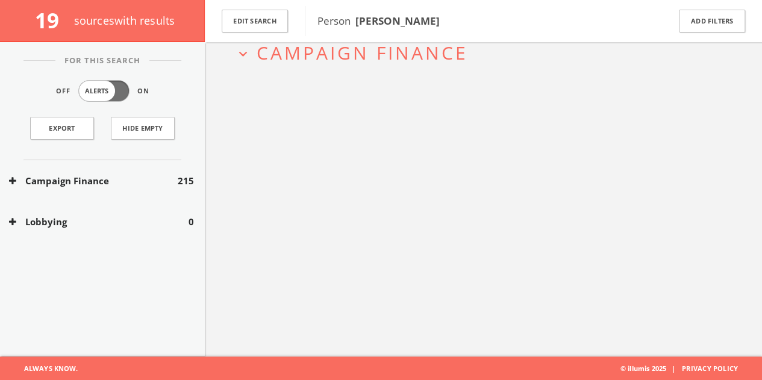
click at [105, 184] on button "Campaign Finance" at bounding box center [93, 181] width 169 height 14
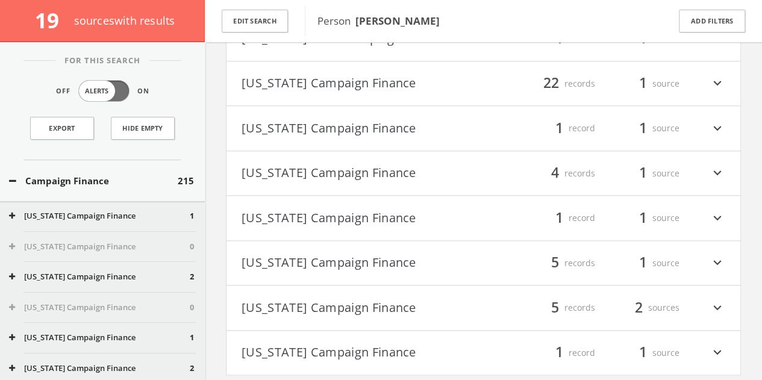
scroll to position [578, 0]
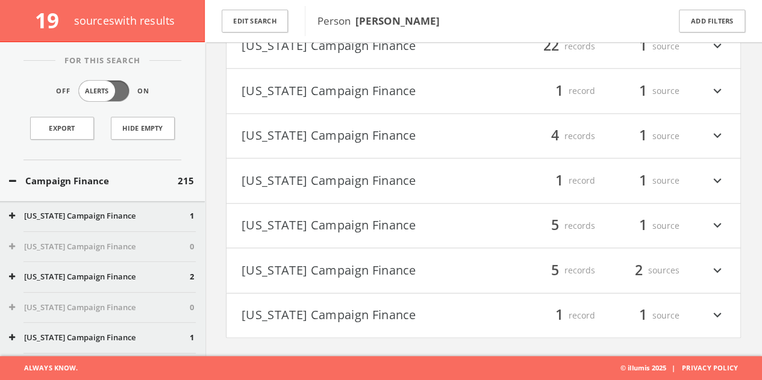
click at [340, 318] on button "[US_STATE] Campaign Finance" at bounding box center [363, 315] width 242 height 20
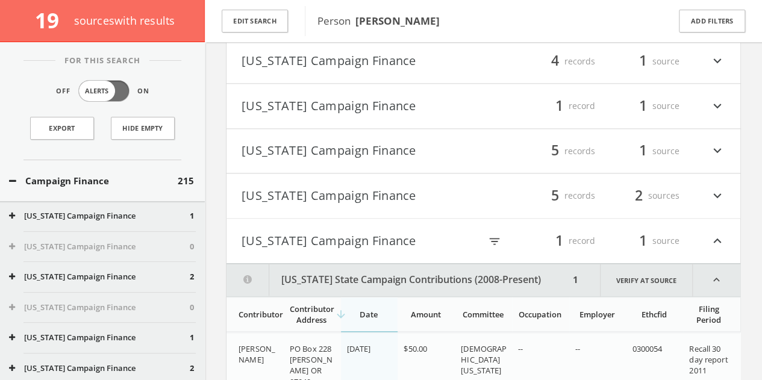
scroll to position [701, 0]
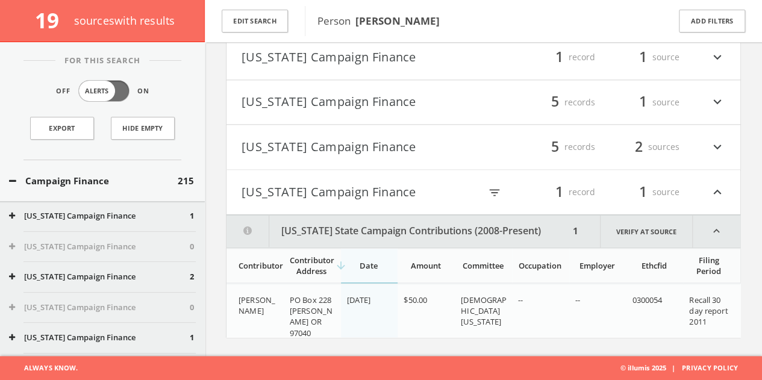
click at [380, 195] on button "[US_STATE] Campaign Finance" at bounding box center [361, 192] width 239 height 20
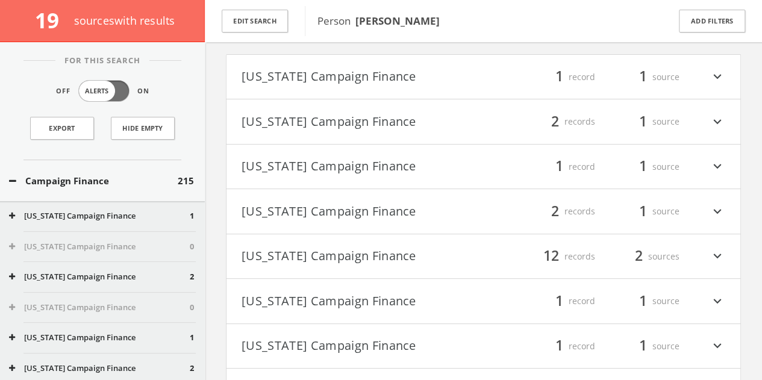
click at [365, 207] on button "[US_STATE] Campaign Finance" at bounding box center [363, 211] width 242 height 20
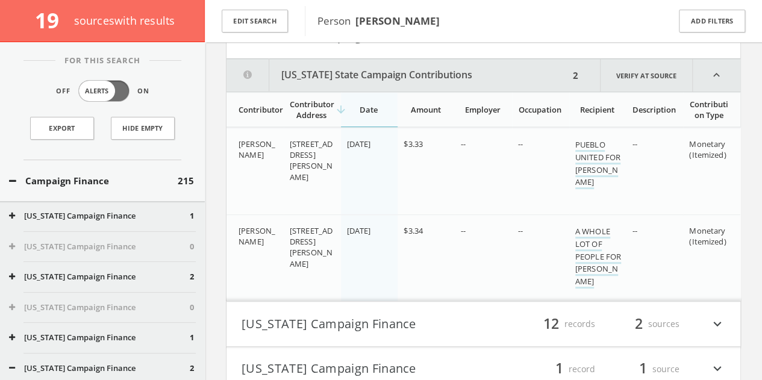
scroll to position [287, 0]
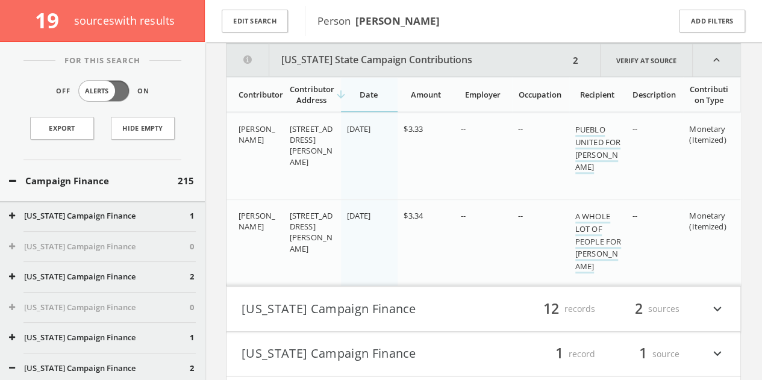
click at [132, 192] on div "Campaign Finance 215" at bounding box center [102, 181] width 205 height 42
